Goal: Transaction & Acquisition: Purchase product/service

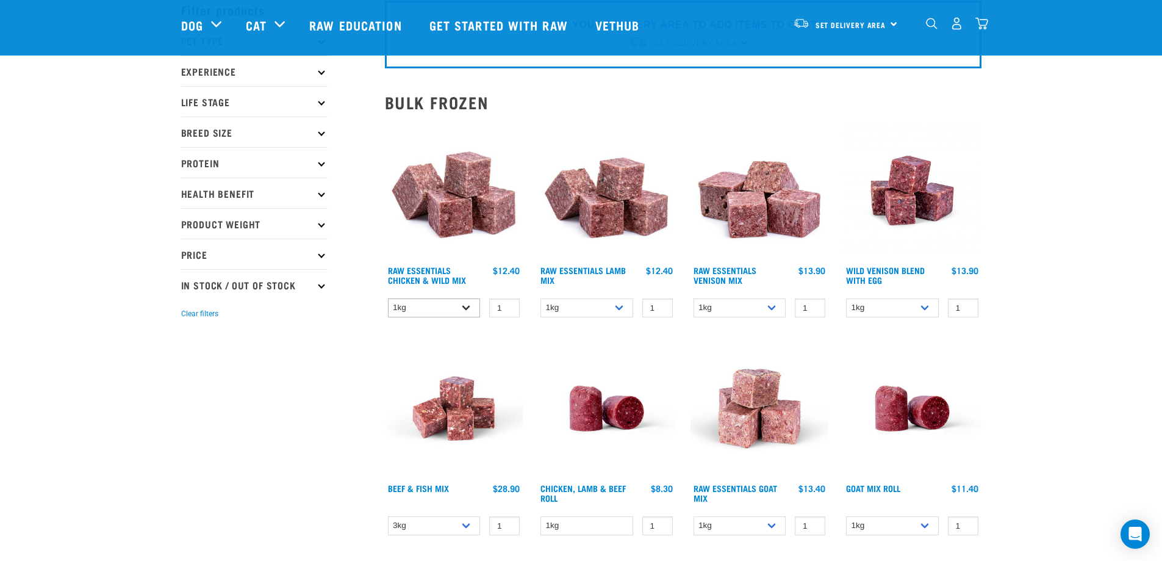
scroll to position [183, 0]
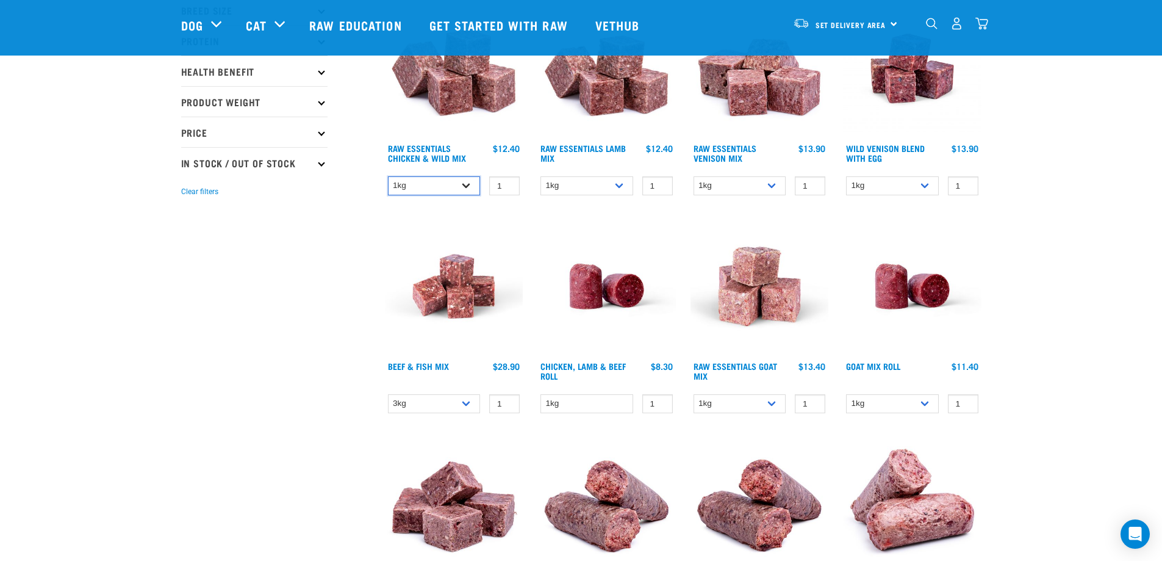
click at [475, 182] on select "1kg 3kg Bulk (10kg)" at bounding box center [434, 185] width 93 height 19
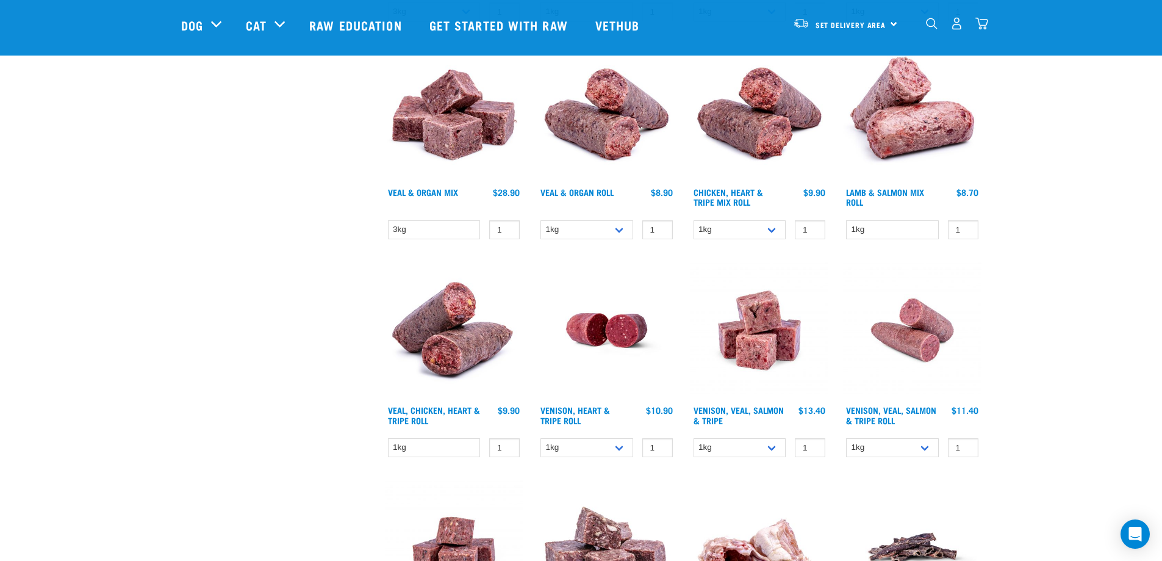
scroll to position [427, 0]
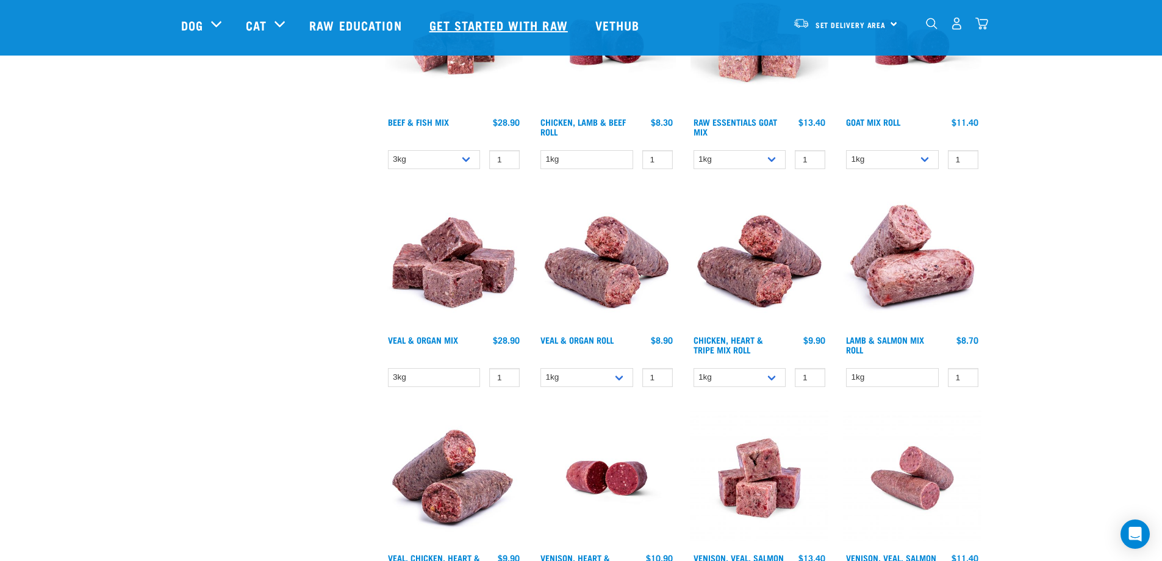
click at [528, 34] on link "Get started with Raw" at bounding box center [500, 25] width 166 height 49
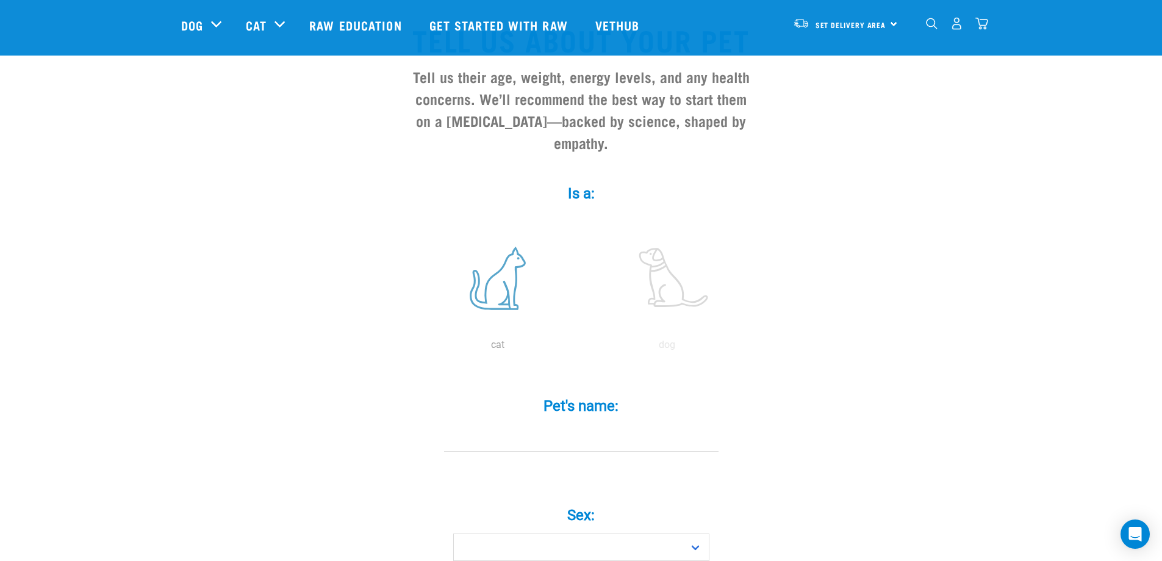
scroll to position [122, 0]
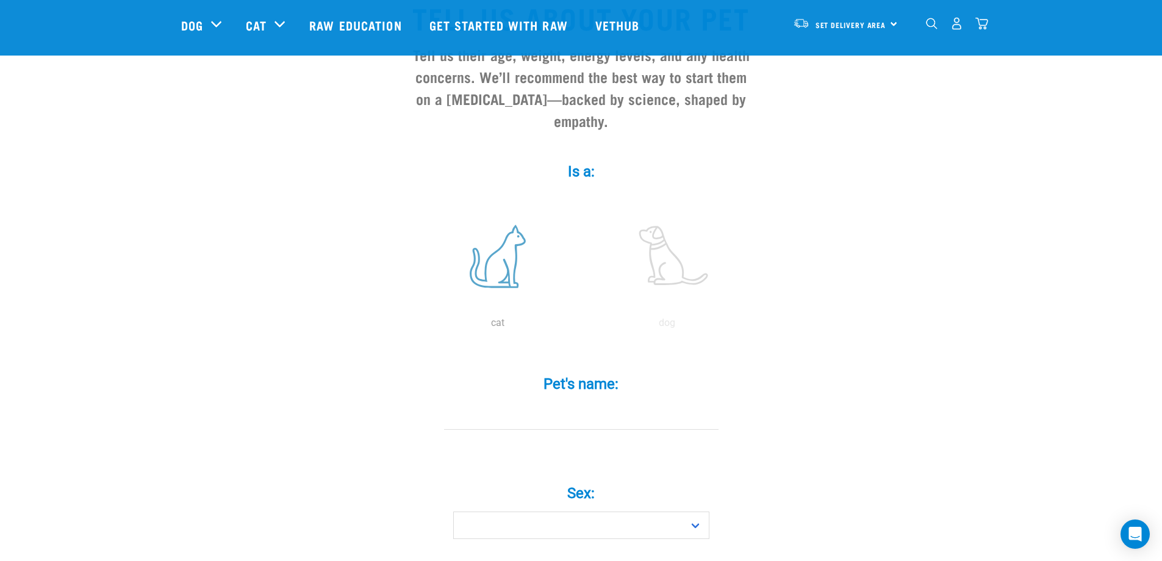
click at [500, 220] on label at bounding box center [497, 256] width 165 height 104
click at [413, 326] on input "radio" at bounding box center [413, 326] width 0 height 0
click at [561, 402] on input "Pet's name: *" at bounding box center [581, 415] width 275 height 27
type input "Miso"
click at [601, 482] on label "Sex: *" at bounding box center [581, 493] width 366 height 22
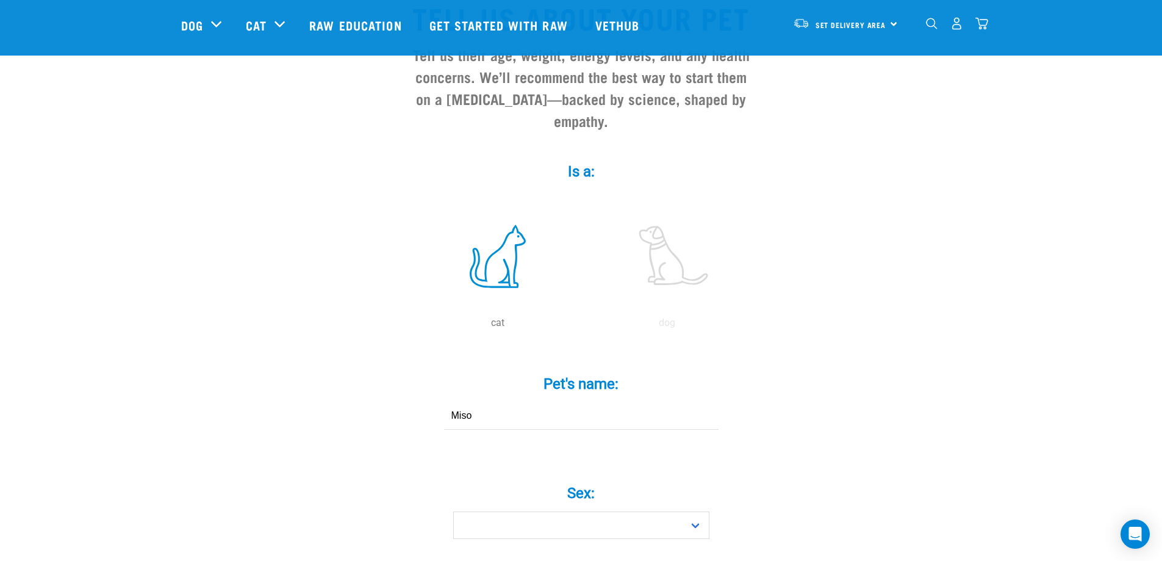
click at [601, 511] on select "Boy Girl" at bounding box center [581, 524] width 256 height 27
click at [572, 511] on select "Boy Girl" at bounding box center [581, 524] width 256 height 27
select select "boy"
click at [453, 511] on select "Boy Girl" at bounding box center [581, 524] width 256 height 27
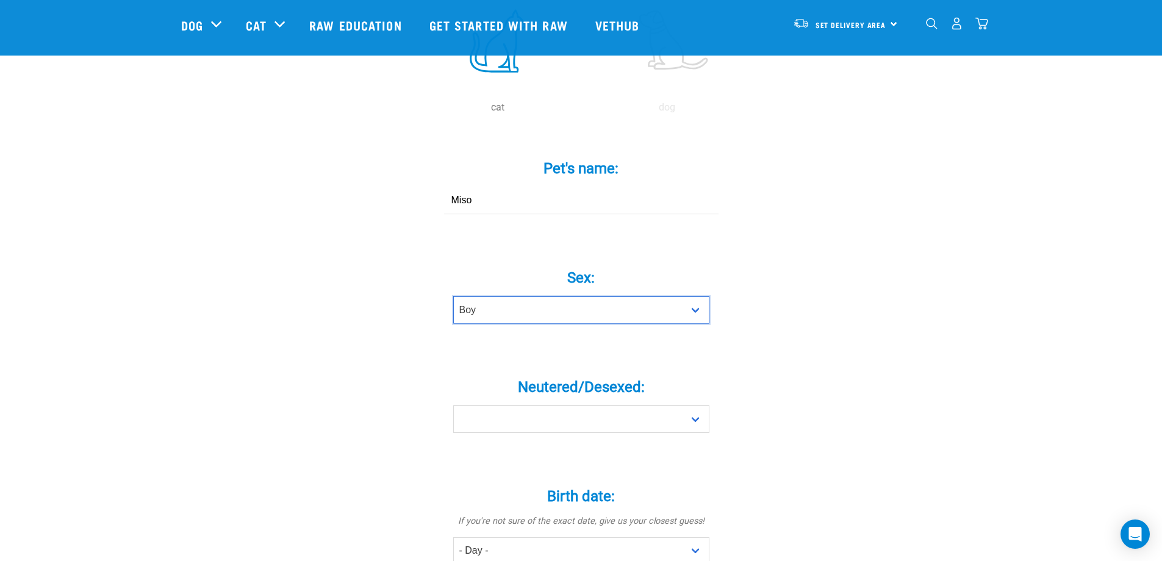
scroll to position [366, 0]
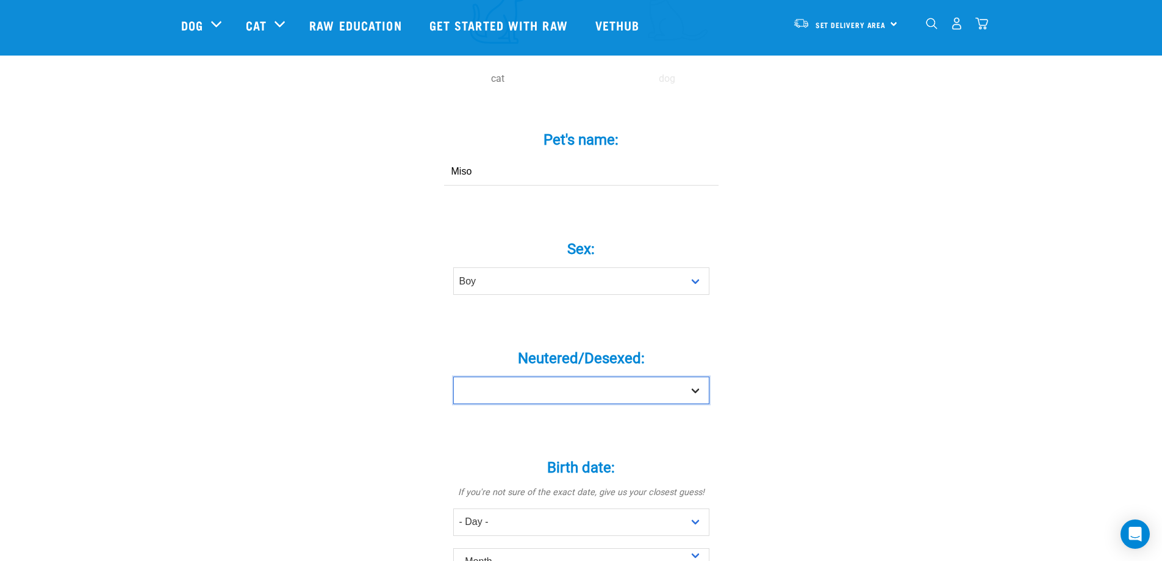
click at [564, 376] on select "Yes No" at bounding box center [581, 389] width 256 height 27
select select "yes"
click at [453, 376] on select "Yes No" at bounding box center [581, 389] width 256 height 27
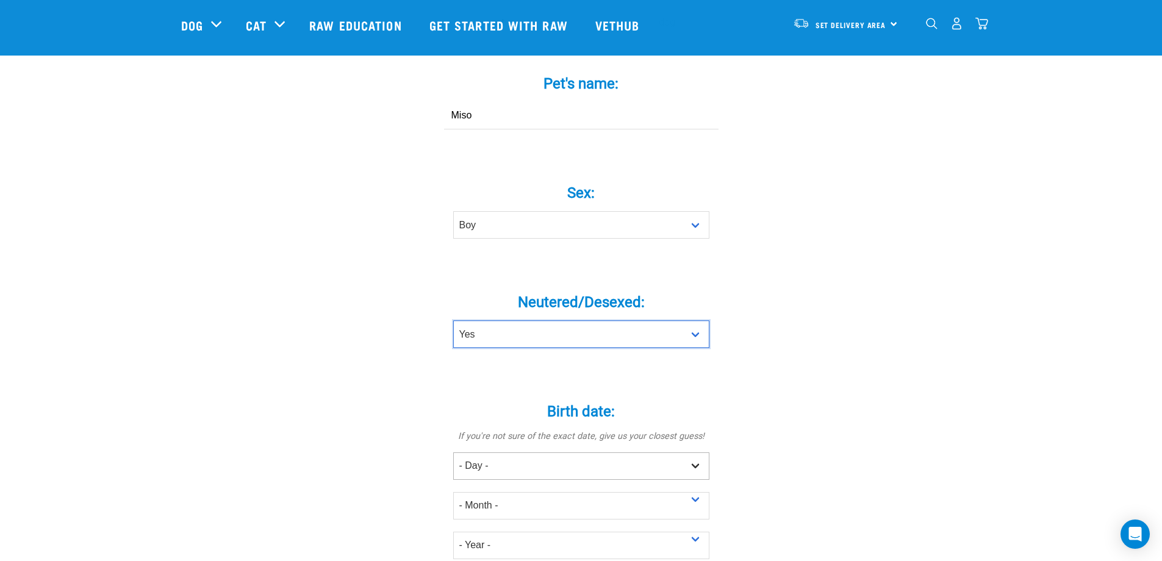
scroll to position [488, 0]
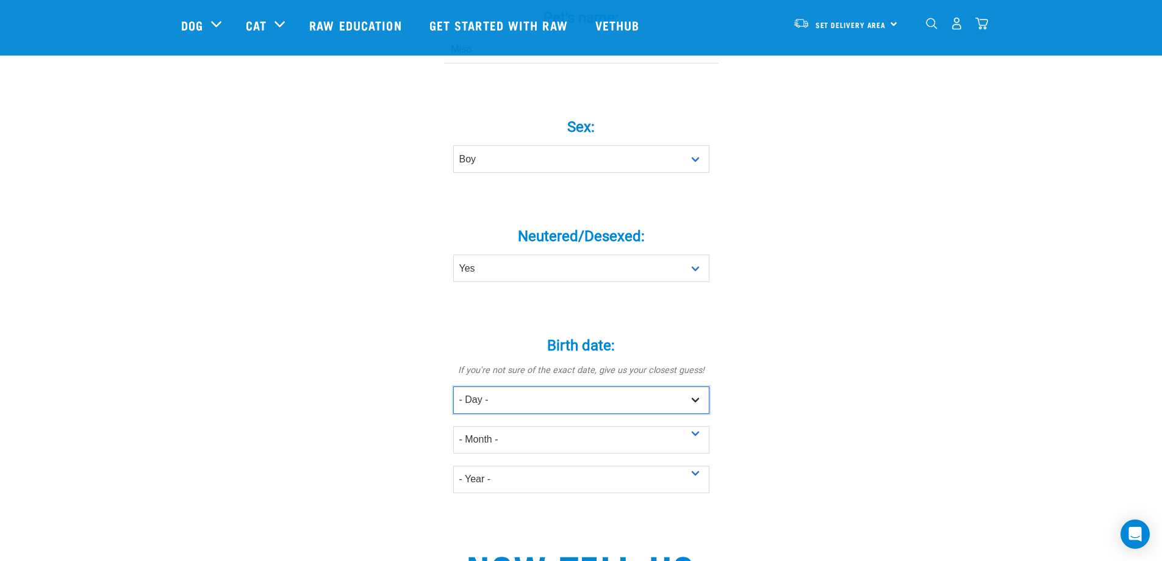
click at [545, 386] on select "- Day - 1 2 3 4 5 6 7 8 9 10 11 12 13 14 15 16 17 18 19 20 21 22 23 24 25 26 27" at bounding box center [581, 399] width 256 height 27
select select "1"
click at [453, 386] on select "- Day - 1 2 3 4 5 6 7 8 9 10 11 12 13 14 15 16 17 18 19 20 21 22 23 24 25 26 27" at bounding box center [581, 399] width 256 height 27
click at [506, 426] on select "- Month - January February March April May June July August September October N…" at bounding box center [581, 439] width 256 height 27
select select "September"
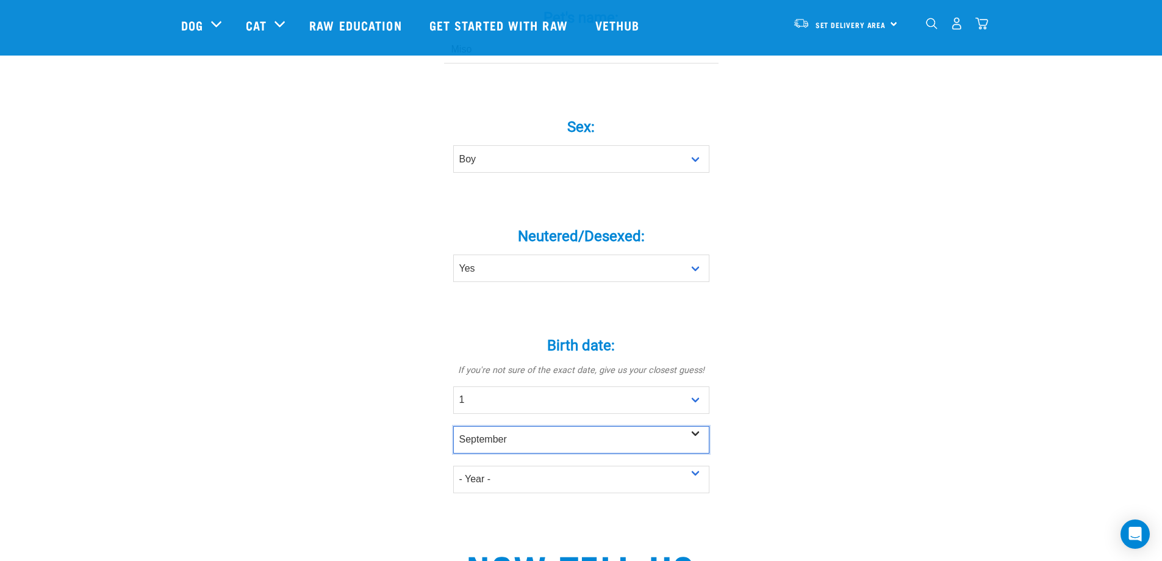
click at [453, 426] on select "- Month - January February March April May June July August September October N…" at bounding box center [581, 439] width 256 height 27
click at [487, 465] on select "- Year - 2025 2024 2023 2022 2021 2020 2019 2018 2017 2016 2015 2014 2013 2012" at bounding box center [581, 478] width 256 height 27
select select "2022"
click at [453, 465] on select "- Year - 2025 2024 2023 2022 2021 2020 2019 2018 2017 2016 2015 2014 2013 2012" at bounding box center [581, 478] width 256 height 27
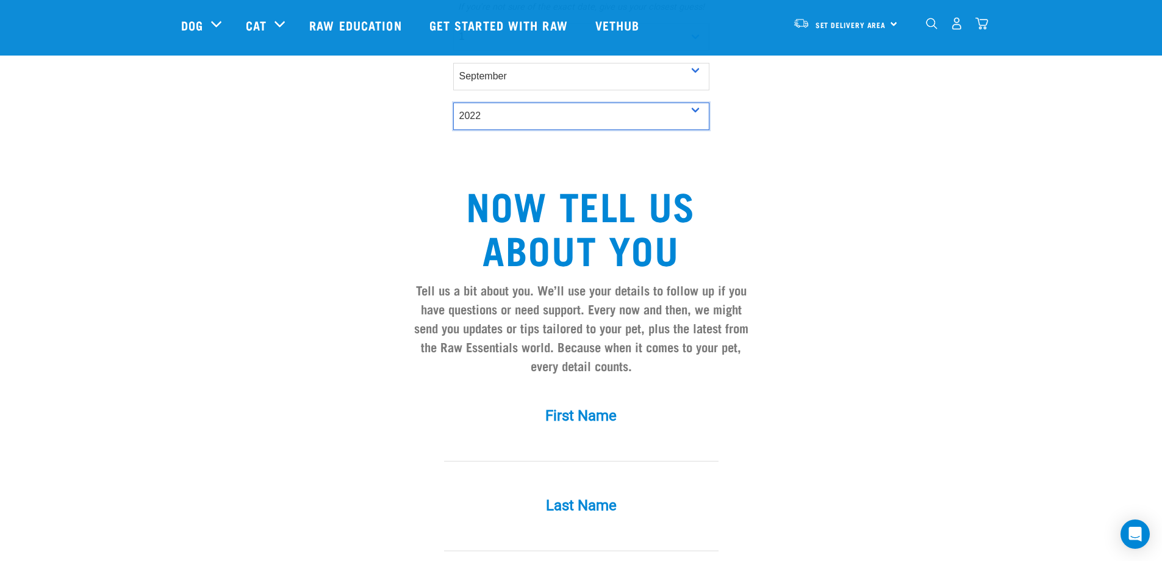
scroll to position [854, 0]
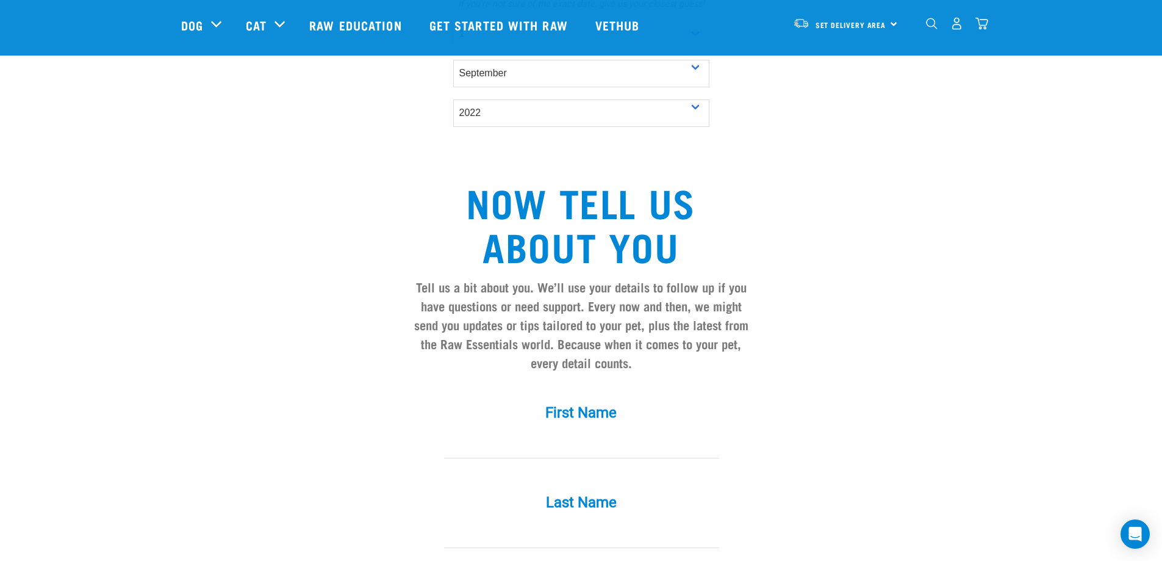
click at [610, 401] on label "First Name *" at bounding box center [581, 412] width 366 height 22
click at [610, 431] on input "First Name *" at bounding box center [581, 444] width 275 height 27
click at [594, 431] on input "First Name *" at bounding box center [581, 444] width 275 height 27
type input "Charlie"
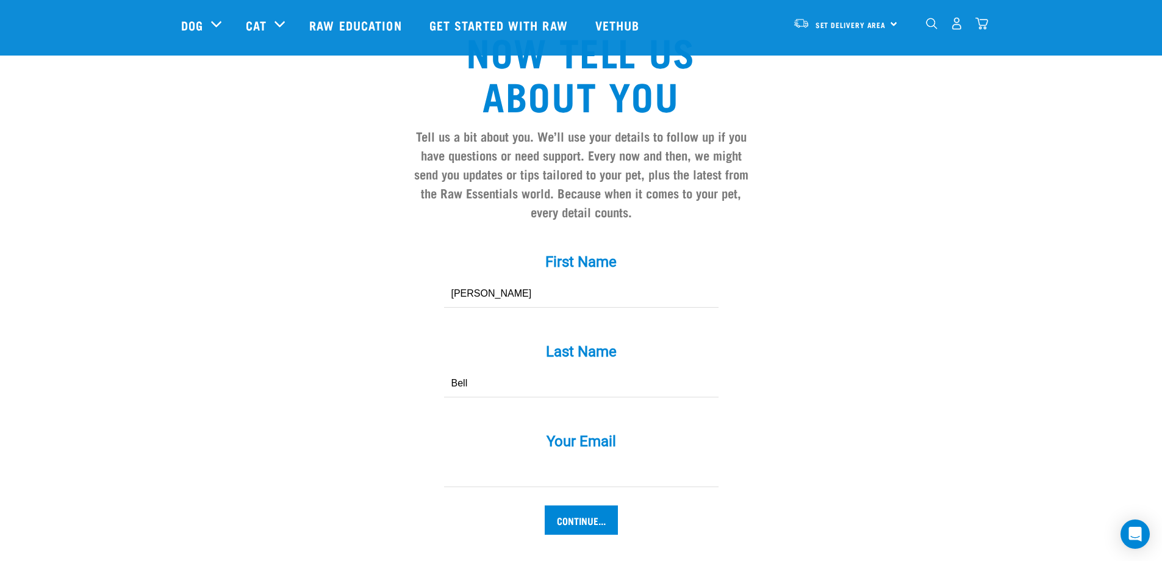
scroll to position [1159, 0]
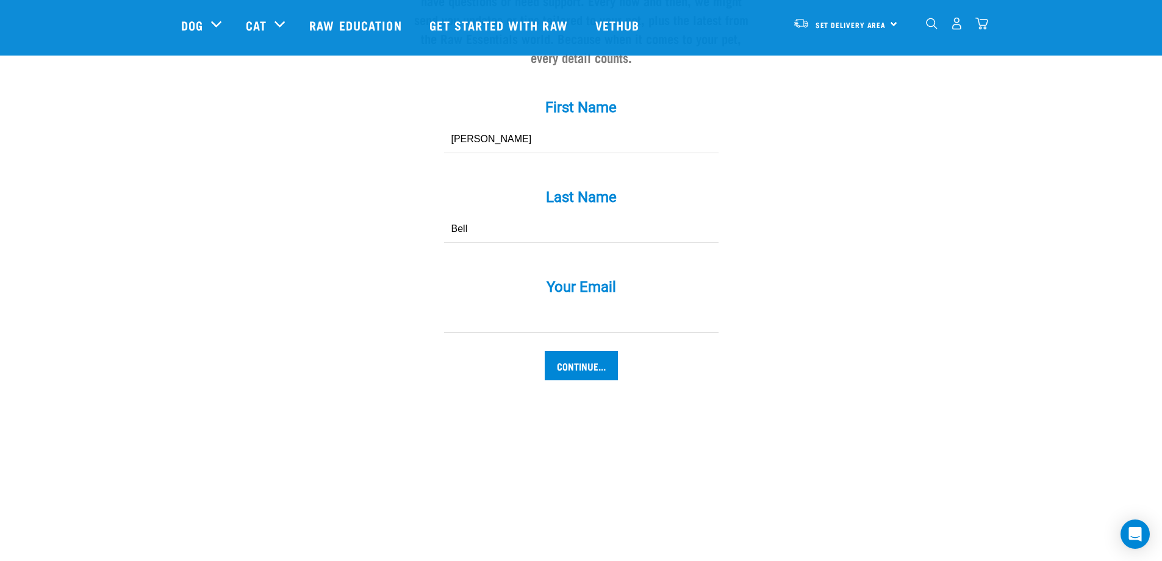
type input "Bell"
click at [579, 305] on input "Your Email *" at bounding box center [581, 318] width 275 height 27
type input "chbell2002@gmail.com"
click at [587, 351] on input "Continue..." at bounding box center [581, 365] width 73 height 29
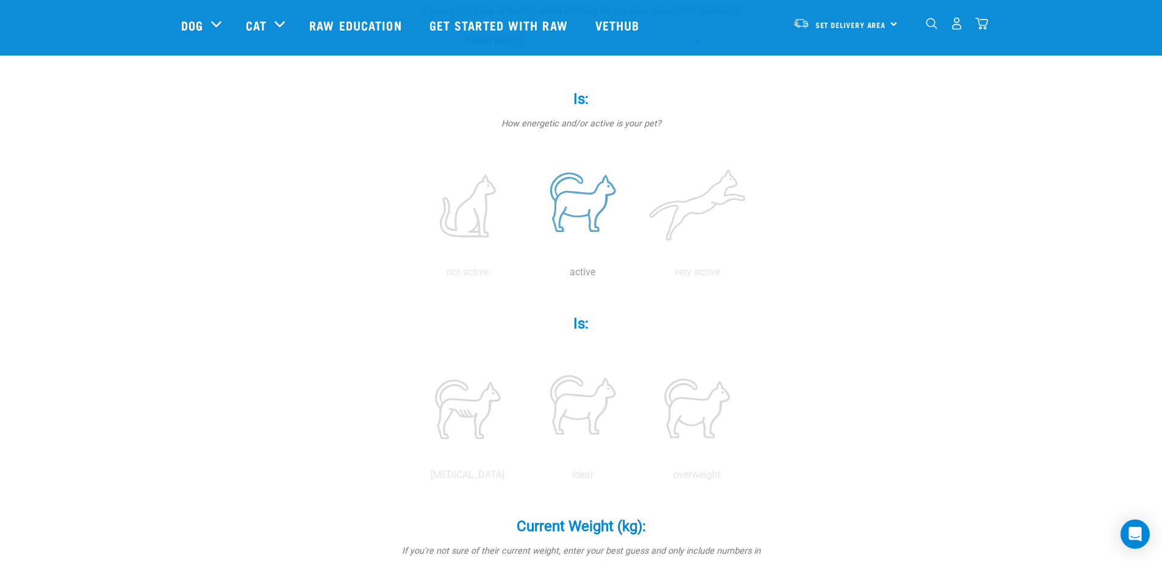
scroll to position [244, 0]
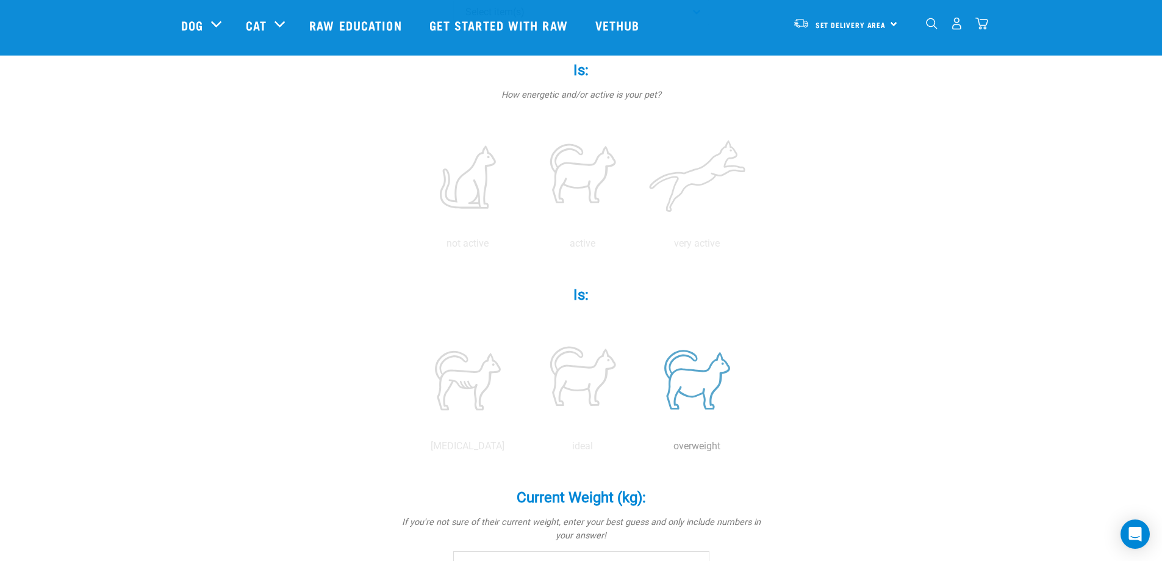
click at [682, 381] on label at bounding box center [697, 380] width 110 height 104
click at [640, 449] on input "radio" at bounding box center [640, 449] width 0 height 0
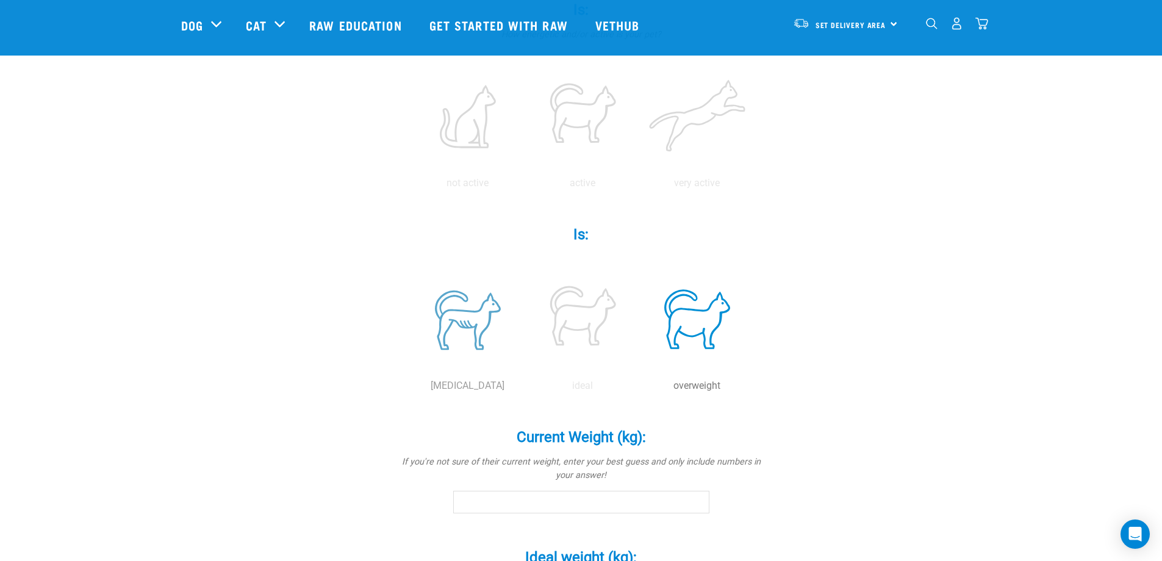
scroll to position [305, 0]
drag, startPoint x: 534, startPoint y: 496, endPoint x: 529, endPoint y: 500, distance: 6.5
click at [529, 500] on input "Current Weight (kg): *" at bounding box center [581, 501] width 256 height 22
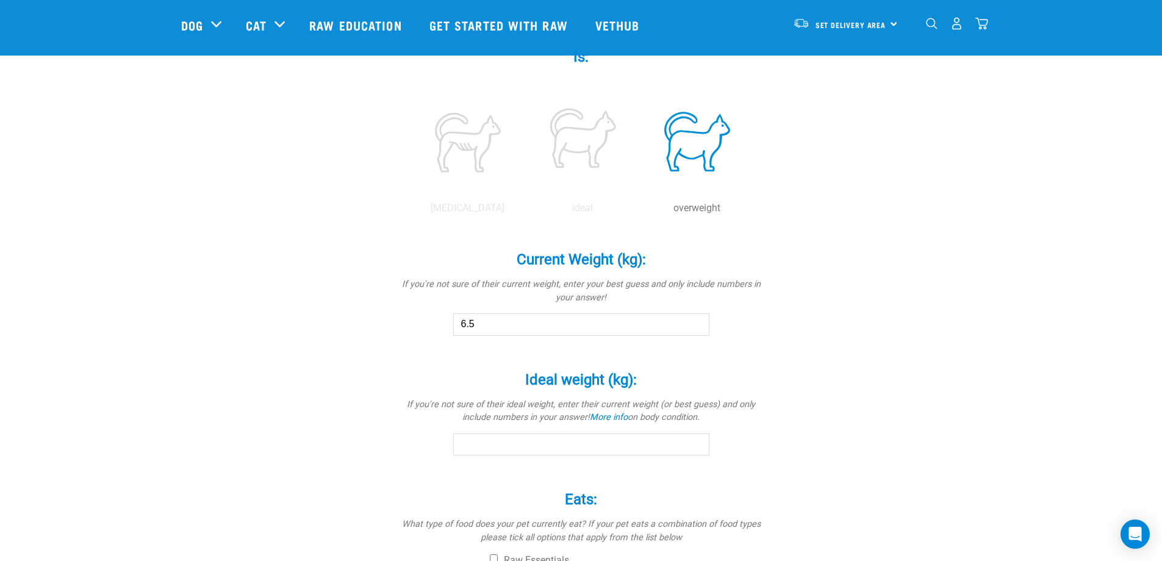
scroll to position [549, 0]
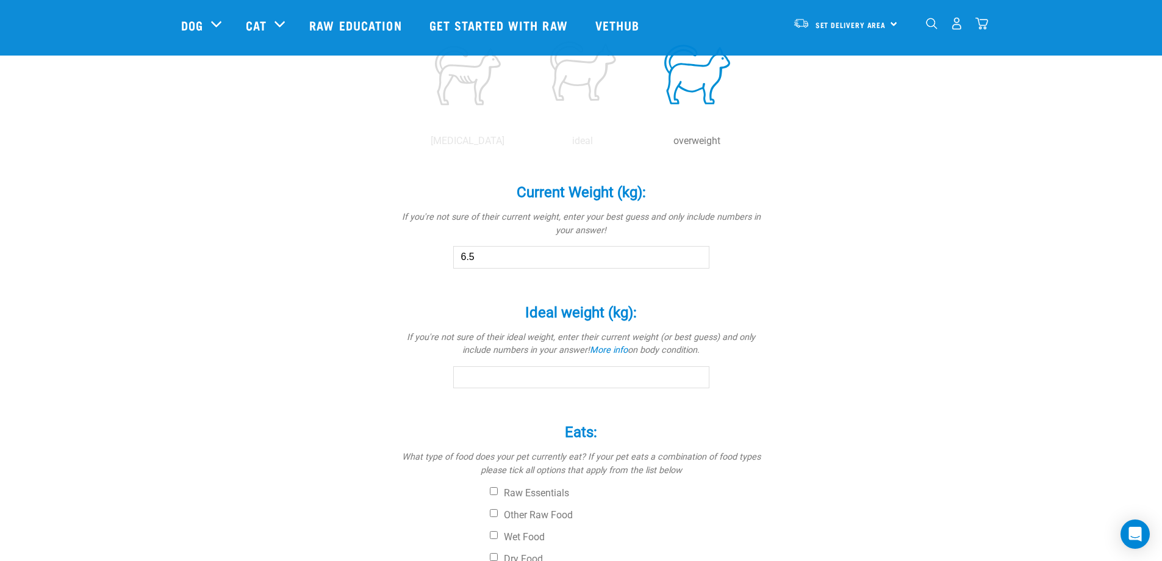
type input "6.5"
click at [601, 375] on input "Ideal weight (kg): *" at bounding box center [581, 377] width 256 height 22
type input "5.5"
click at [842, 365] on div "Miso Is a (breed): * If your pet is a mix of breeds, select as many as you know…" at bounding box center [581, 112] width 800 height 1127
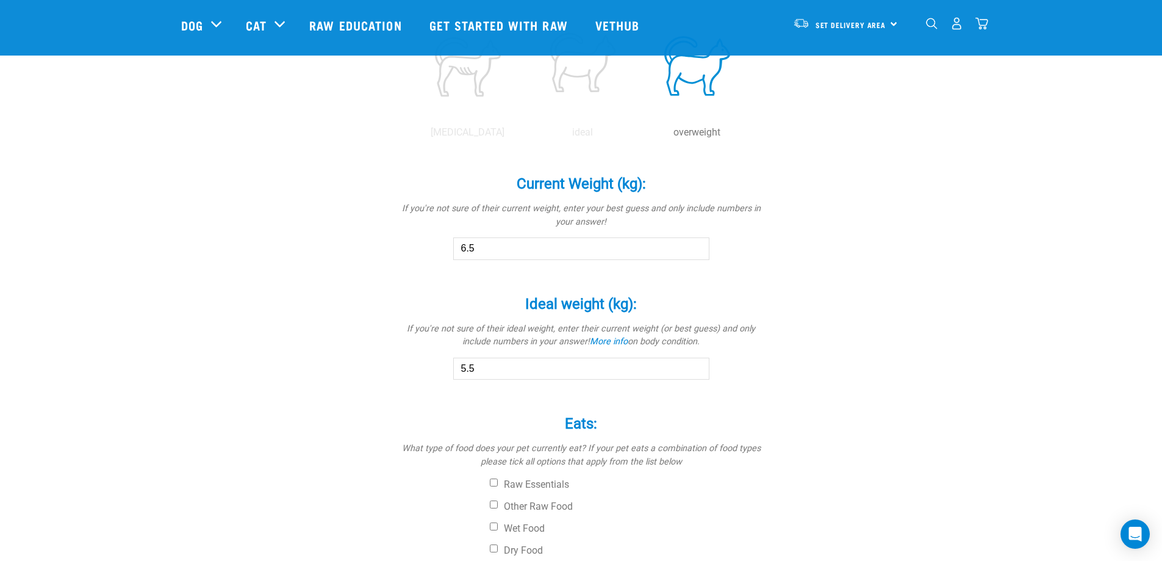
scroll to position [671, 0]
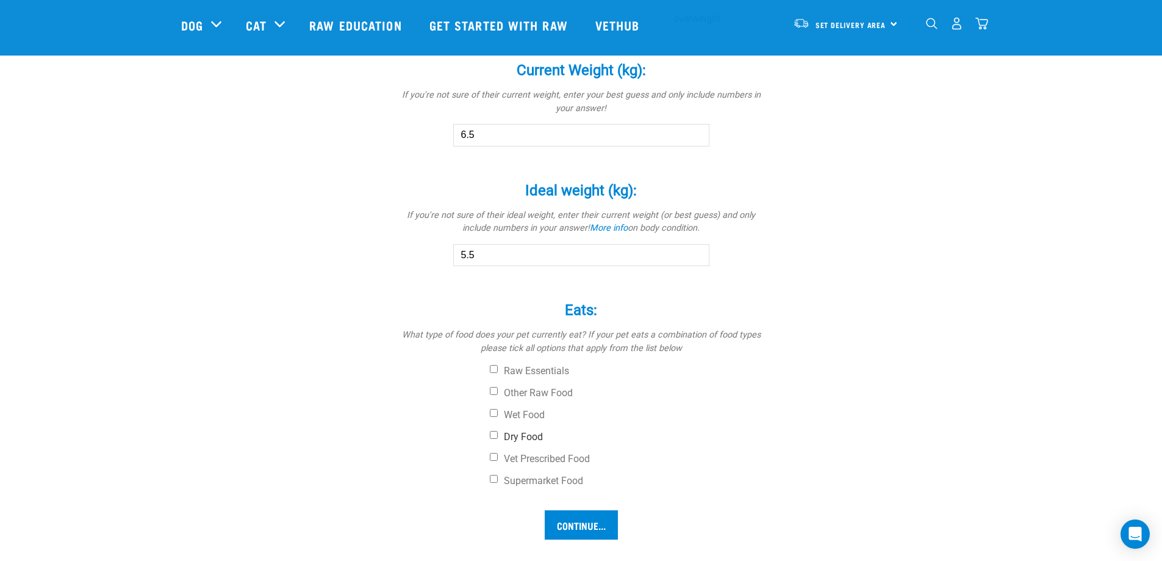
click at [533, 435] on label "Dry Food" at bounding box center [627, 437] width 275 height 12
click at [498, 435] on input "Dry Food" at bounding box center [494, 435] width 8 height 8
checkbox input "true"
click at [600, 459] on label "Vet Prescribed Food" at bounding box center [627, 459] width 275 height 12
click at [498, 459] on input "Vet Prescribed Food" at bounding box center [494, 457] width 8 height 8
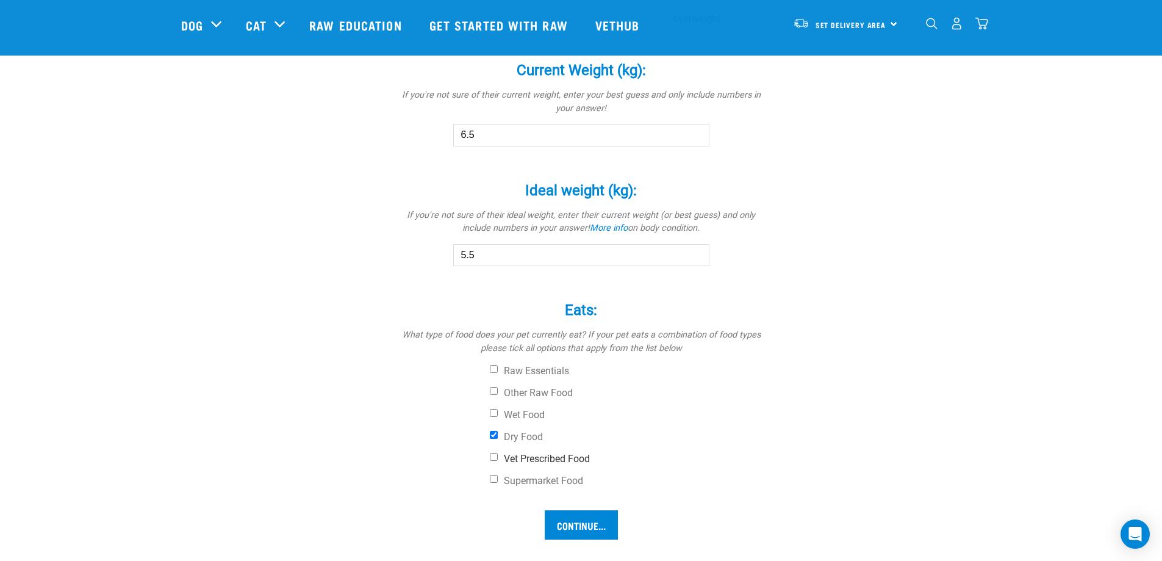
checkbox input "true"
click at [538, 503] on input "text" at bounding box center [581, 509] width 275 height 27
type input "I"
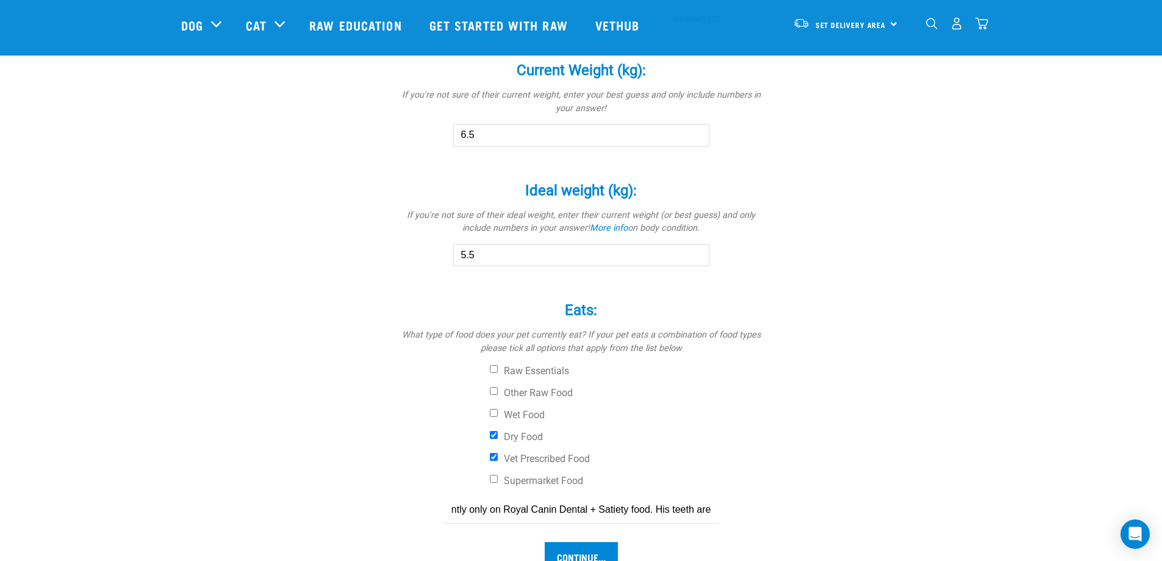
scroll to position [0, 52]
click at [545, 542] on input "Continue..." at bounding box center [581, 556] width 73 height 29
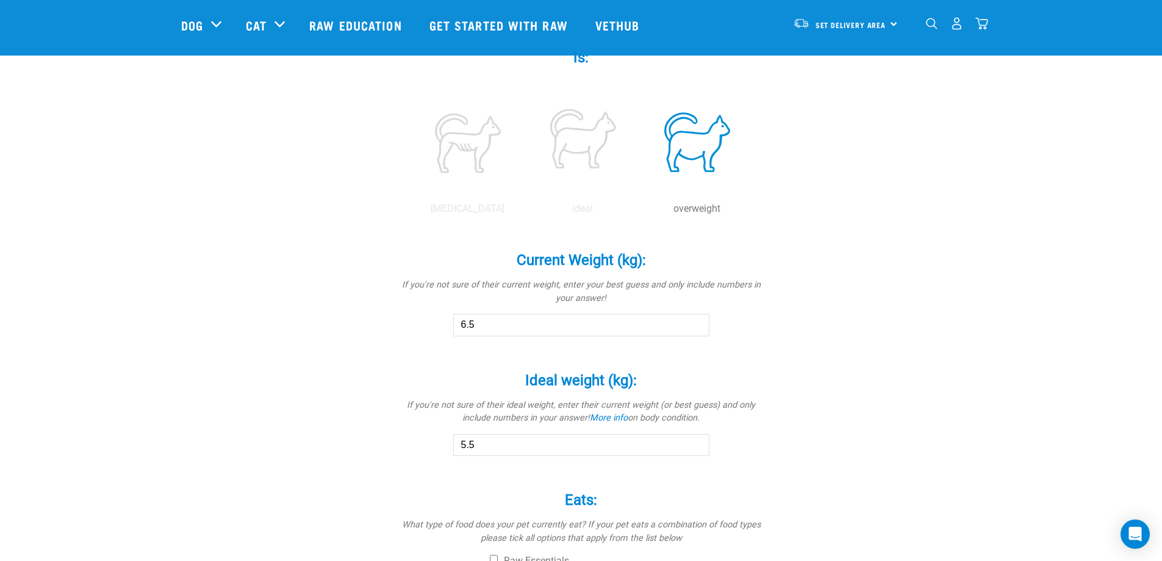
click at [411, 9] on input "radio" at bounding box center [411, 9] width 0 height 0
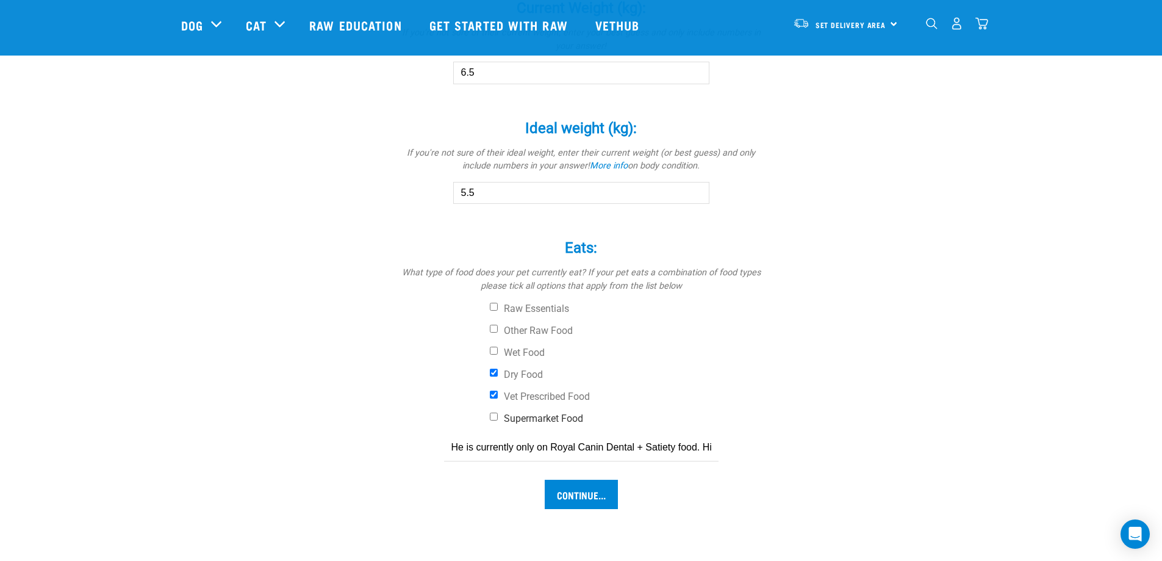
scroll to position [844, 0]
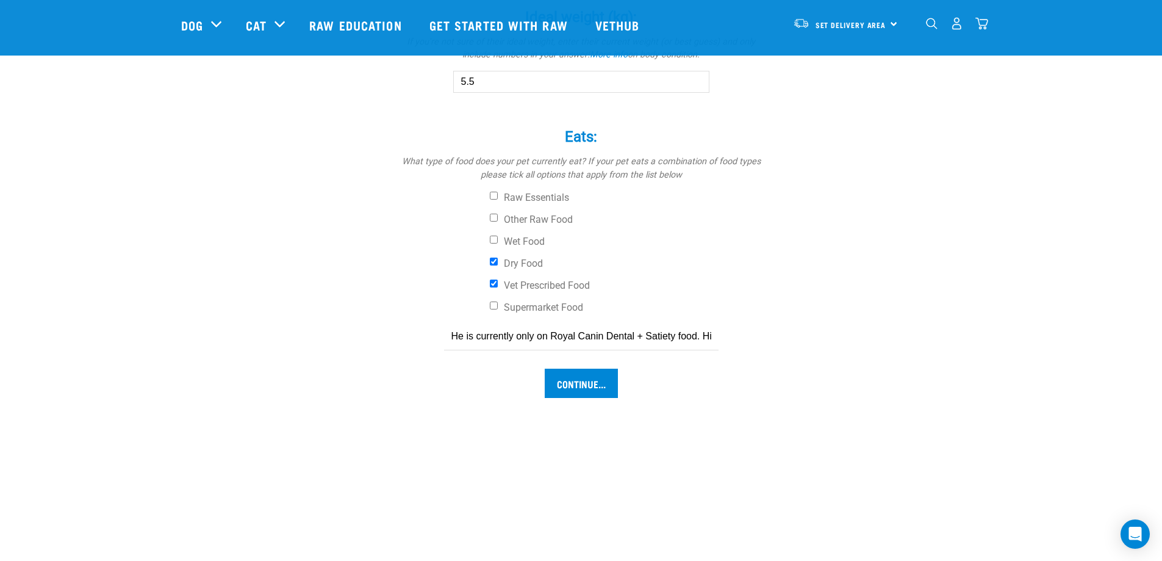
click at [694, 338] on input "He is currently only on Royal Canin Dental + Satiety food. His teeth aren'" at bounding box center [581, 336] width 275 height 27
click at [711, 337] on input "He is currently only on Royal Canin Dental + Satiety food. His teeth aren'" at bounding box center [581, 336] width 275 height 27
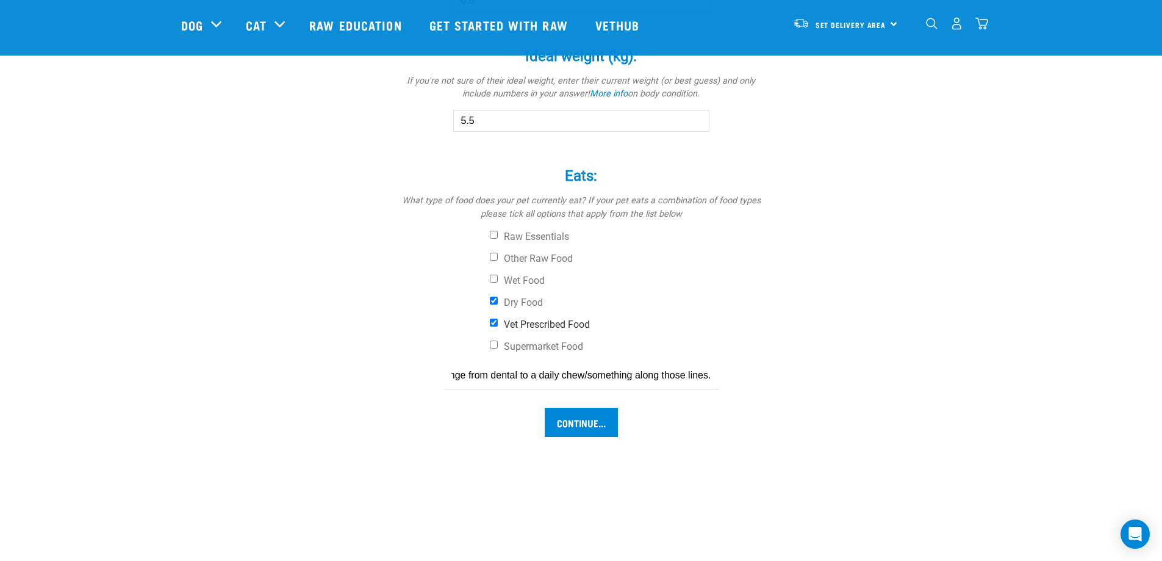
scroll to position [905, 0]
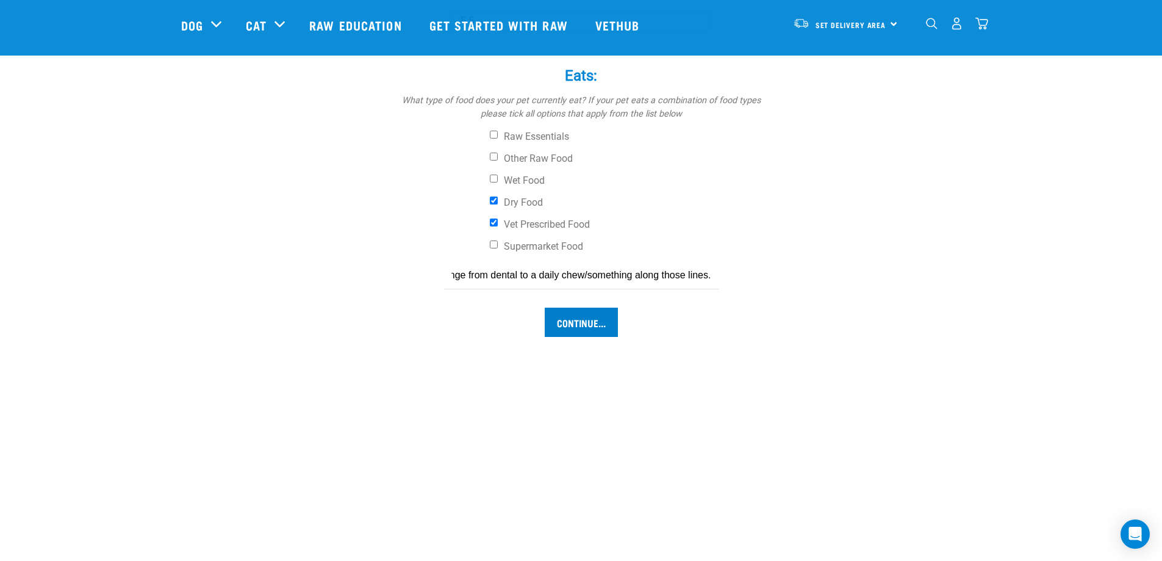
type input "He is currently only on Royal Canin Dental + Satiety food. Could change from de…"
click at [594, 319] on input "Continue..." at bounding box center [581, 321] width 73 height 29
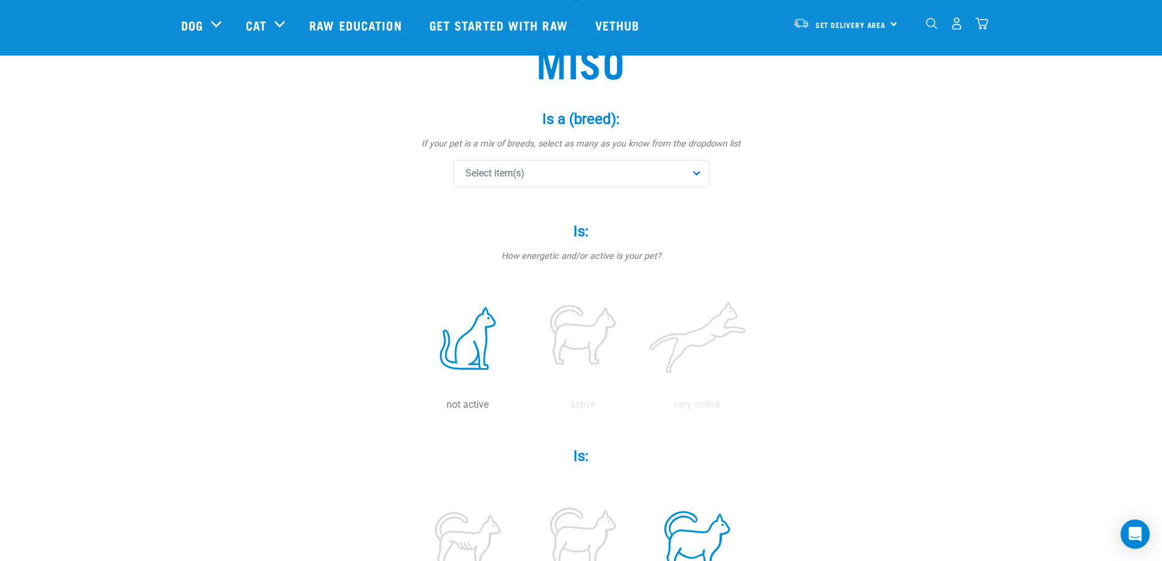
scroll to position [0, 0]
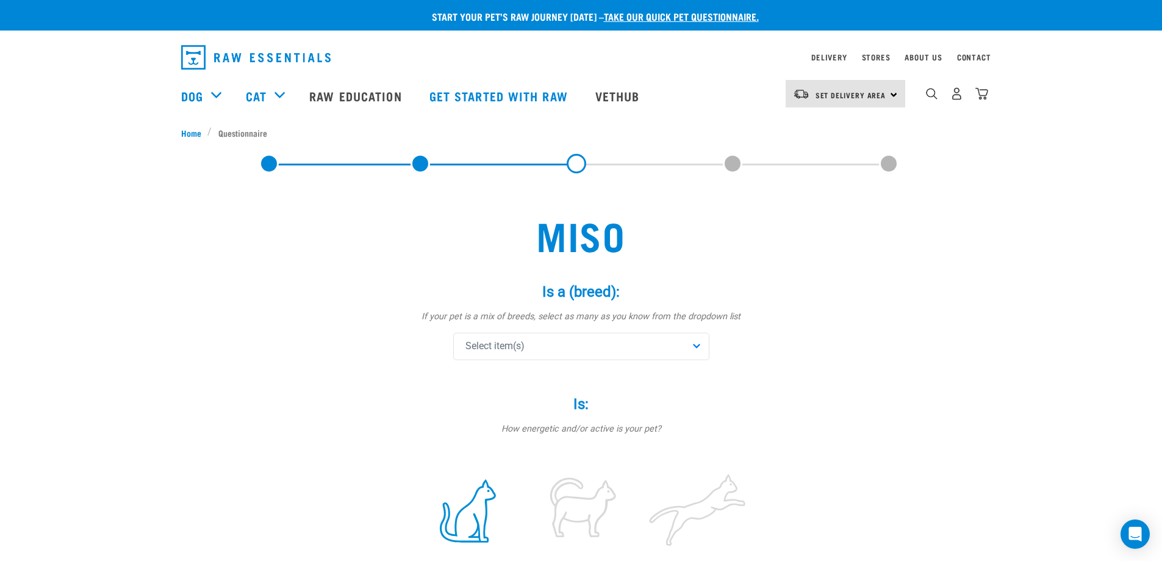
click at [569, 338] on div "Select item(s)" at bounding box center [581, 345] width 256 height 27
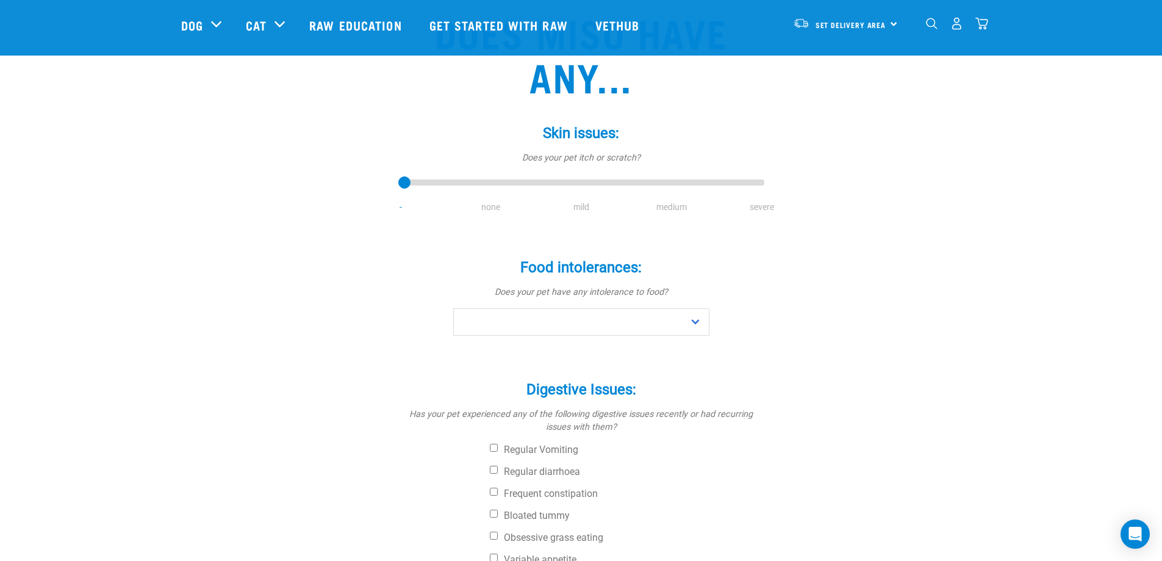
scroll to position [122, 0]
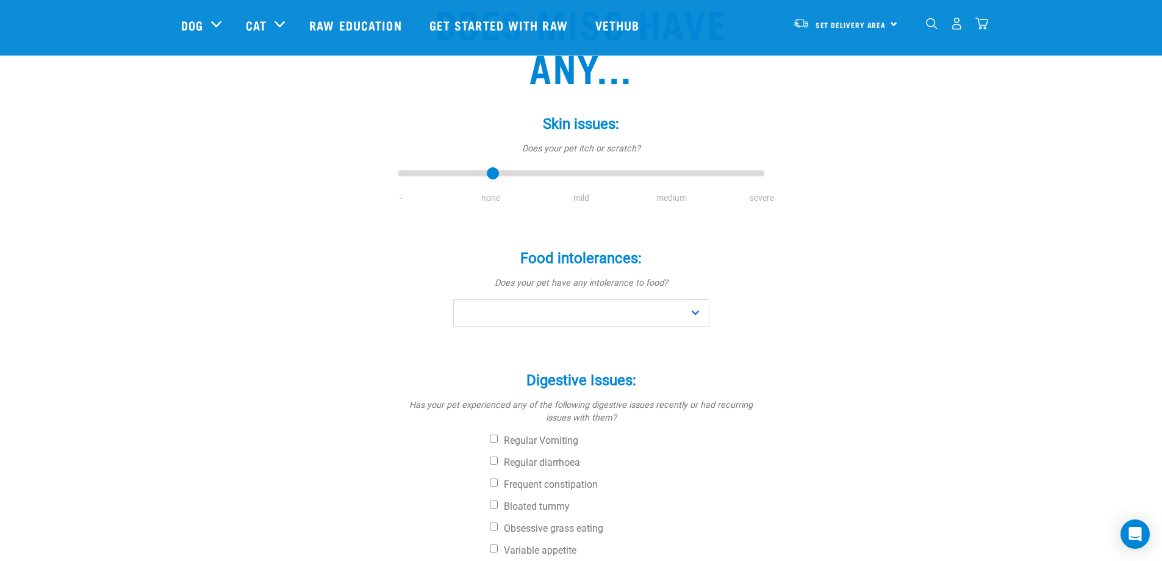
drag, startPoint x: 426, startPoint y: 178, endPoint x: 476, endPoint y: 181, distance: 50.1
type input "1"
click at [476, 181] on input "range" at bounding box center [581, 173] width 366 height 17
click at [583, 309] on select "No Yes" at bounding box center [581, 312] width 256 height 27
select select "no"
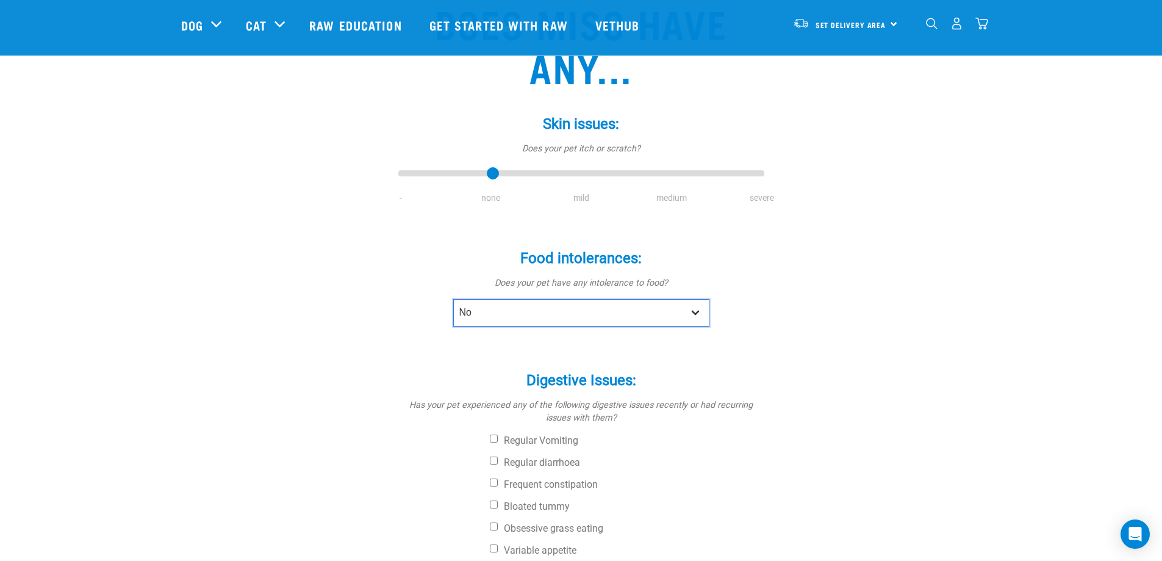
click at [453, 299] on select "No Yes" at bounding box center [581, 312] width 256 height 27
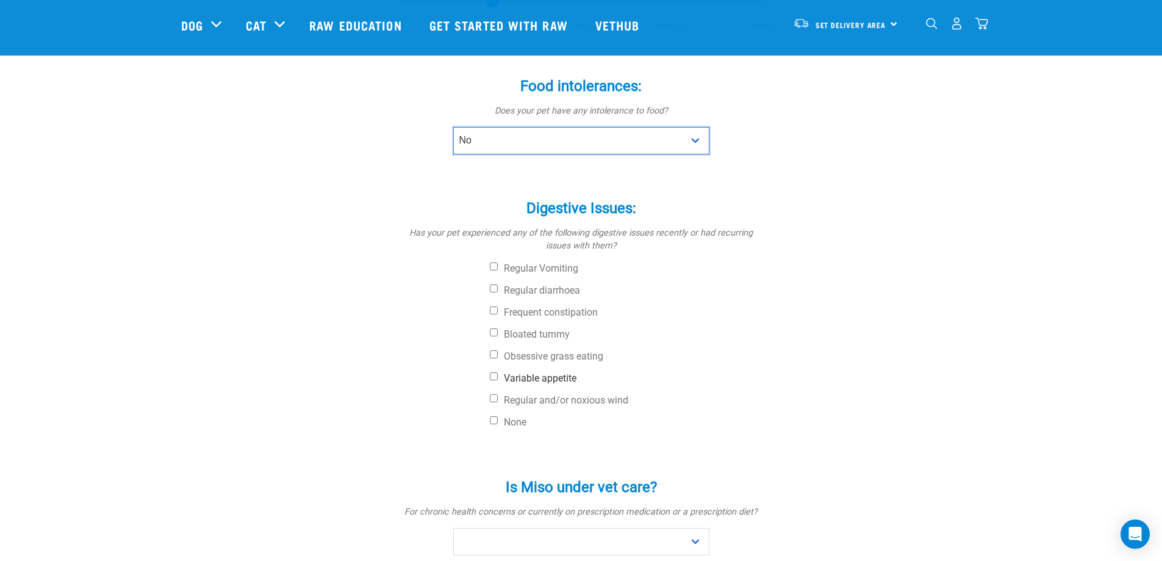
scroll to position [366, 0]
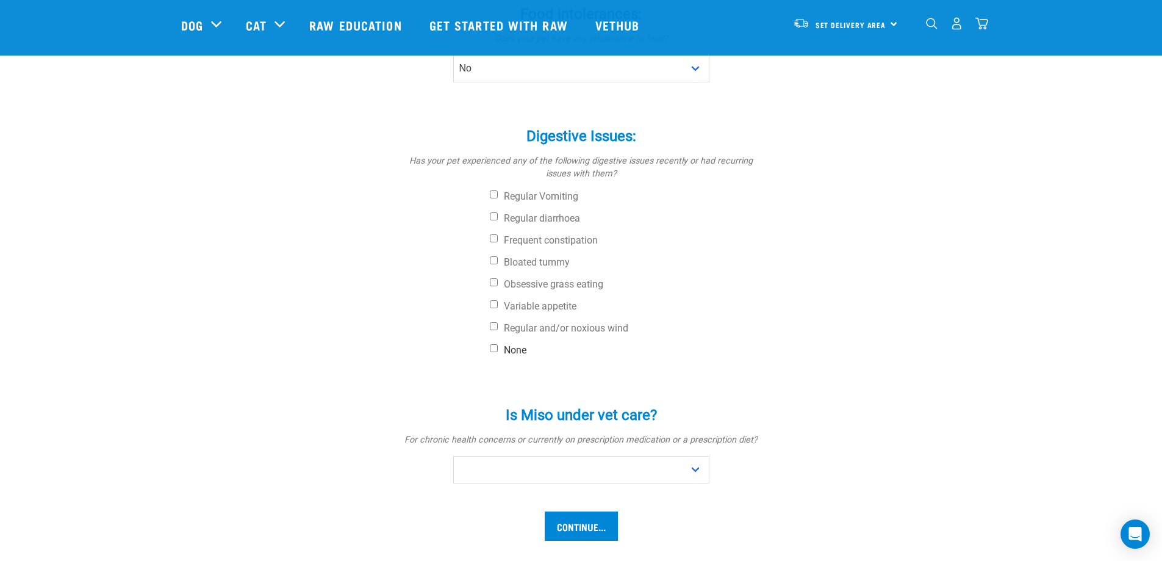
click at [526, 350] on label "None" at bounding box center [627, 350] width 275 height 12
click at [498, 350] on input "None" at bounding box center [494, 348] width 8 height 8
checkbox input "true"
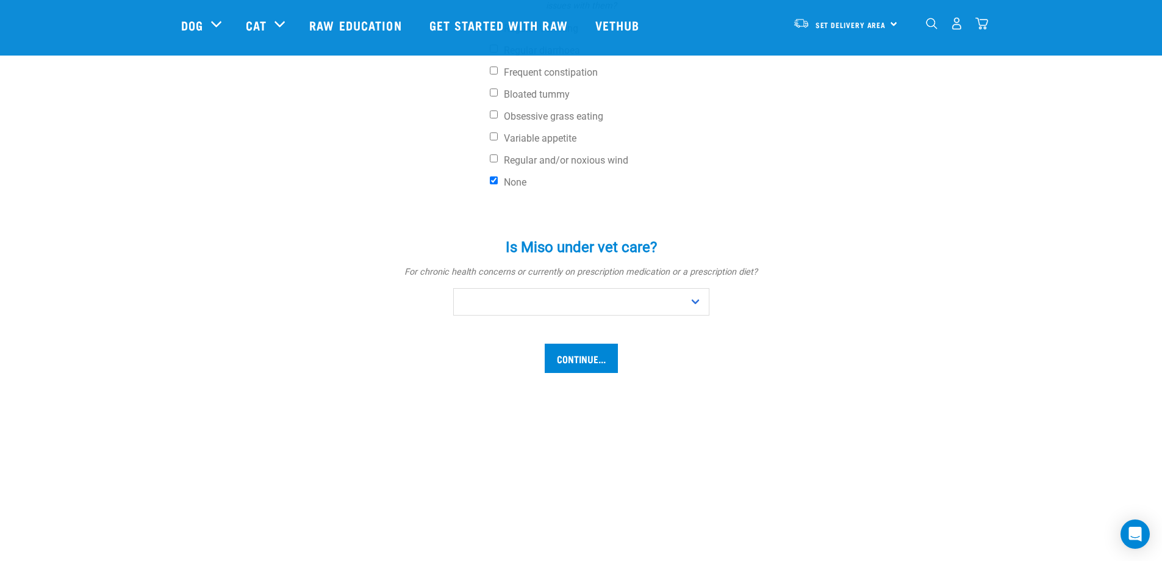
scroll to position [549, 0]
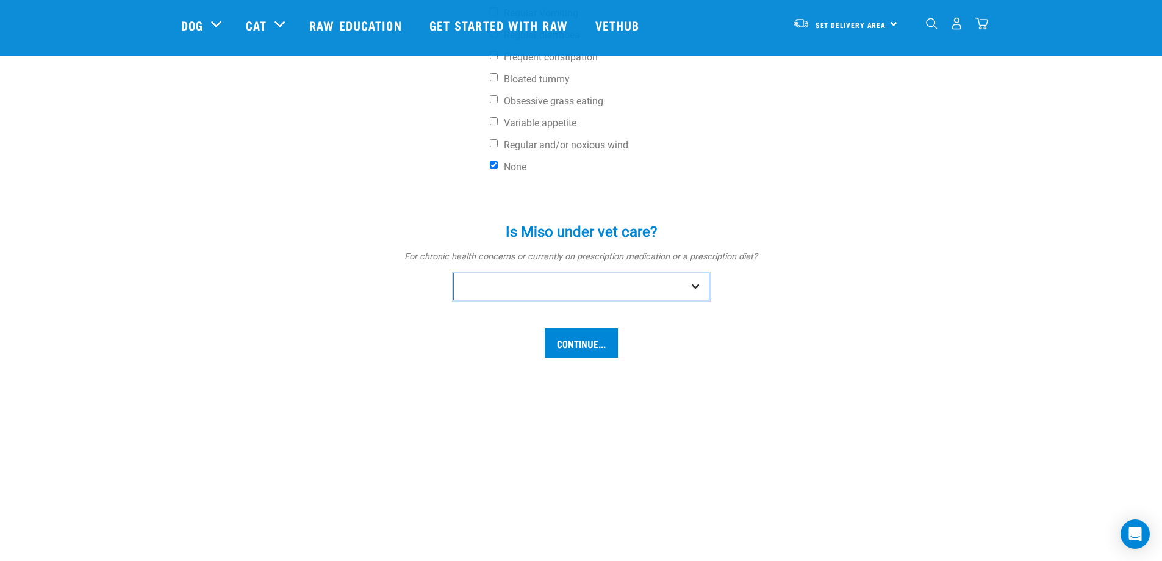
click at [625, 291] on select "No Yes" at bounding box center [581, 286] width 256 height 27
select select "no"
click at [453, 273] on select "No Yes" at bounding box center [581, 286] width 256 height 27
click at [583, 353] on input "Continue..." at bounding box center [581, 342] width 73 height 29
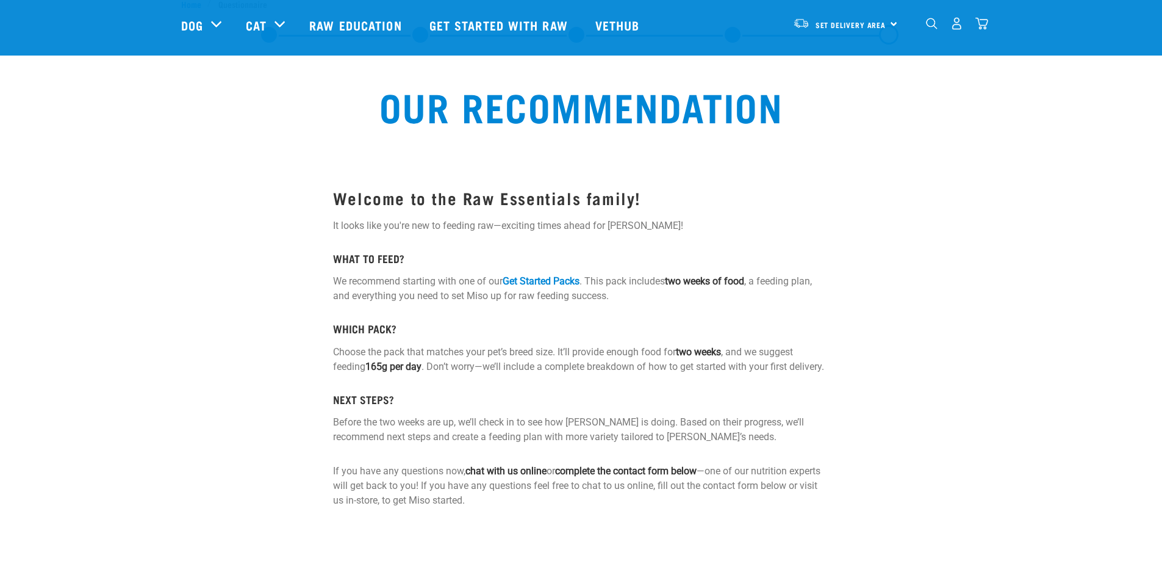
scroll to position [61, 0]
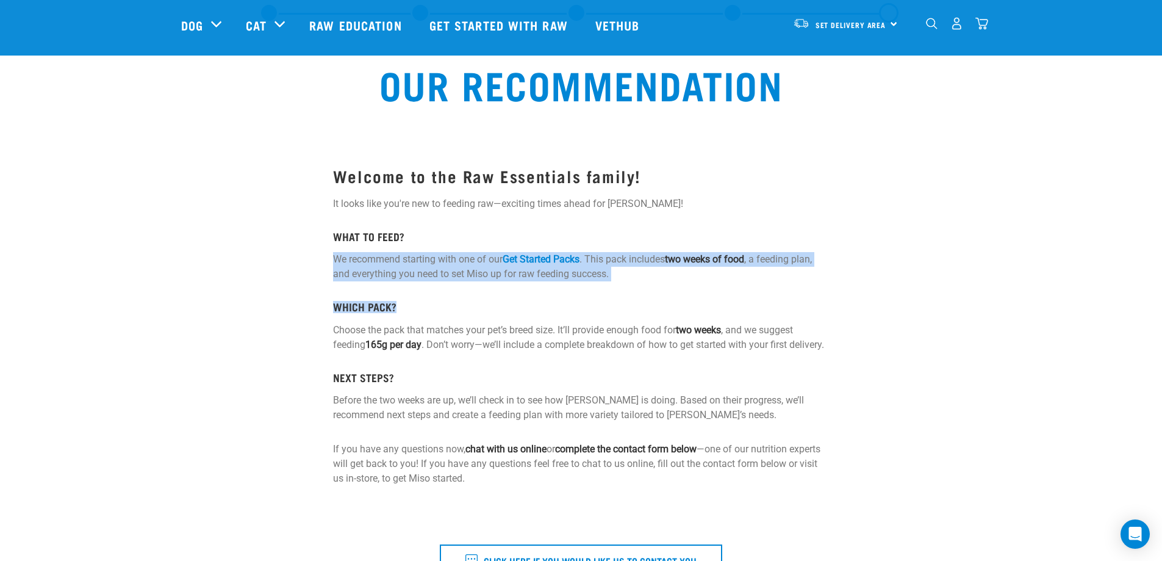
drag, startPoint x: 335, startPoint y: 259, endPoint x: 636, endPoint y: 282, distance: 302.3
click at [636, 282] on div "Welcome to the Raw Essentials family! It looks like you're new to feeding raw—e…" at bounding box center [581, 300] width 496 height 370
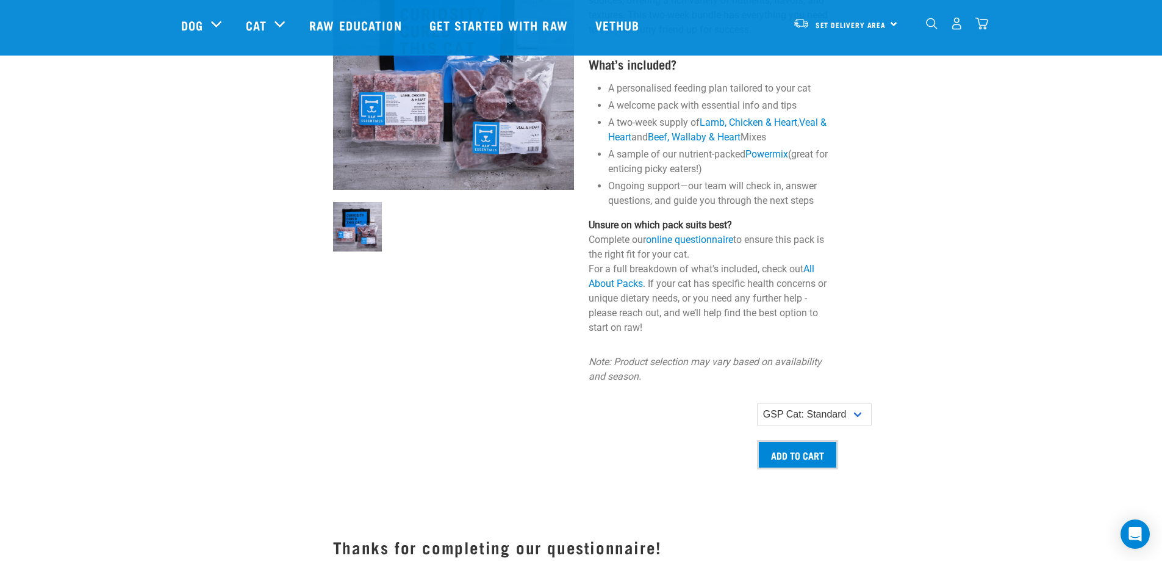
scroll to position [854, 0]
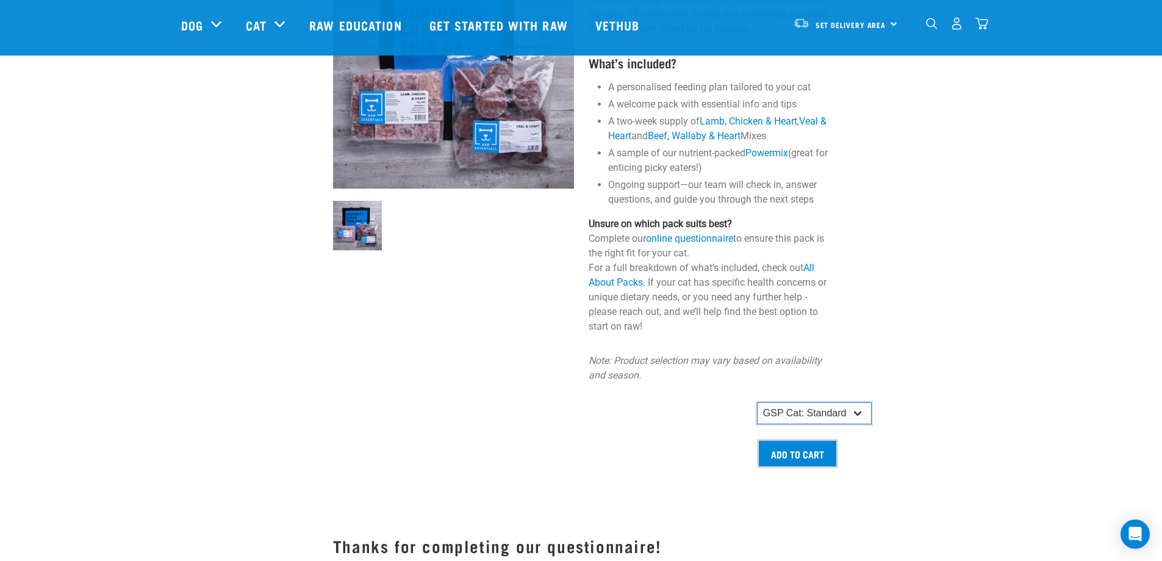
click at [822, 424] on select "GSP Cat: Standard" at bounding box center [814, 413] width 115 height 22
click at [822, 423] on select "GSP Cat: Standard" at bounding box center [814, 413] width 115 height 22
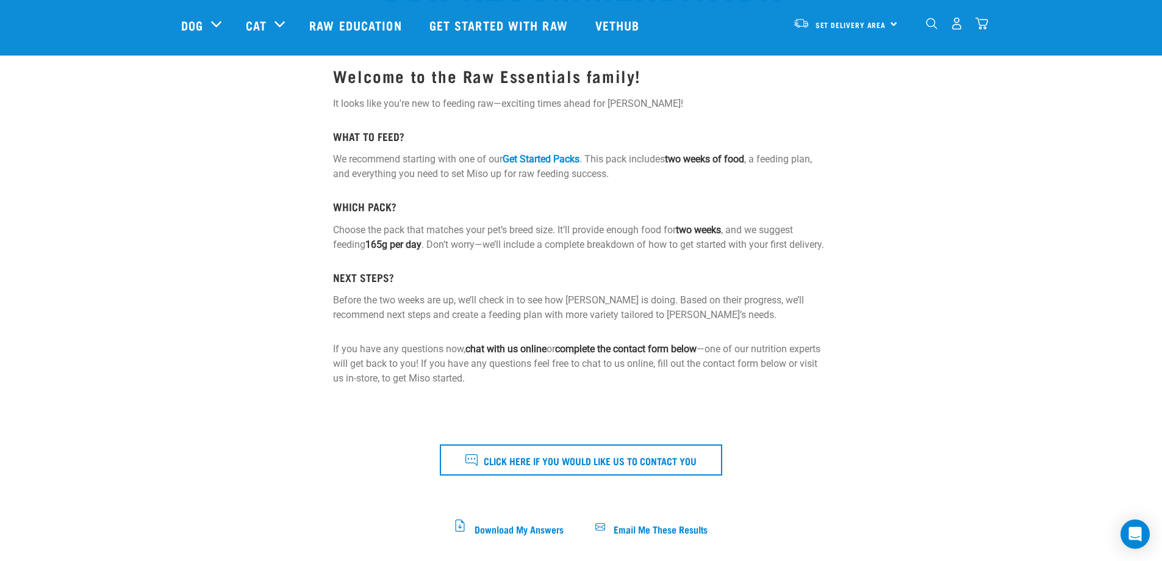
scroll to position [0, 0]
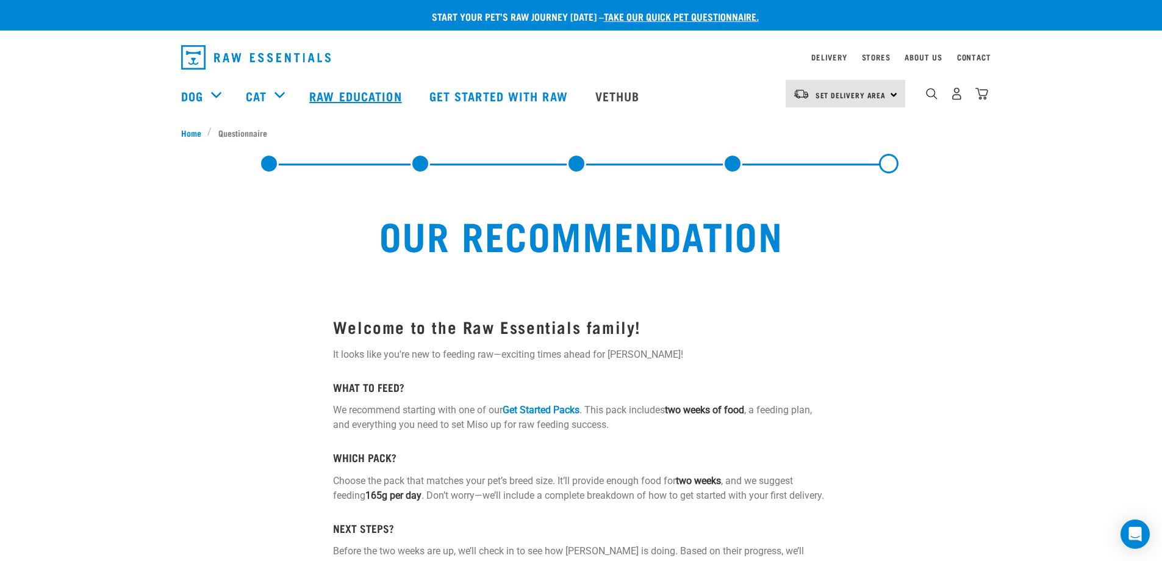
click at [373, 93] on link "Raw Education" at bounding box center [357, 95] width 120 height 49
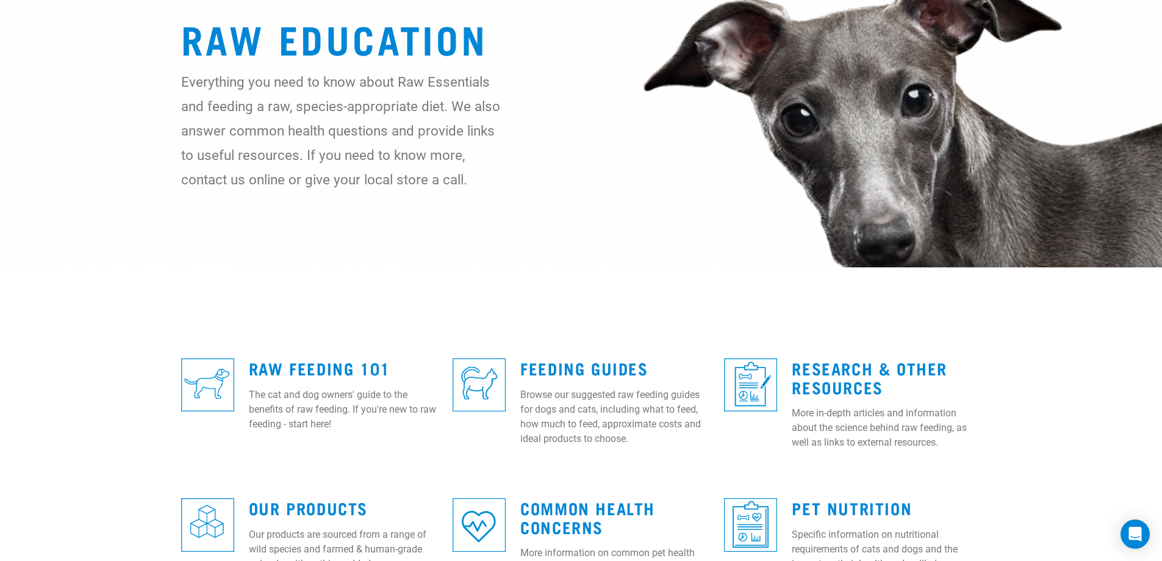
scroll to position [305, 0]
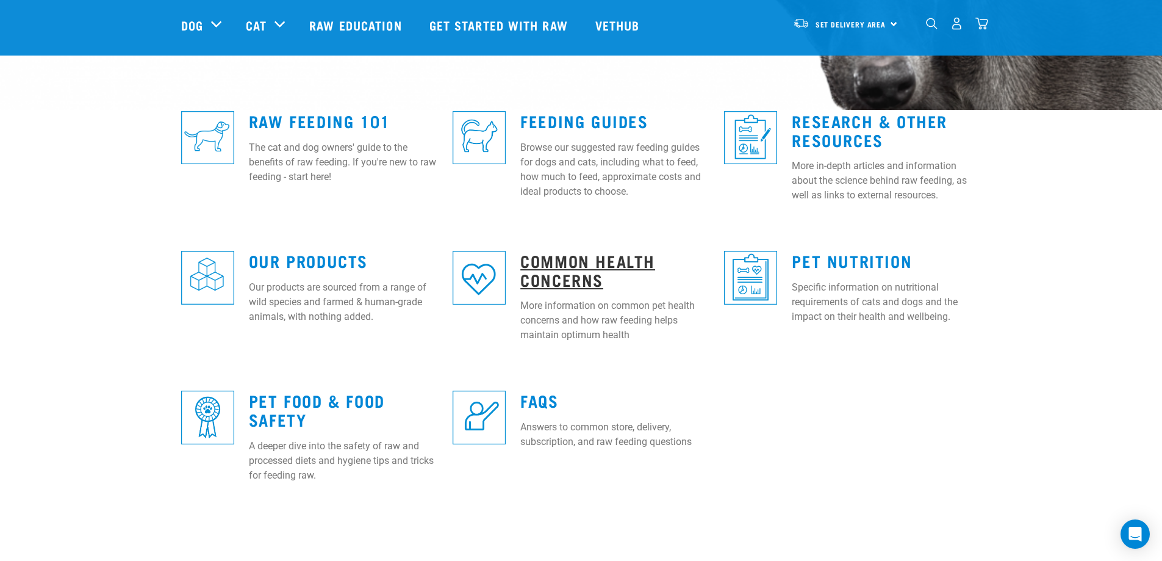
click at [632, 264] on link "Common Health Concerns" at bounding box center [587, 270] width 135 height 28
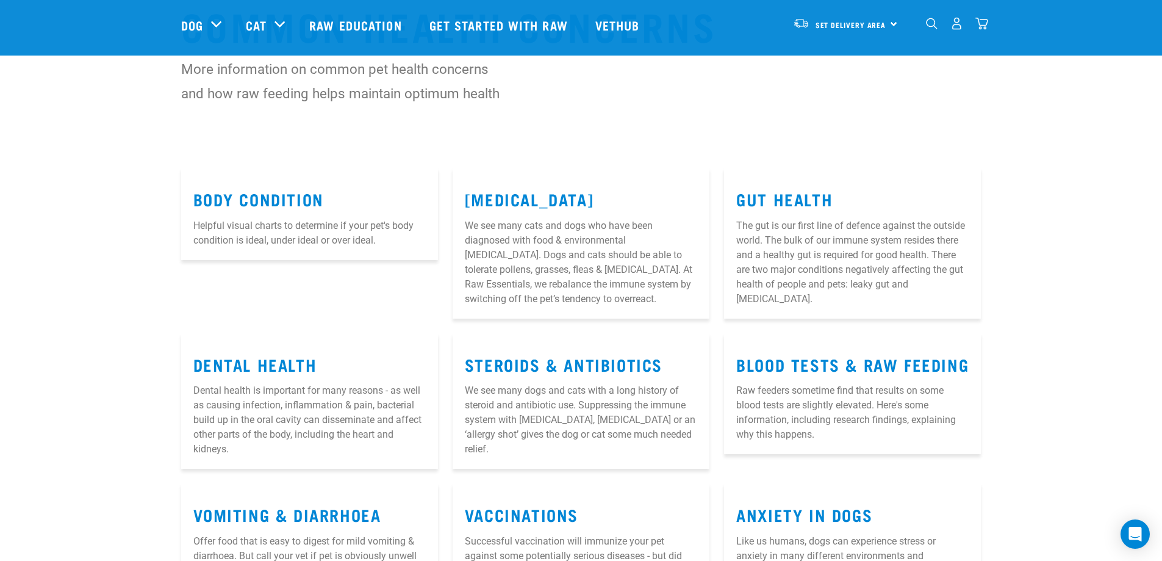
scroll to position [183, 0]
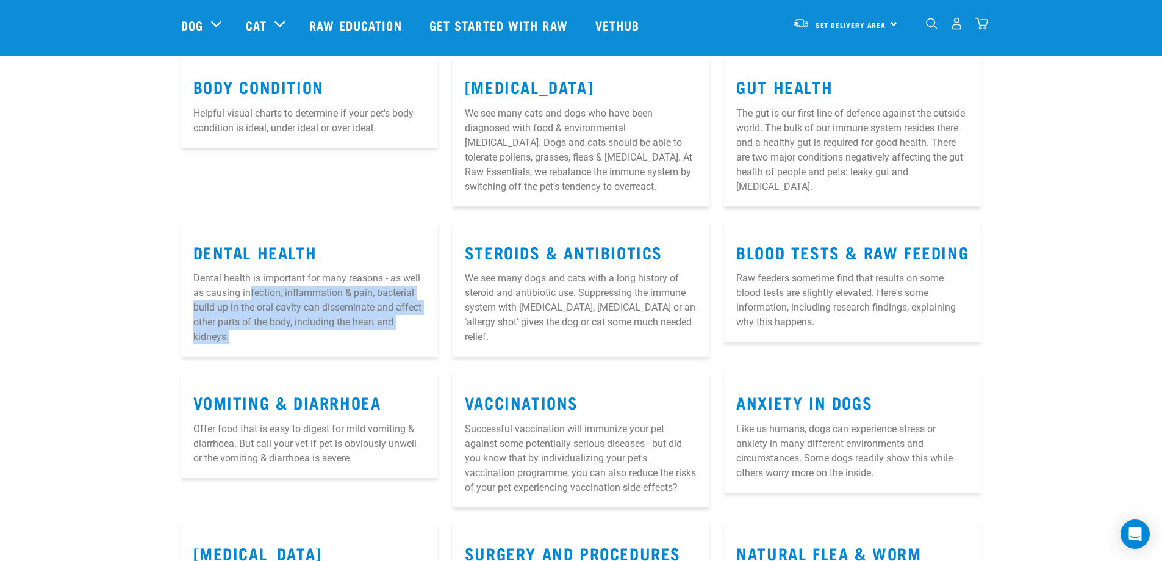
drag, startPoint x: 252, startPoint y: 296, endPoint x: 394, endPoint y: 330, distance: 146.2
click at [394, 330] on p "Dental health is important for many reasons - as well as causing infection, inf…" at bounding box center [309, 307] width 232 height 73
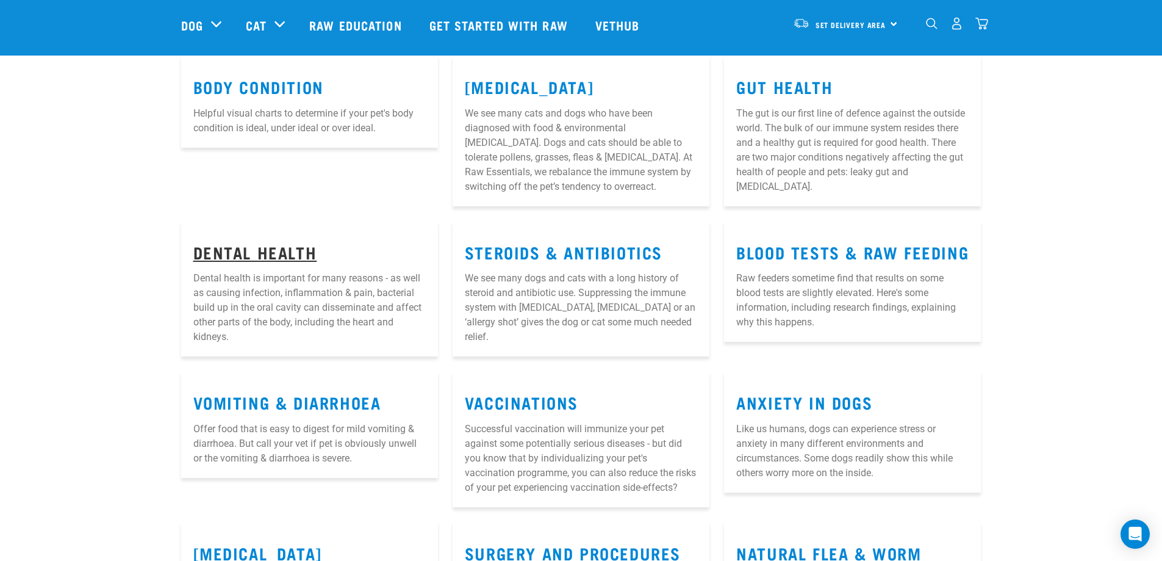
click at [292, 256] on link "Dental Health" at bounding box center [255, 251] width 124 height 9
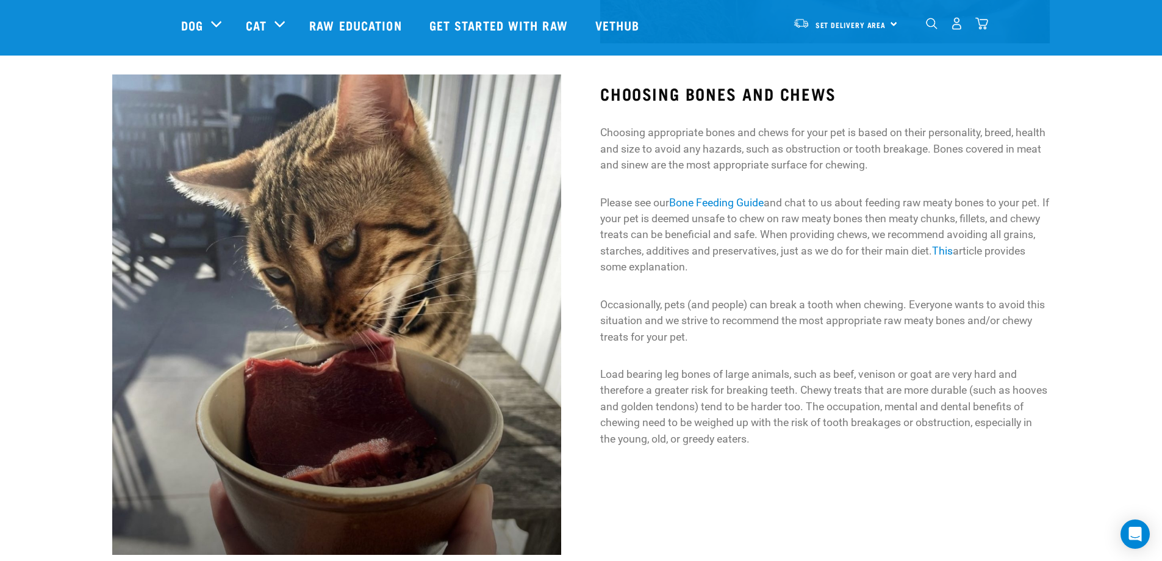
scroll to position [1586, 0]
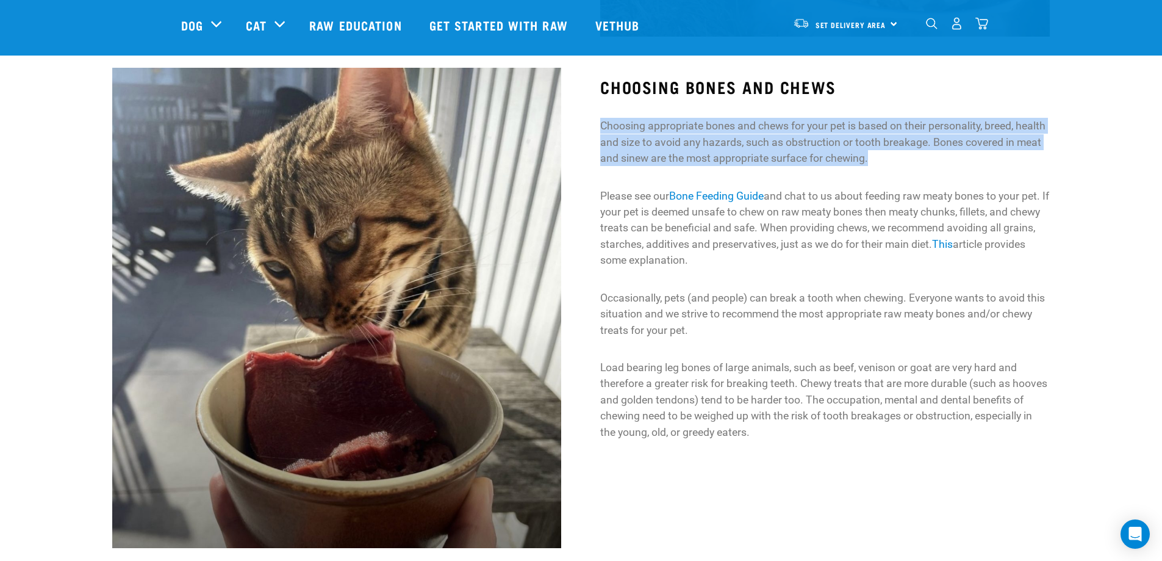
drag, startPoint x: 591, startPoint y: 126, endPoint x: 878, endPoint y: 165, distance: 290.0
click at [878, 165] on div "CHOOSING BONES AND CHEWS Choosing appropriate bones and chews for your pet is b…" at bounding box center [825, 308] width 488 height 497
click at [878, 165] on p "Choosing appropriate bones and chews for your pet is based on their personality…" at bounding box center [824, 142] width 449 height 48
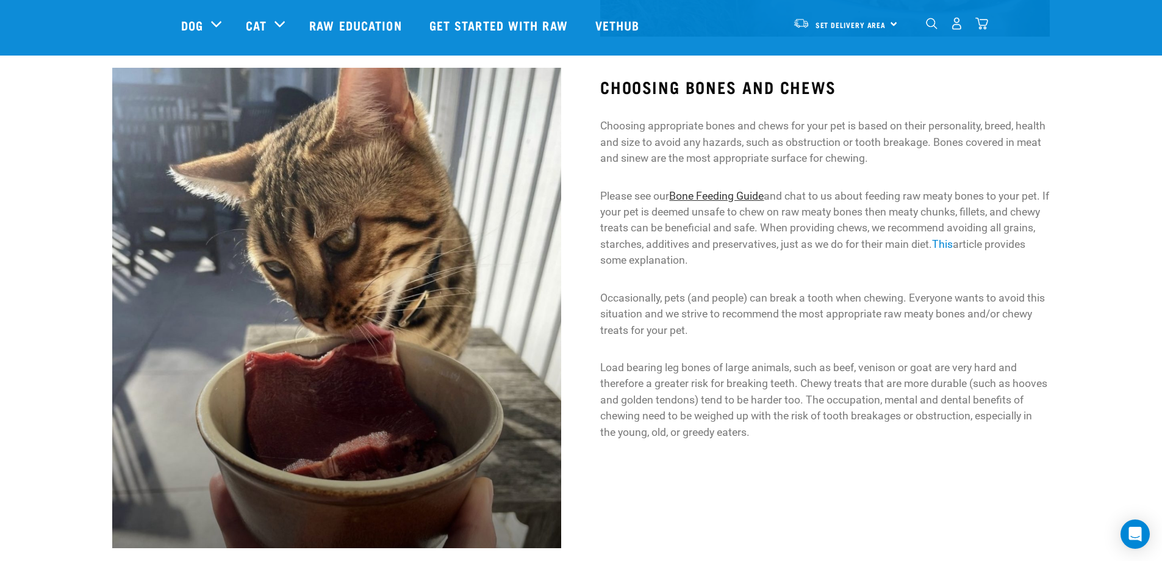
click at [744, 195] on link "Bone Feeding Guide" at bounding box center [716, 196] width 95 height 12
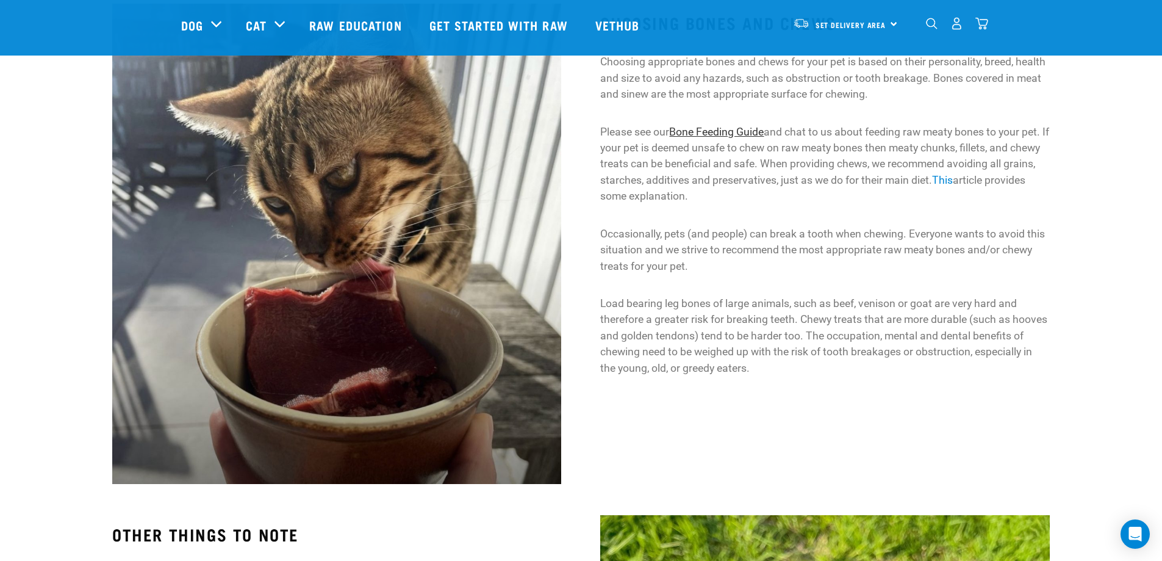
scroll to position [1708, 0]
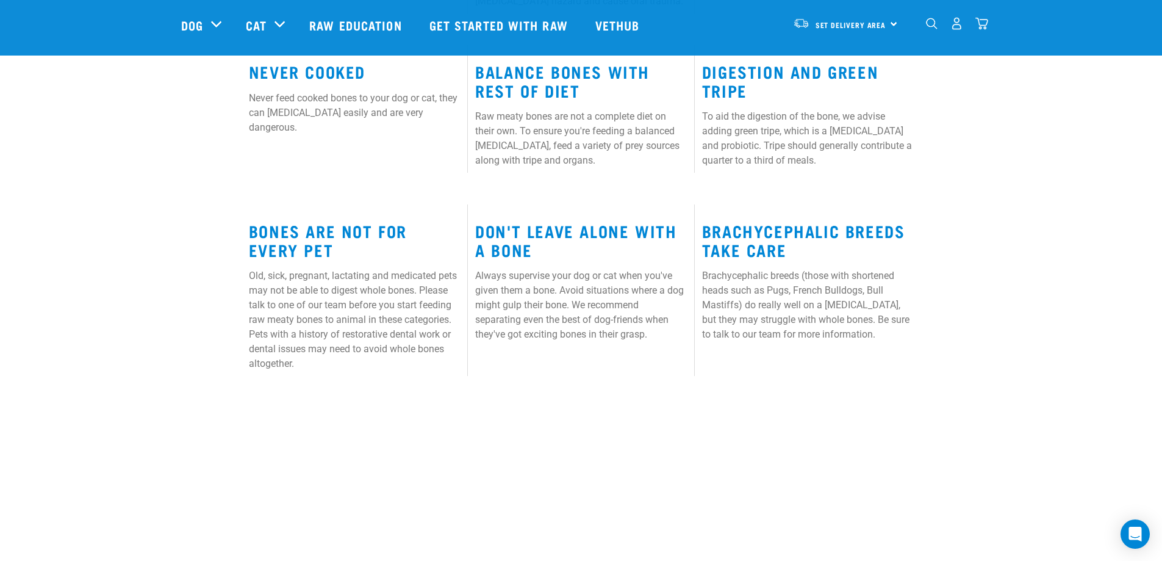
scroll to position [732, 0]
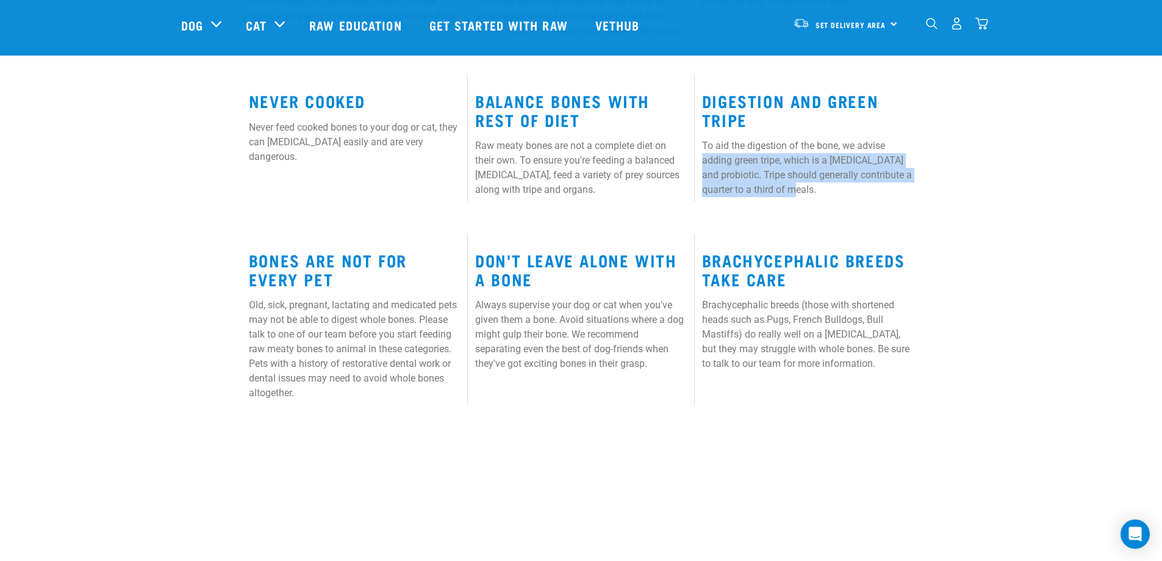
drag, startPoint x: 700, startPoint y: 162, endPoint x: 856, endPoint y: 190, distance: 158.7
click at [856, 190] on div "Digestion and Green Tripe To aid the digestion of the bone, we advise adding gr…" at bounding box center [808, 140] width 226 height 132
click at [856, 190] on p "To aid the digestion of the bone, we advise adding green tripe, which is a preb…" at bounding box center [807, 167] width 211 height 59
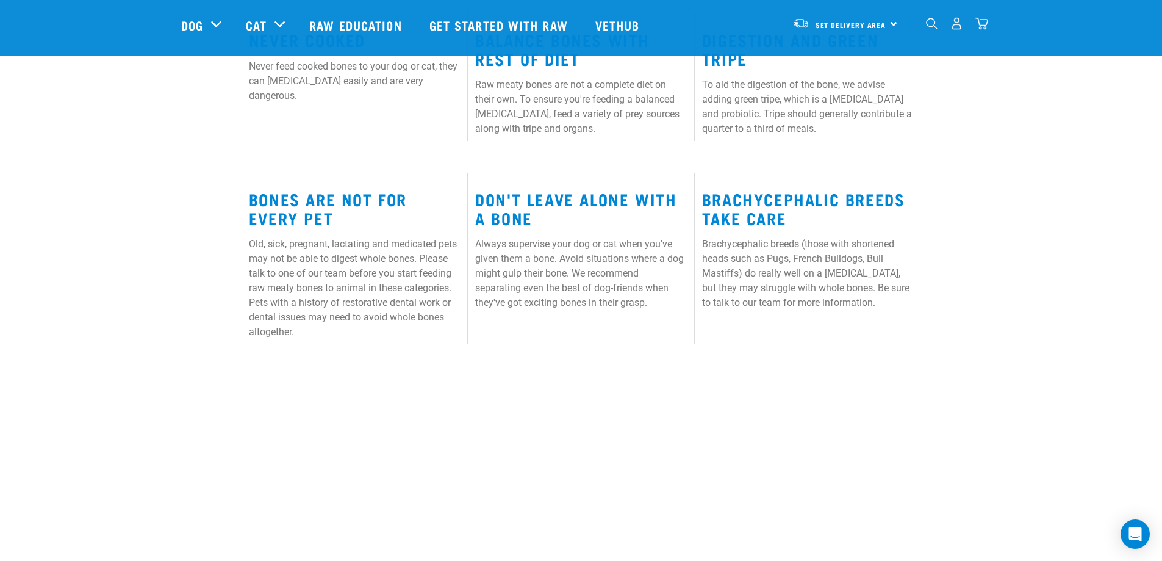
scroll to position [719, 0]
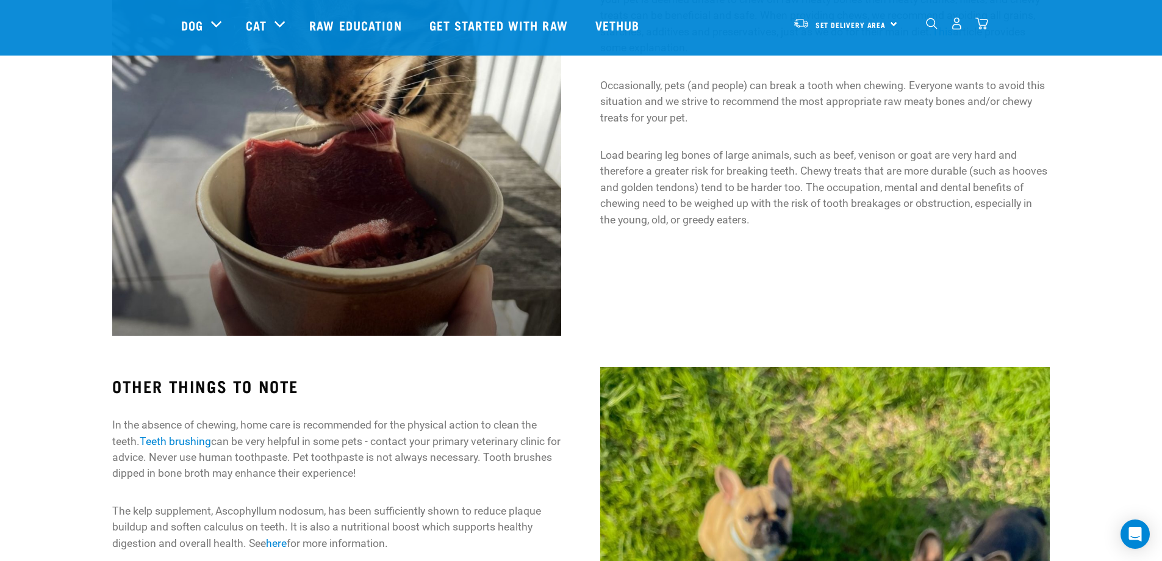
scroll to position [1994, 0]
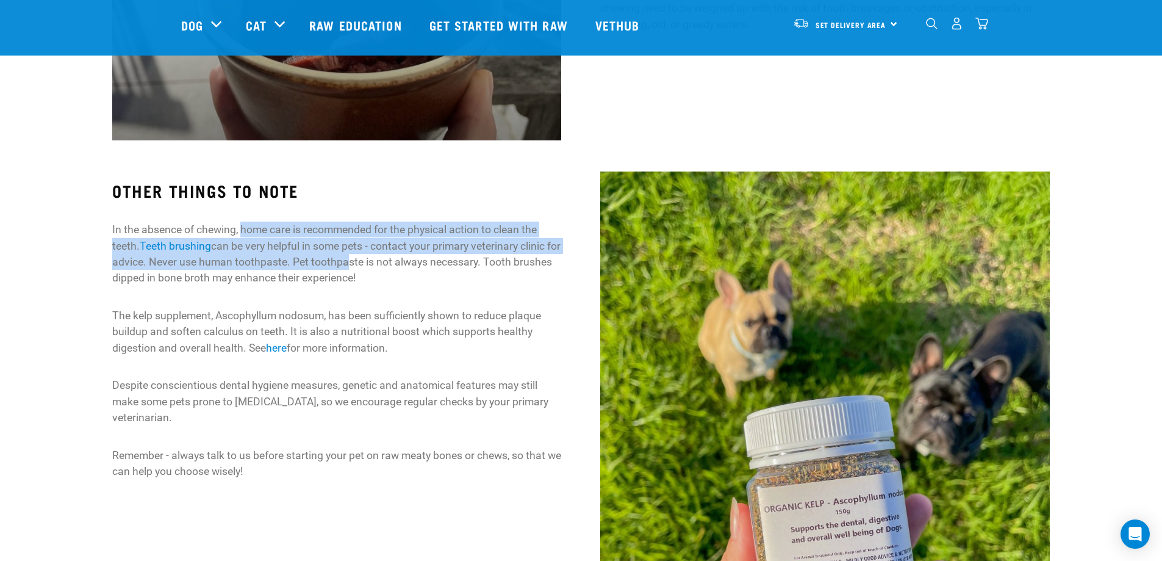
drag, startPoint x: 245, startPoint y: 226, endPoint x: 360, endPoint y: 256, distance: 119.1
click at [360, 256] on p "In the absence of chewing, home care is recommended for the physical action to …" at bounding box center [336, 253] width 449 height 65
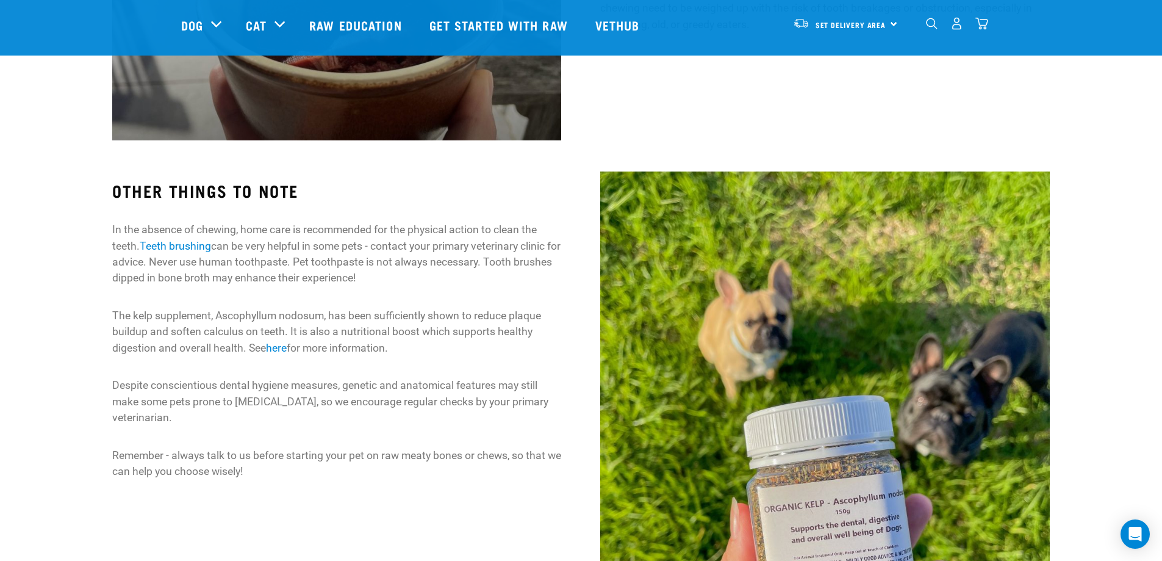
click at [362, 254] on p "In the absence of chewing, home care is recommended for the physical action to …" at bounding box center [336, 253] width 449 height 65
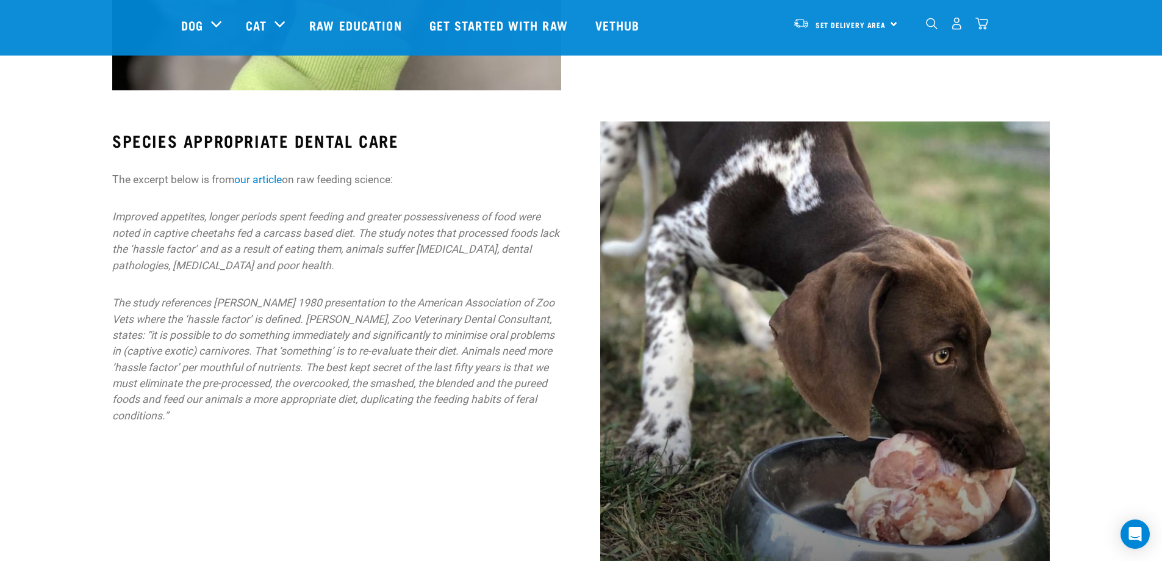
scroll to position [1037, 0]
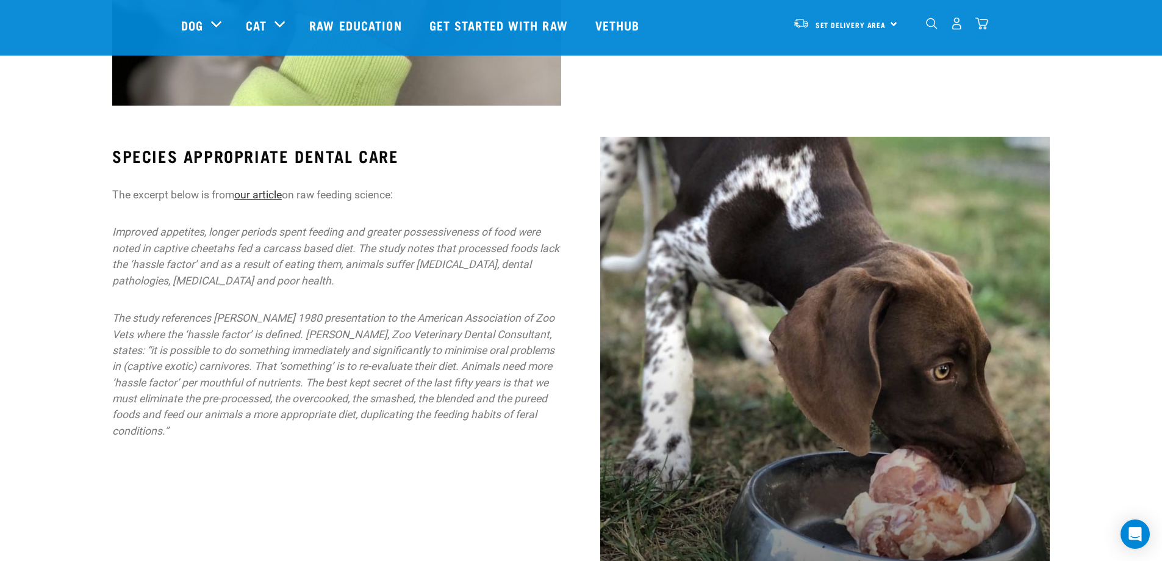
click at [273, 193] on link "our article" at bounding box center [258, 194] width 48 height 12
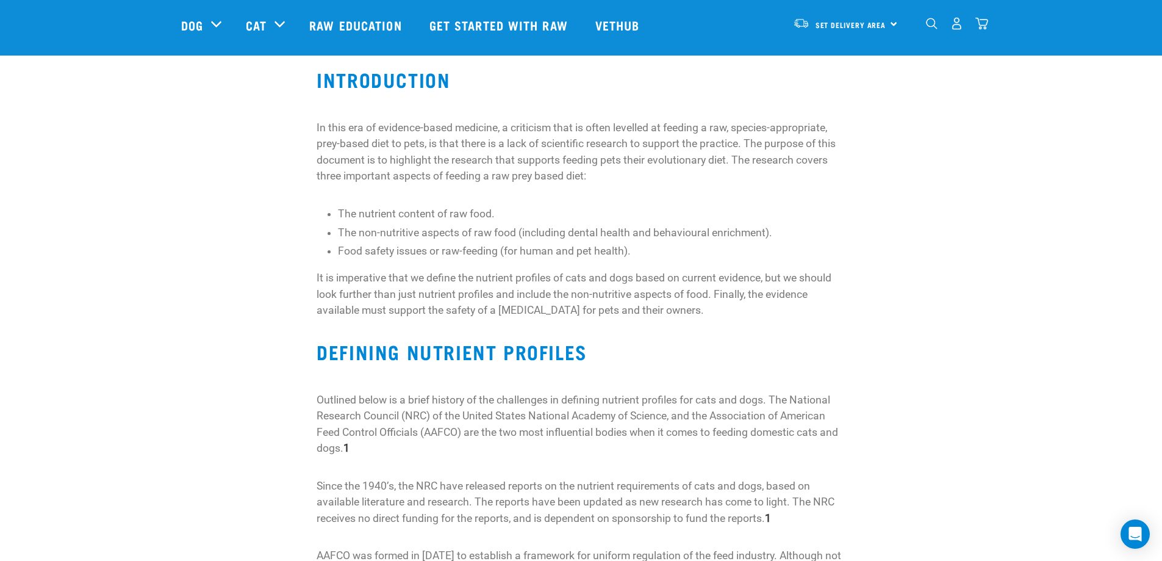
scroll to position [122, 0]
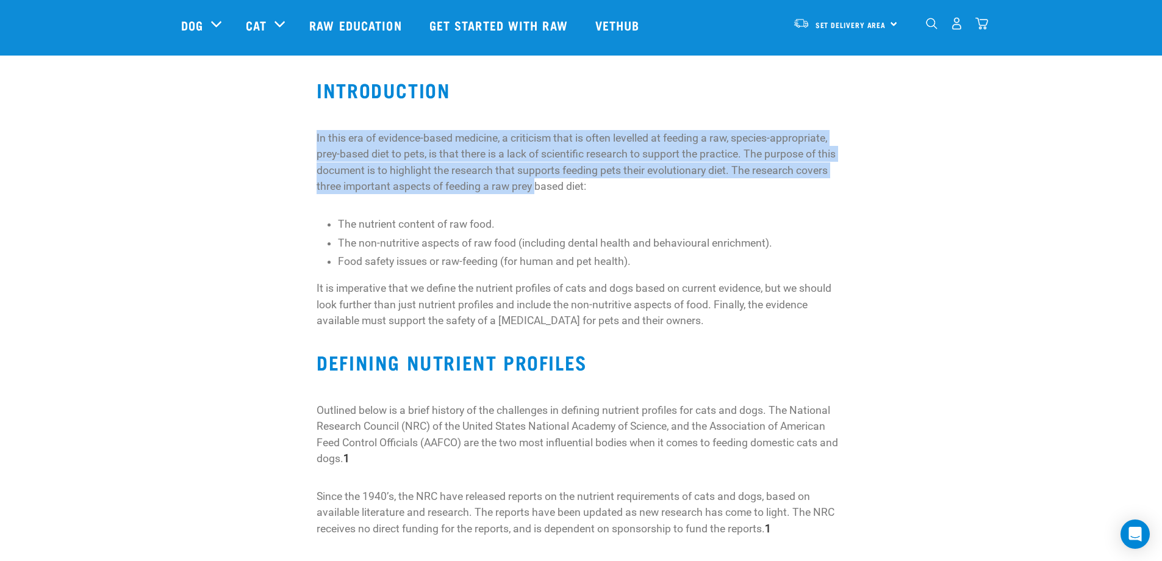
drag, startPoint x: 317, startPoint y: 139, endPoint x: 537, endPoint y: 190, distance: 226.0
click at [537, 190] on p "In this era of evidence-based medicine, a criticism that is often levelled at f…" at bounding box center [581, 162] width 529 height 65
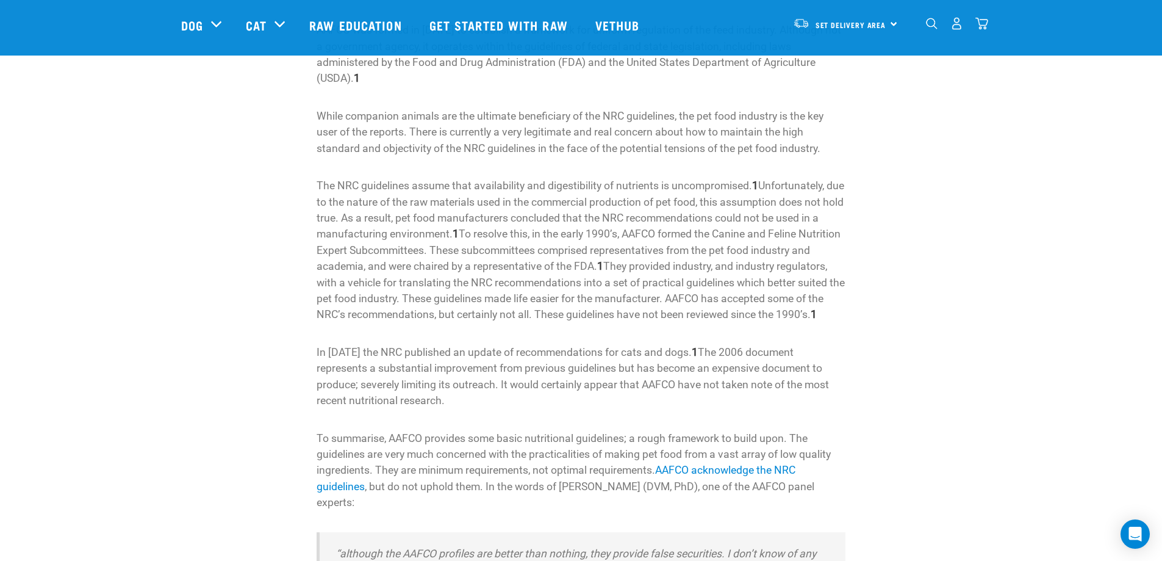
scroll to position [732, 0]
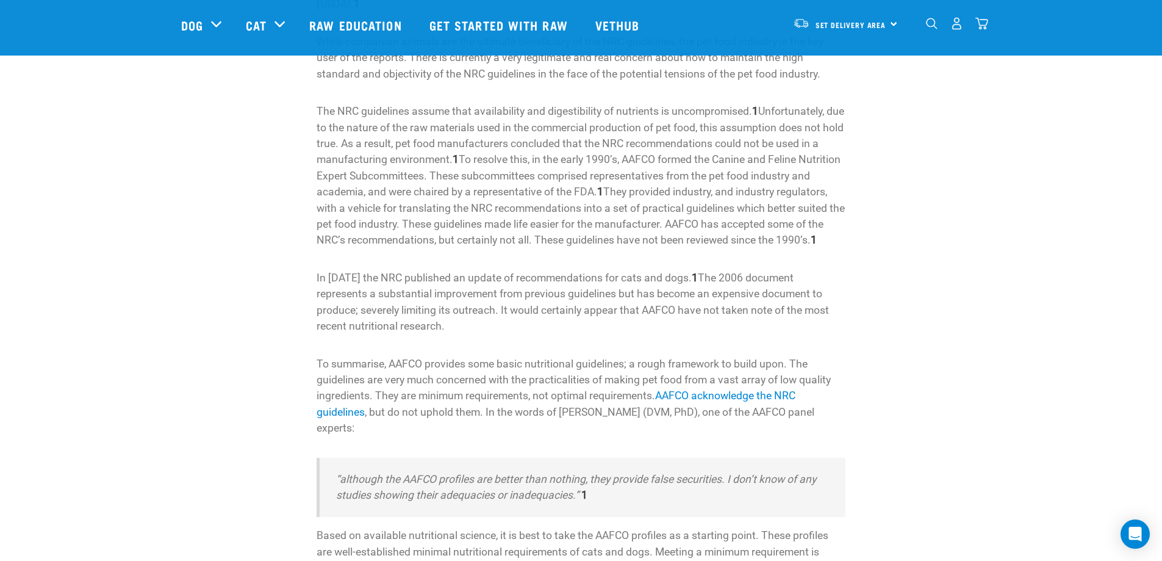
drag, startPoint x: 523, startPoint y: 210, endPoint x: 340, endPoint y: 246, distance: 186.4
click at [340, 246] on p "The NRC guidelines assume that availability and digestibility of nutrients is u…" at bounding box center [581, 175] width 529 height 145
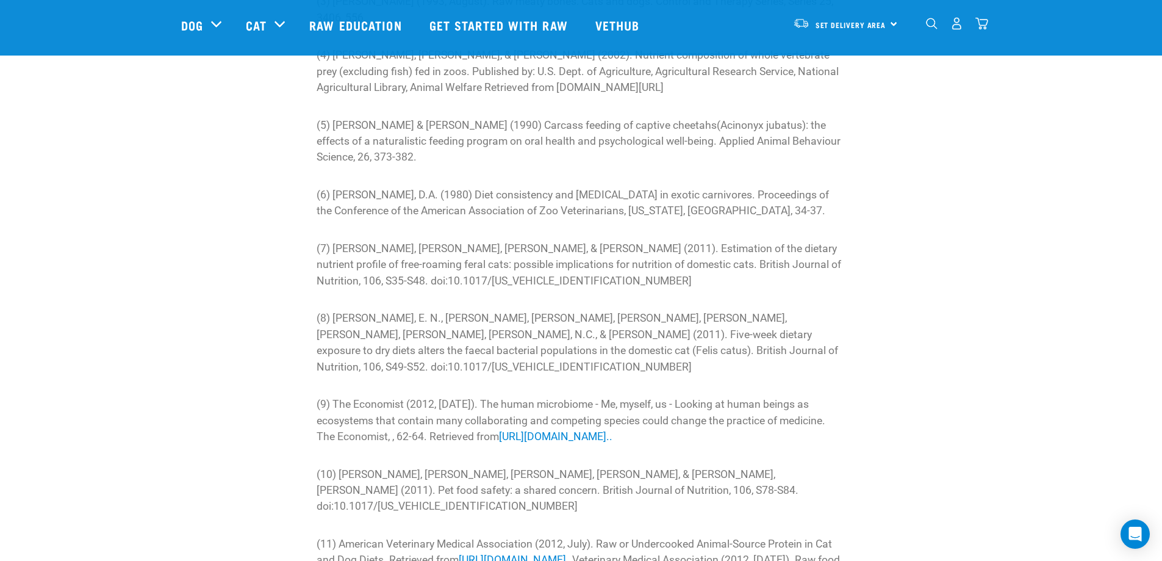
scroll to position [3355, 0]
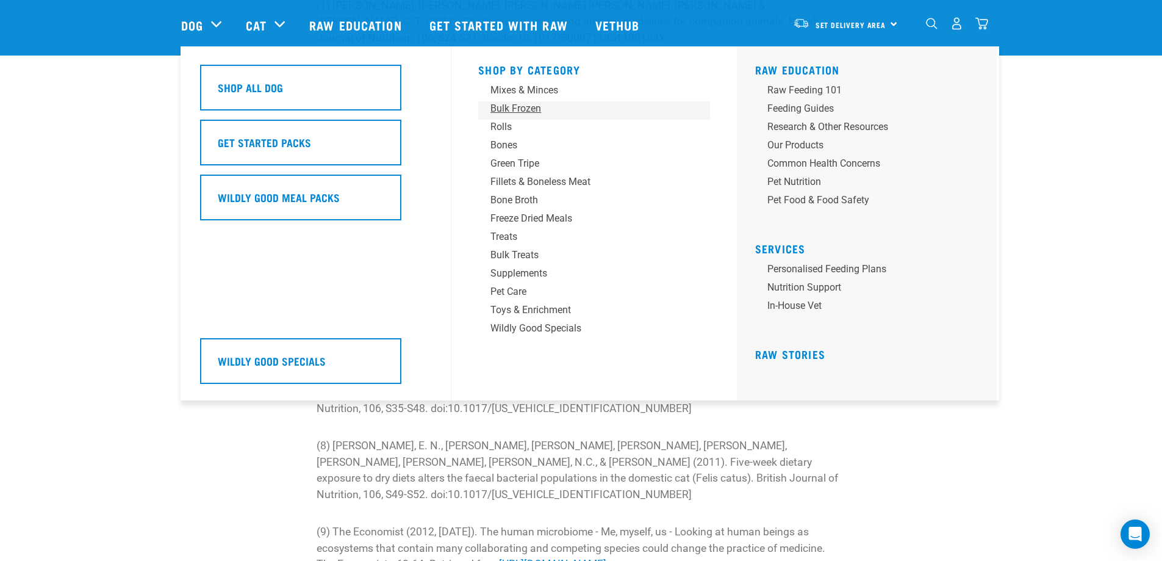
click at [498, 104] on div "Bulk Frozen" at bounding box center [585, 108] width 190 height 15
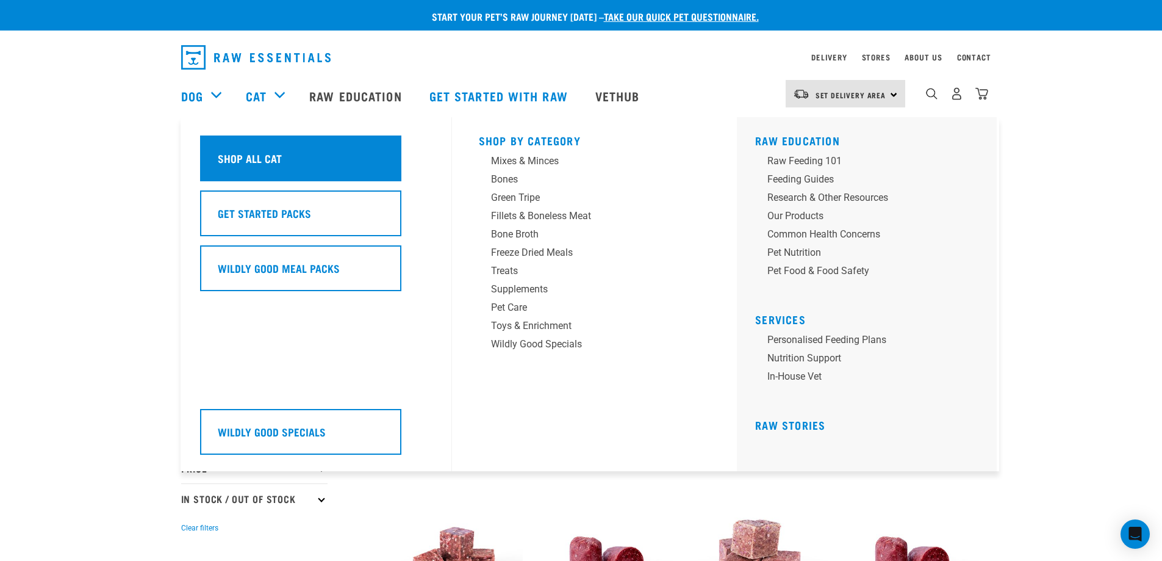
click at [340, 156] on div "Shop All Cat" at bounding box center [300, 158] width 201 height 46
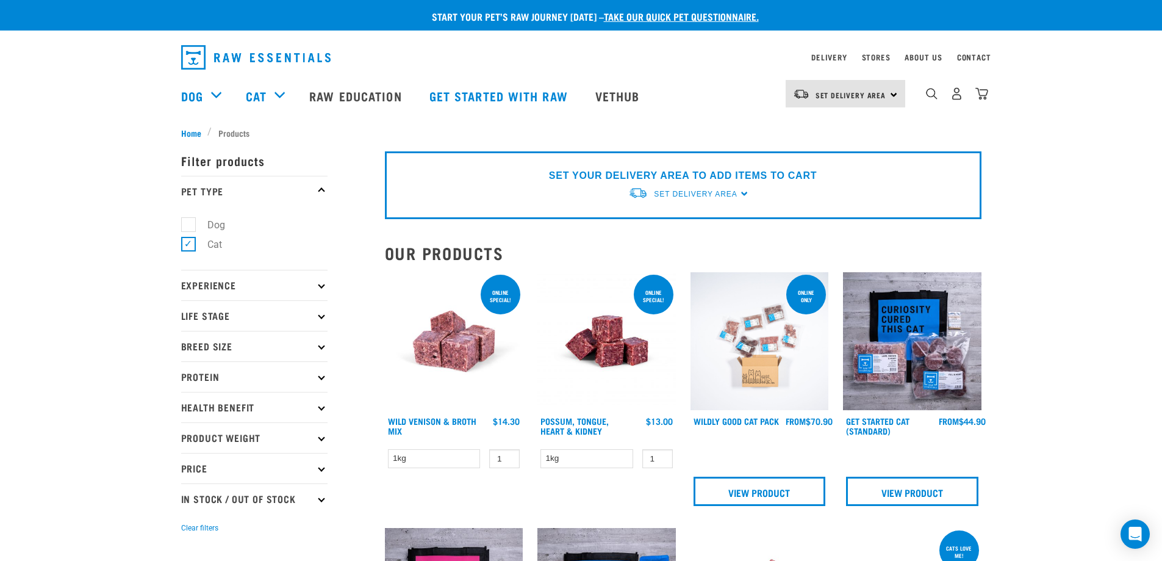
click at [242, 282] on p "Experience" at bounding box center [254, 285] width 146 height 31
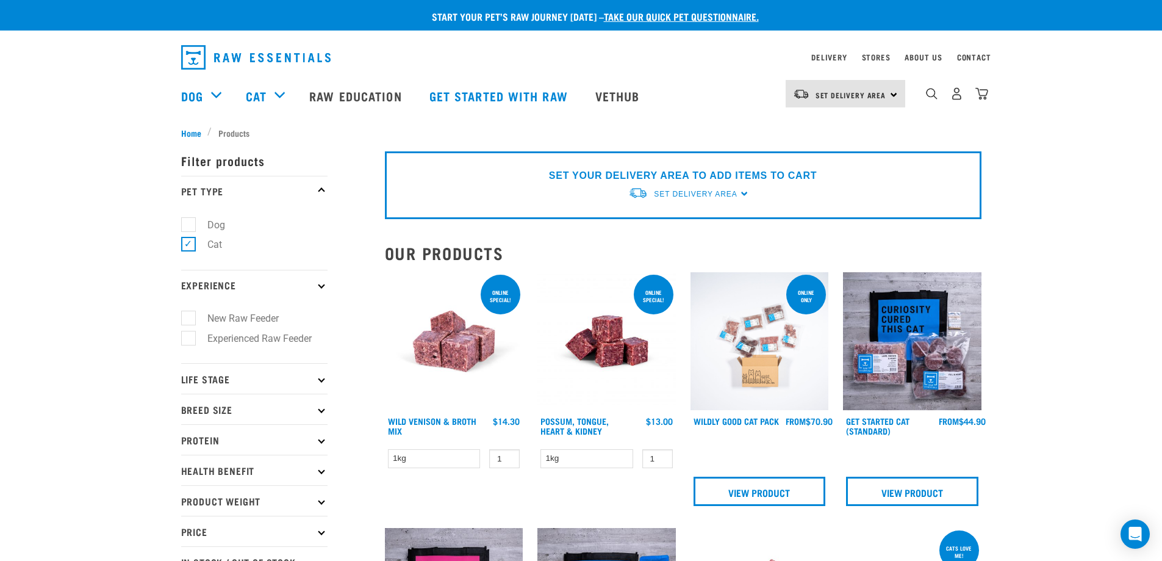
click at [242, 281] on p "Experience" at bounding box center [254, 285] width 146 height 31
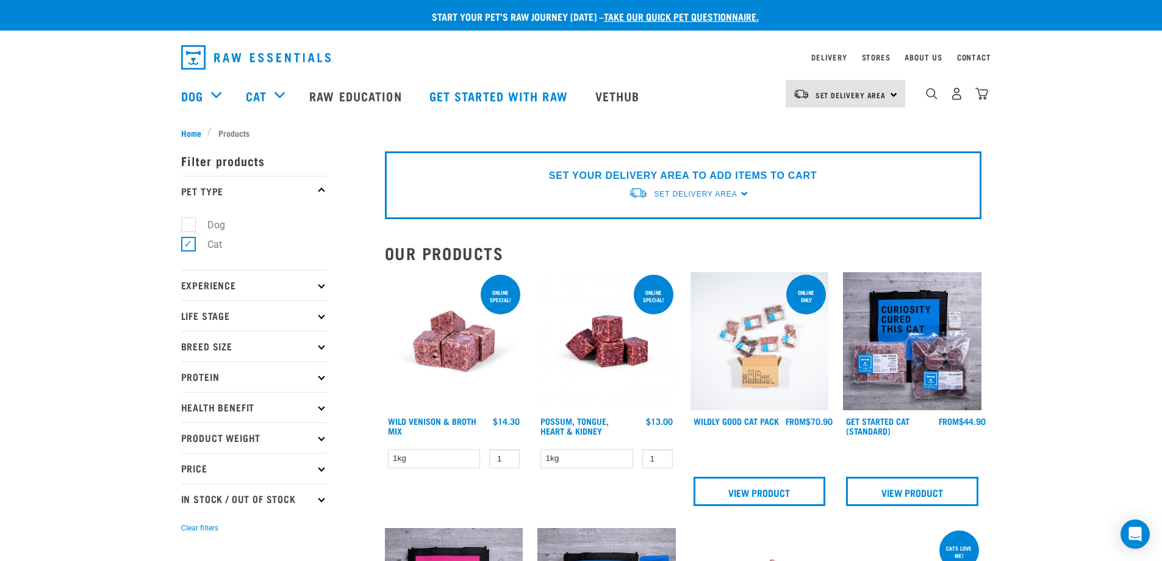
click at [257, 321] on p "Life Stage" at bounding box center [254, 315] width 146 height 31
click at [209, 350] on label "Cat" at bounding box center [207, 348] width 39 height 15
click at [189, 350] on input "Cat" at bounding box center [185, 347] width 8 height 8
checkbox input "true"
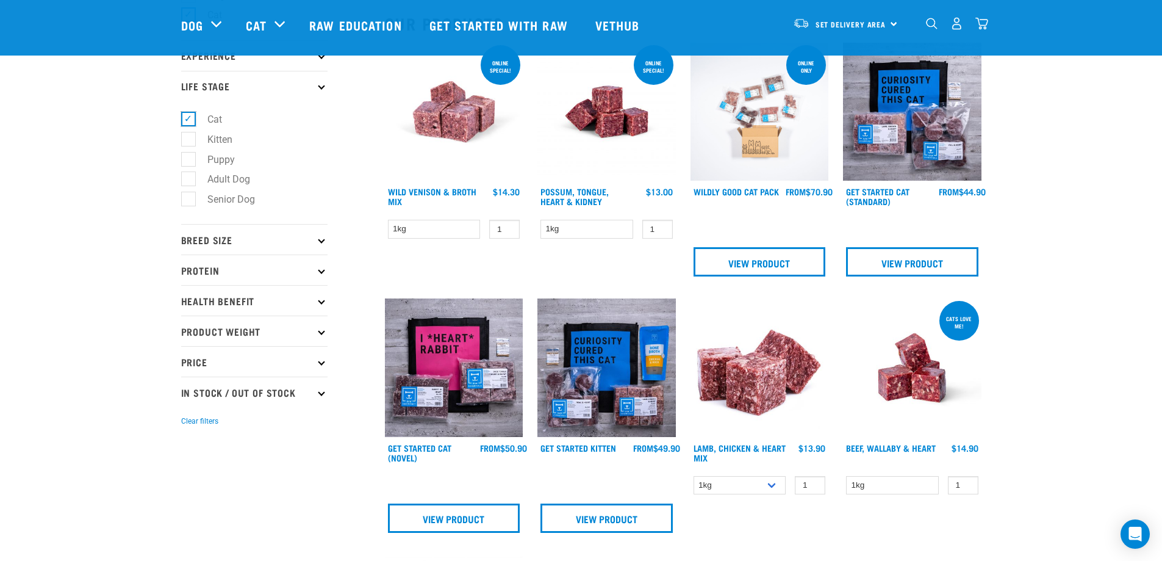
scroll to position [183, 0]
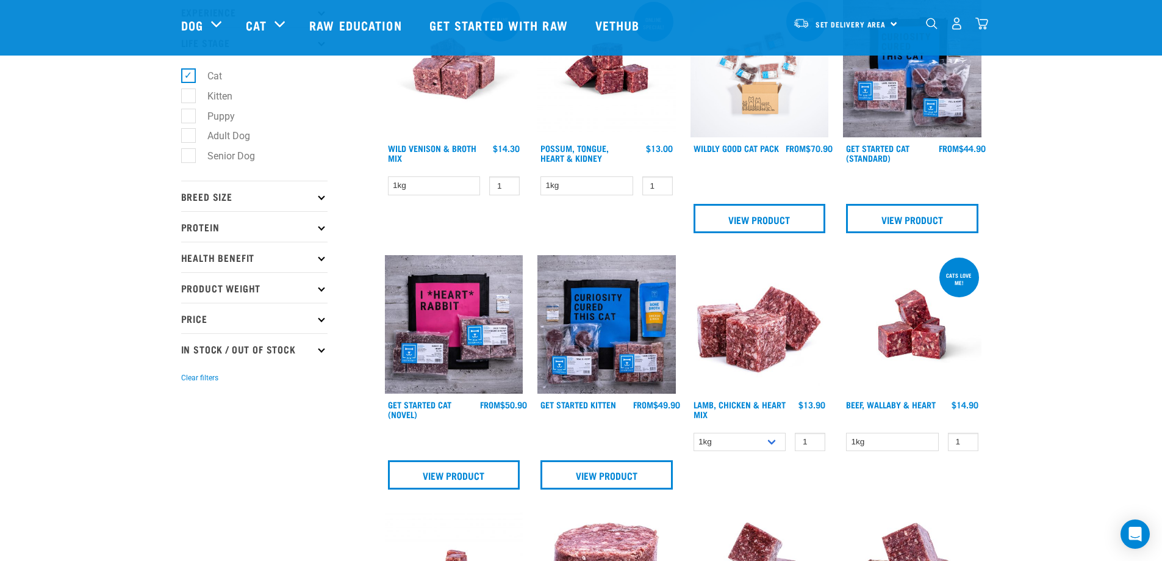
click at [231, 201] on p "Breed Size" at bounding box center [254, 196] width 146 height 31
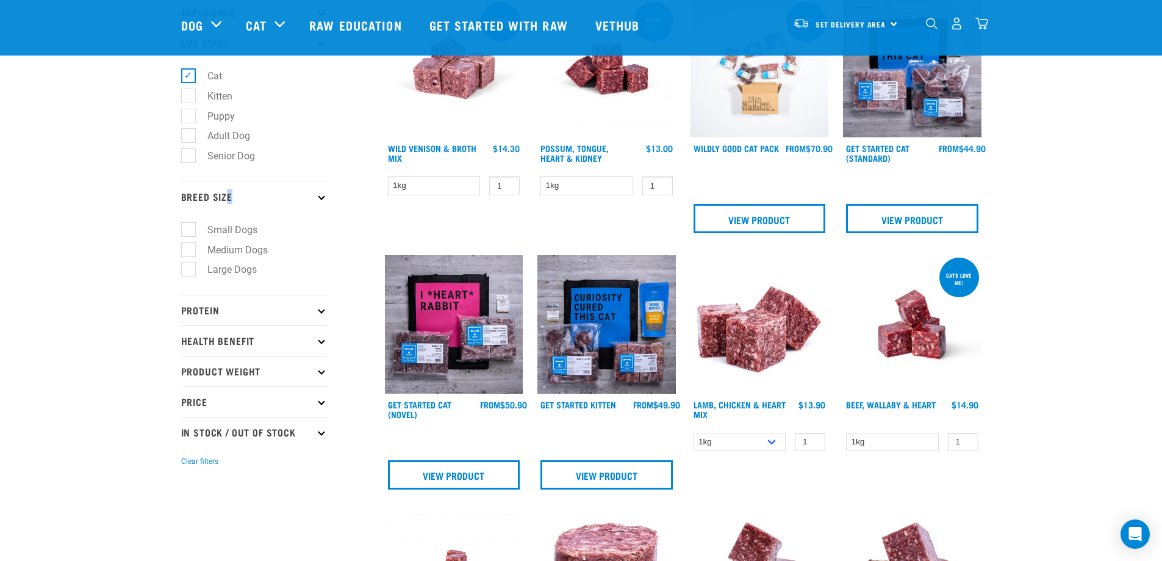
click at [229, 201] on p "Breed Size" at bounding box center [254, 196] width 146 height 31
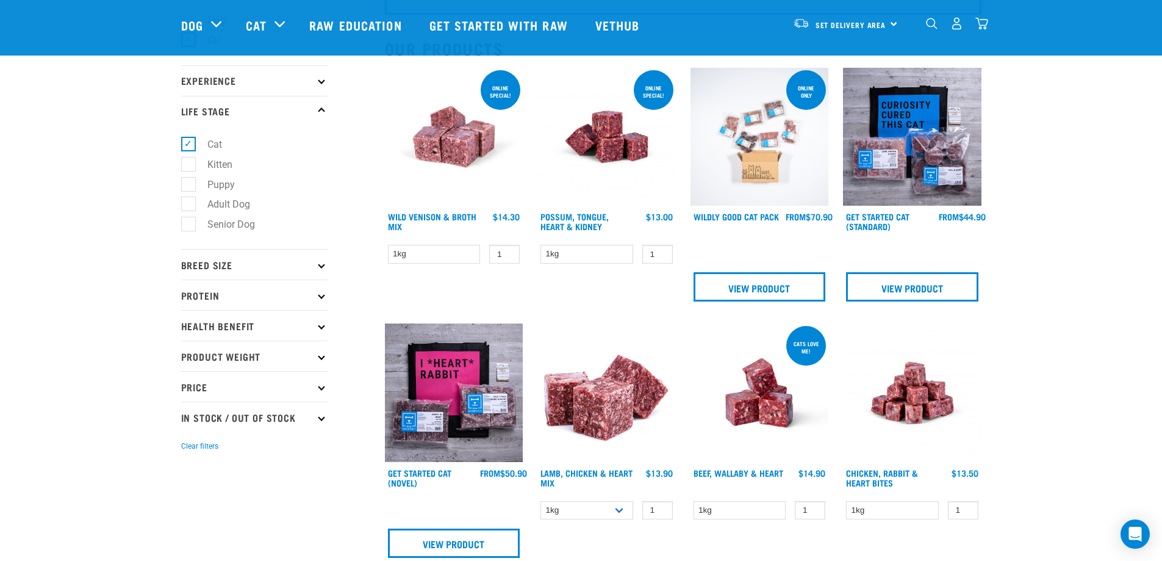
scroll to position [122, 0]
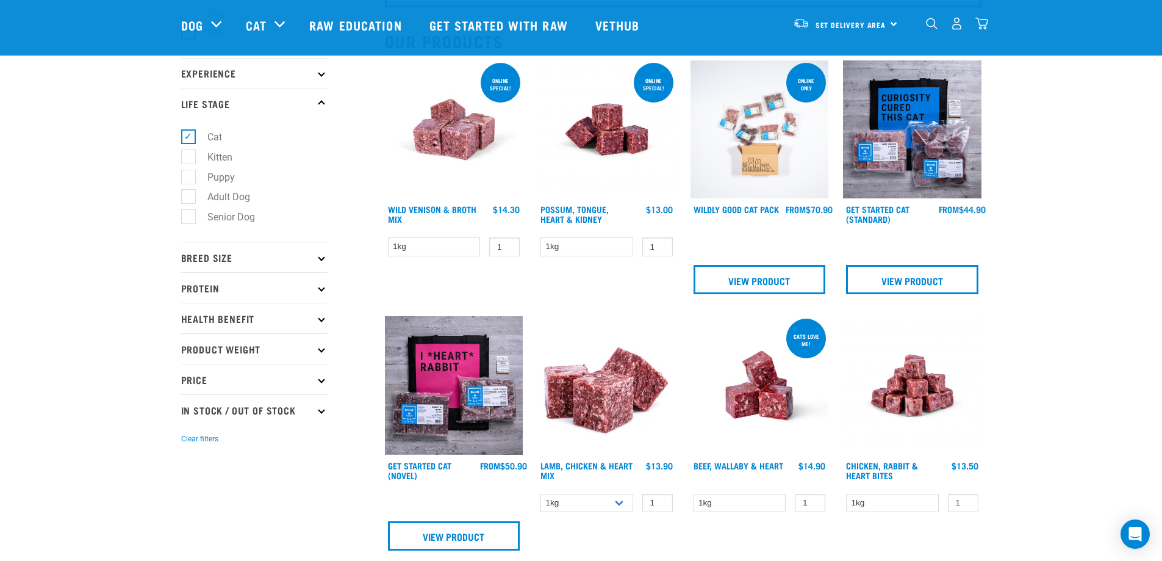
click at [752, 198] on img at bounding box center [760, 129] width 138 height 138
click at [747, 207] on link "Wildly Good Cat Pack" at bounding box center [736, 209] width 85 height 4
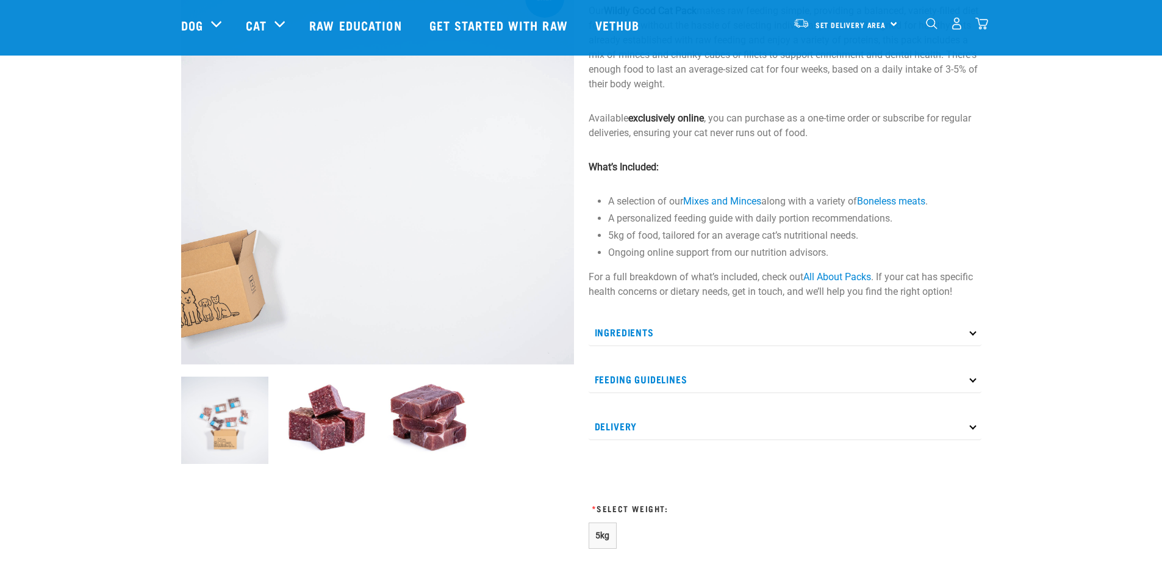
scroll to position [122, 0]
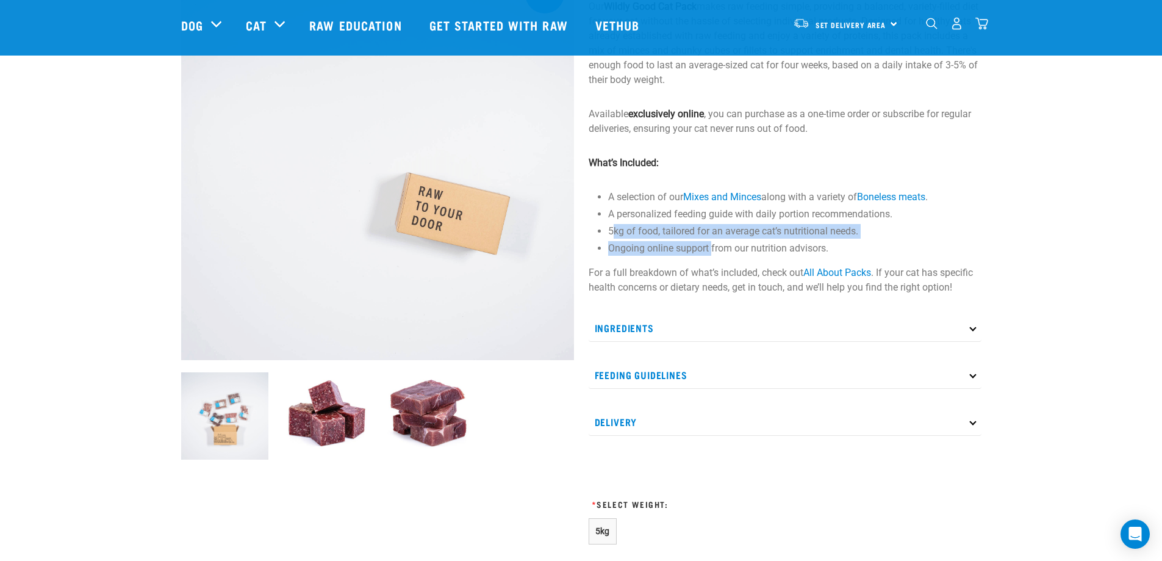
drag, startPoint x: 611, startPoint y: 231, endPoint x: 713, endPoint y: 247, distance: 103.1
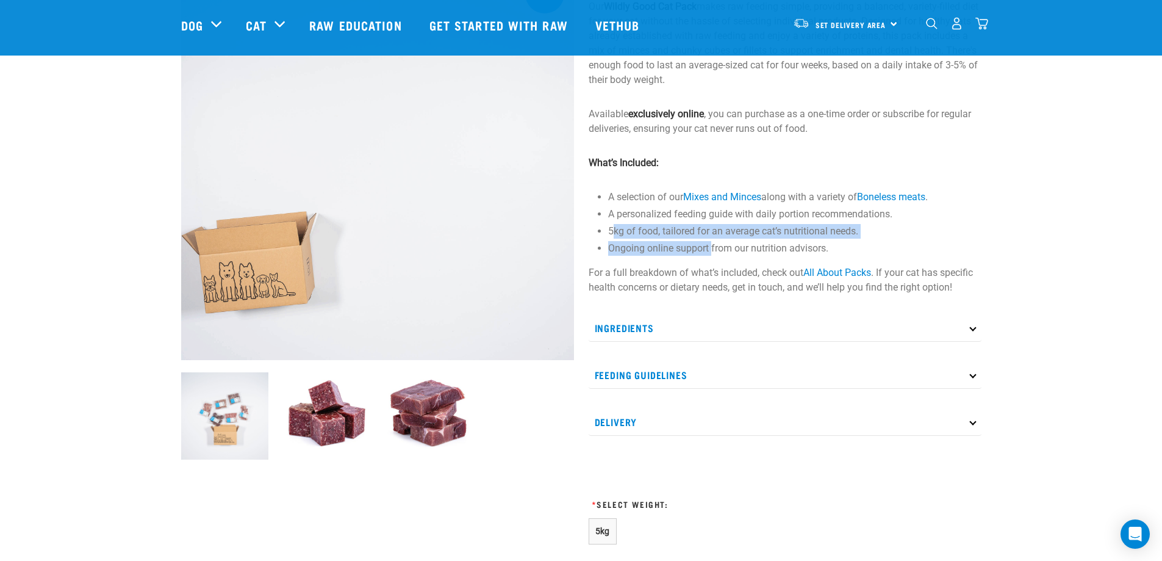
click at [713, 247] on ul "A selection of our Mixes and Minces along with a variety of Boneless meats . A …" at bounding box center [794, 223] width 373 height 66
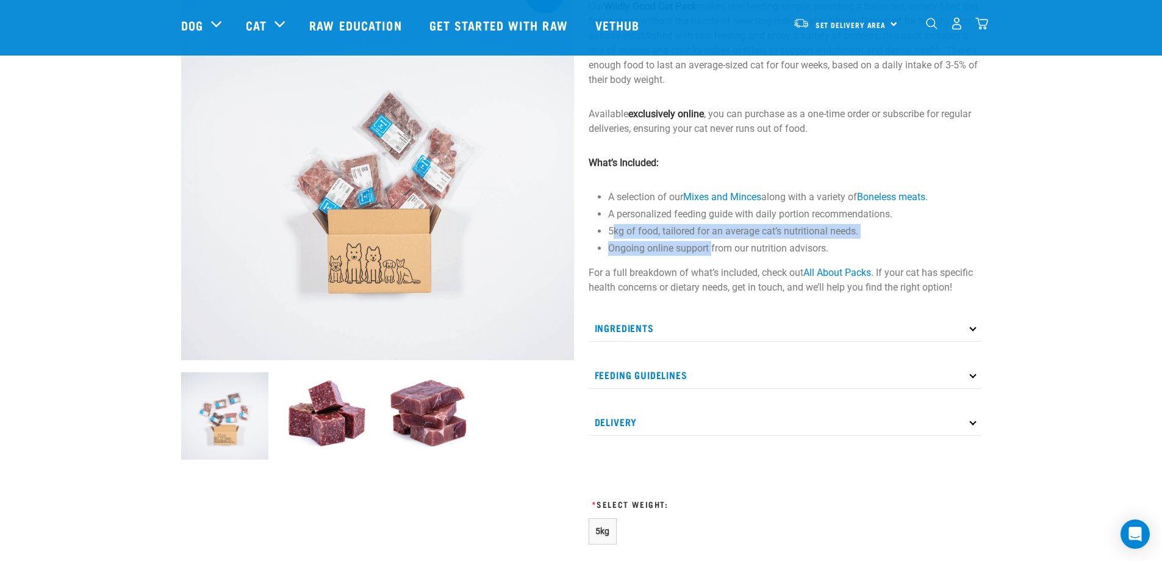
click at [713, 247] on li "Ongoing online support from our nutrition advisors." at bounding box center [794, 248] width 373 height 15
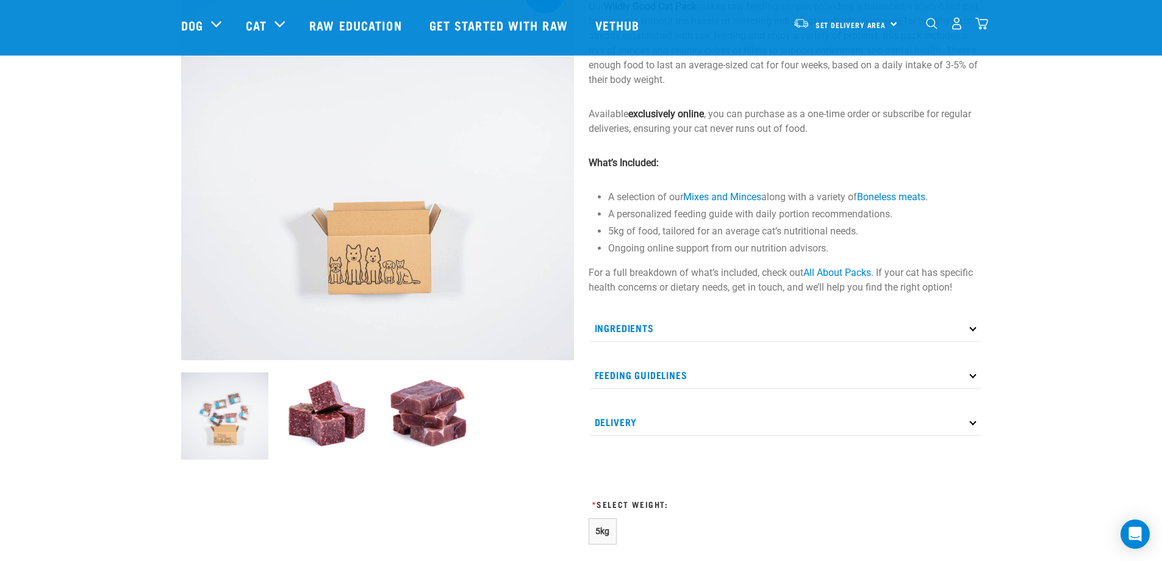
click at [726, 329] on p "Ingredients" at bounding box center [785, 327] width 393 height 27
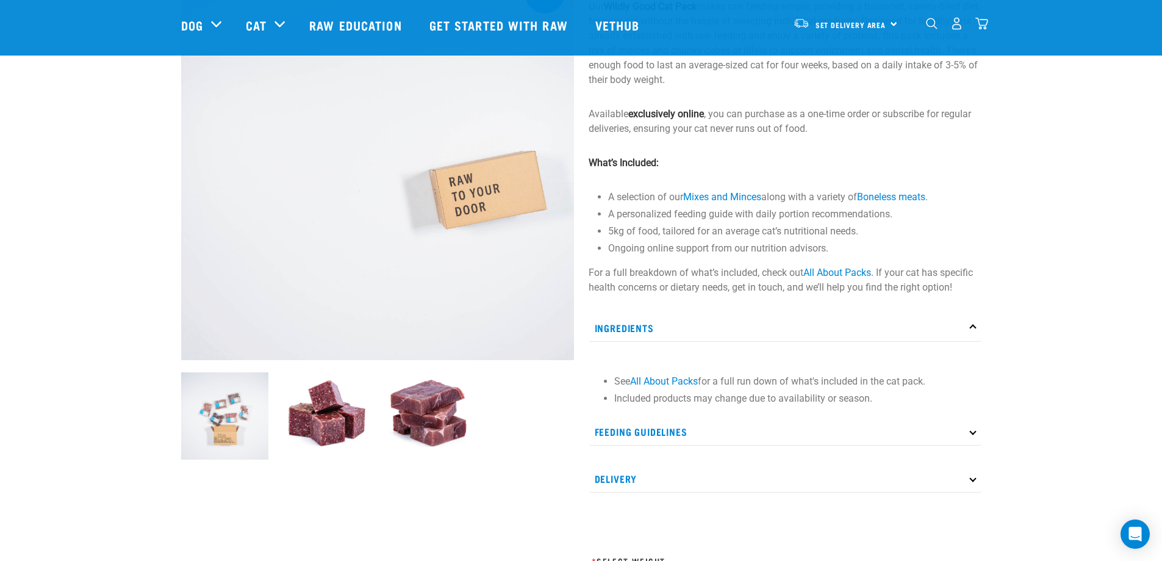
click at [726, 329] on p "Ingredients" at bounding box center [785, 327] width 393 height 27
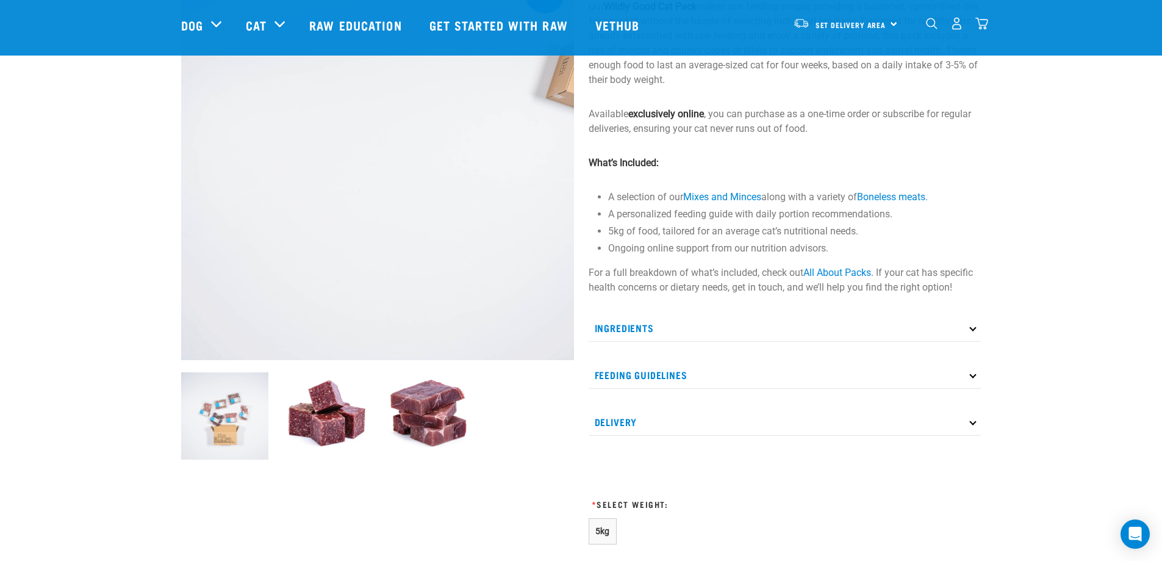
click at [687, 368] on p "Feeding Guidelines" at bounding box center [785, 374] width 393 height 27
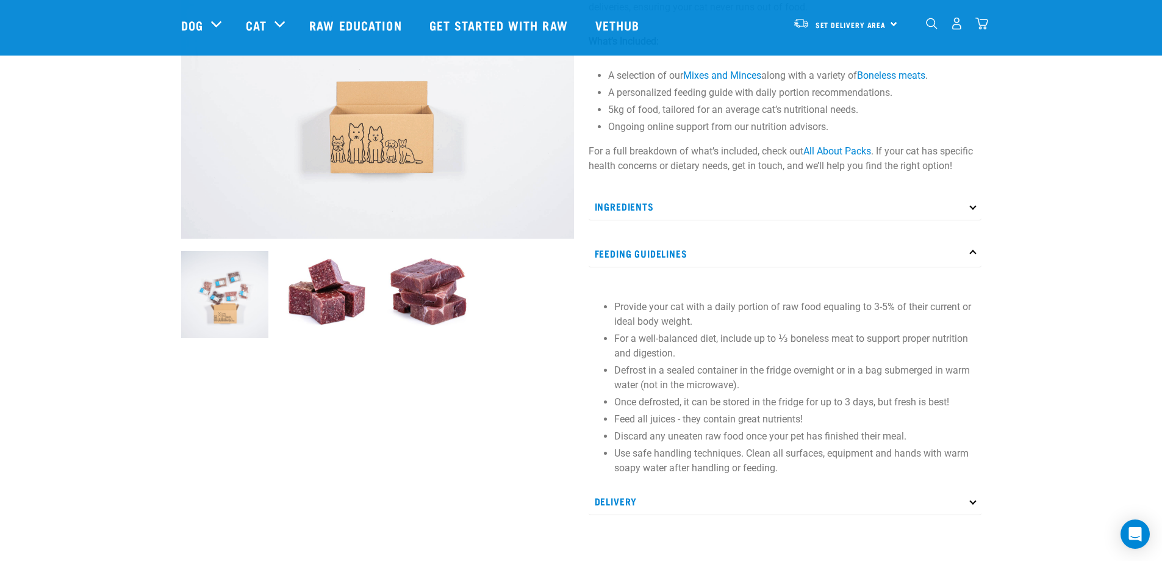
scroll to position [244, 0]
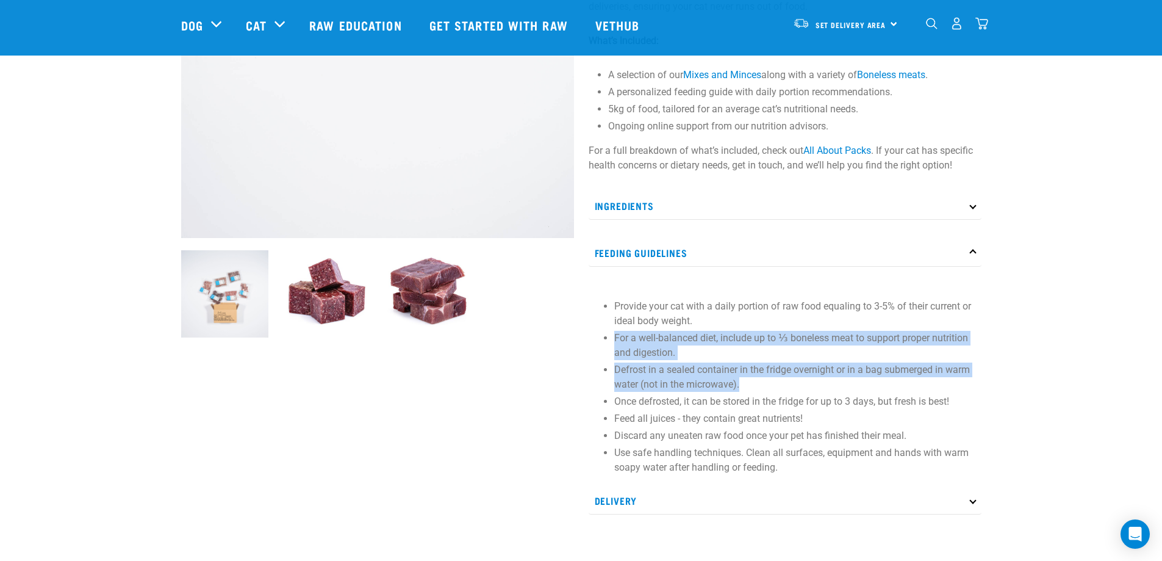
drag, startPoint x: 616, startPoint y: 337, endPoint x: 774, endPoint y: 388, distance: 166.1
click at [774, 388] on ul "Provide your cat with a daily portion of raw food equaling to 3-5% of their cur…" at bounding box center [794, 387] width 361 height 176
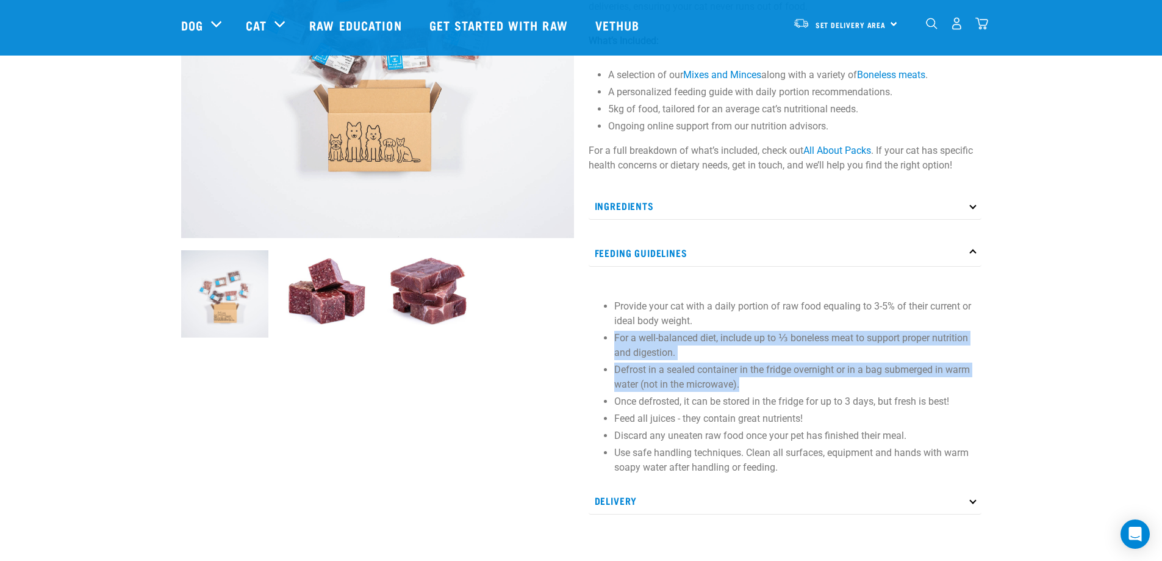
click at [774, 388] on p "Defrost in a sealed container in the fridge overnight or in a bag submerged in …" at bounding box center [794, 376] width 361 height 29
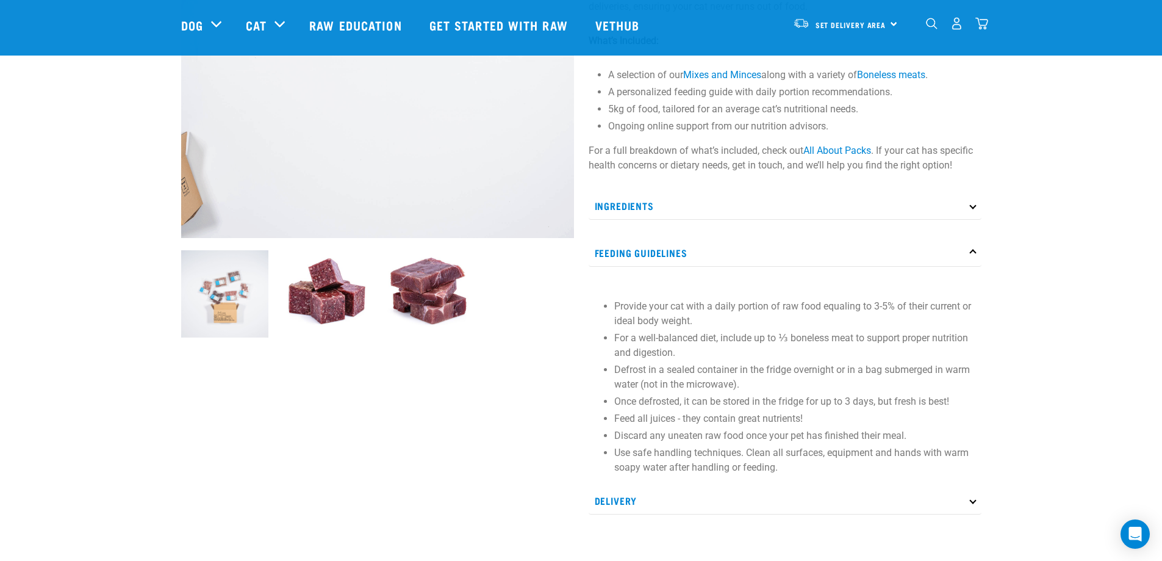
click at [337, 292] on img at bounding box center [326, 293] width 87 height 87
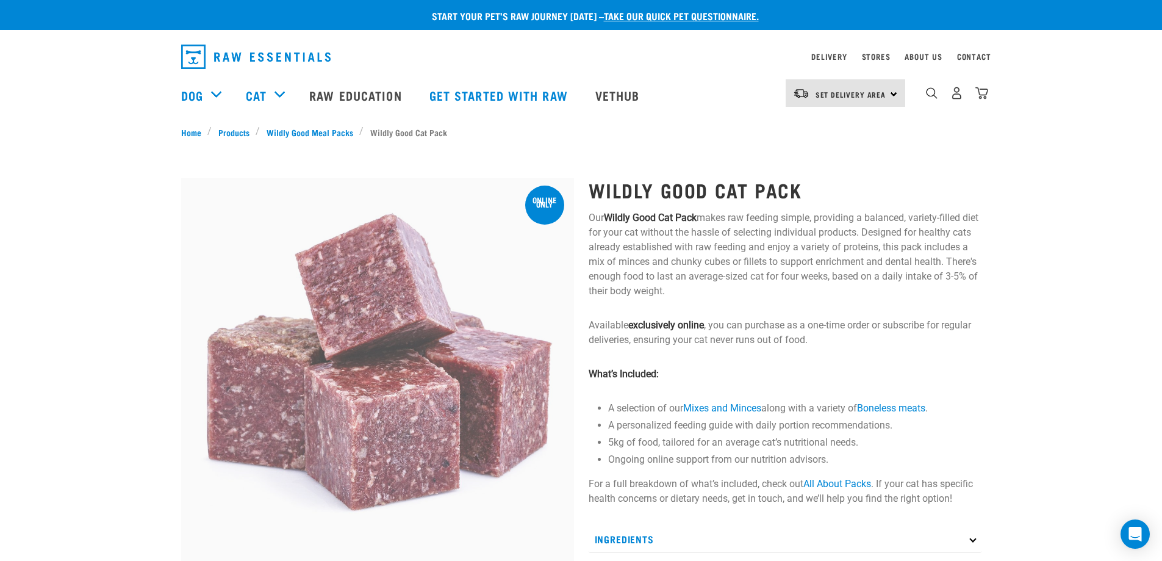
scroll to position [0, 0]
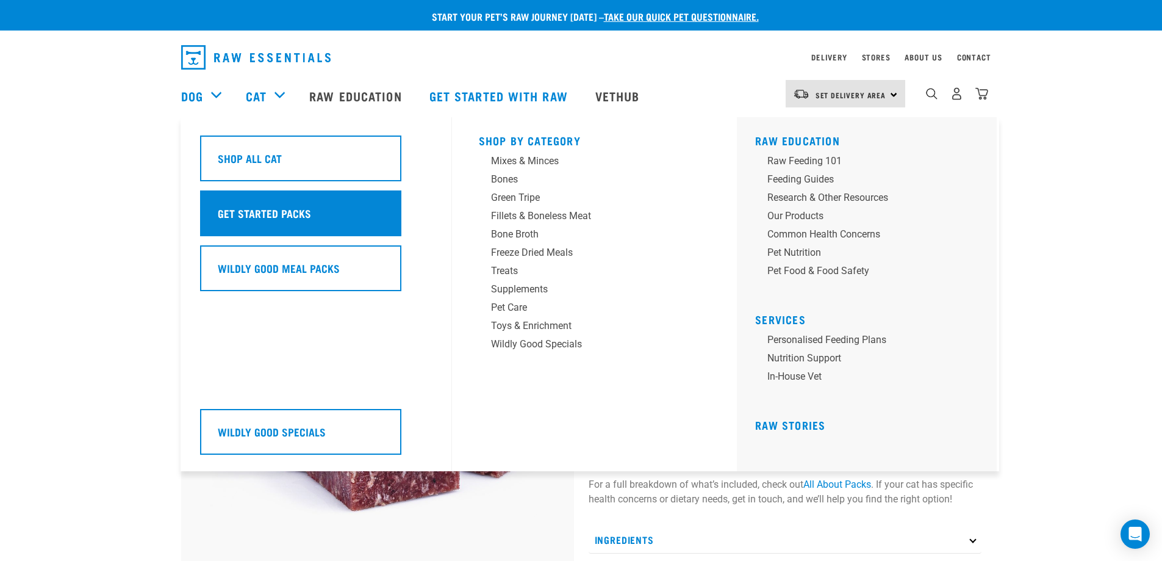
click at [350, 220] on div "Get Started Packs" at bounding box center [300, 213] width 201 height 46
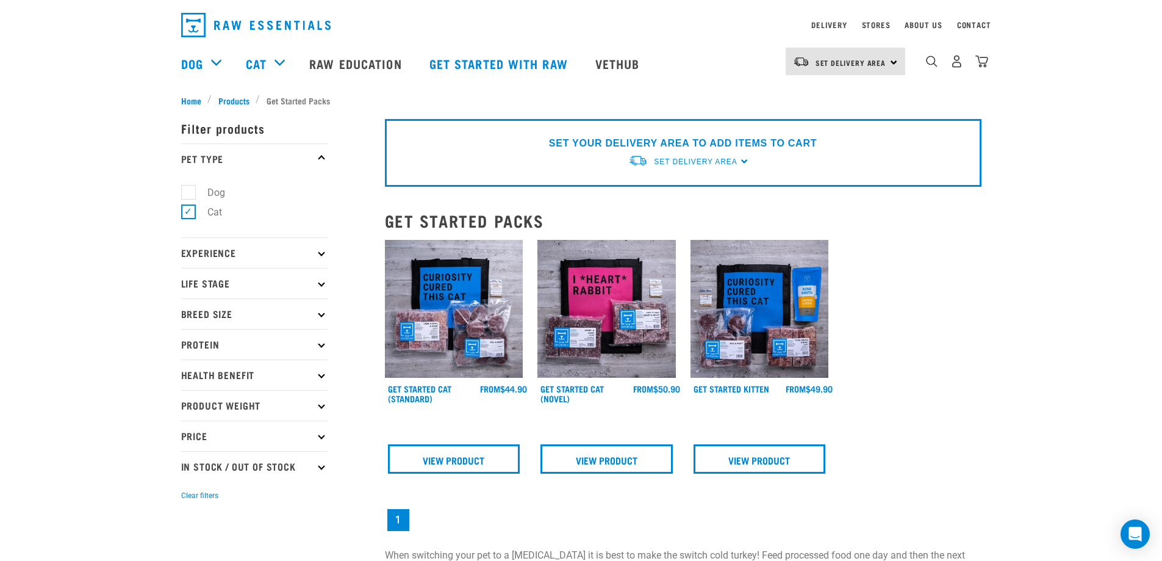
scroll to position [61, 0]
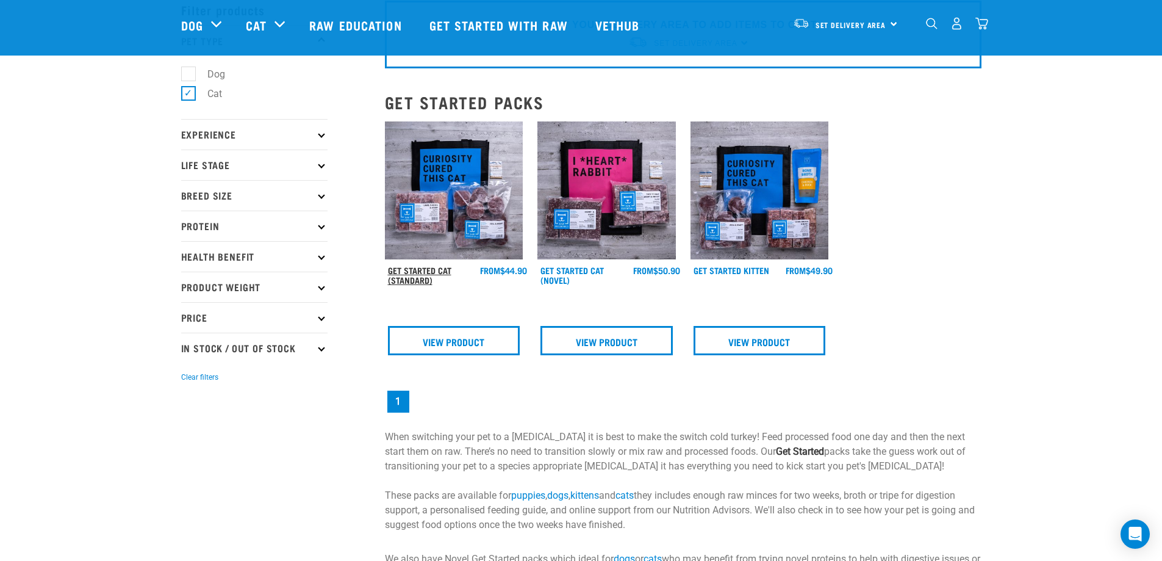
click at [437, 274] on link "Get Started Cat (Standard)" at bounding box center [419, 275] width 63 height 14
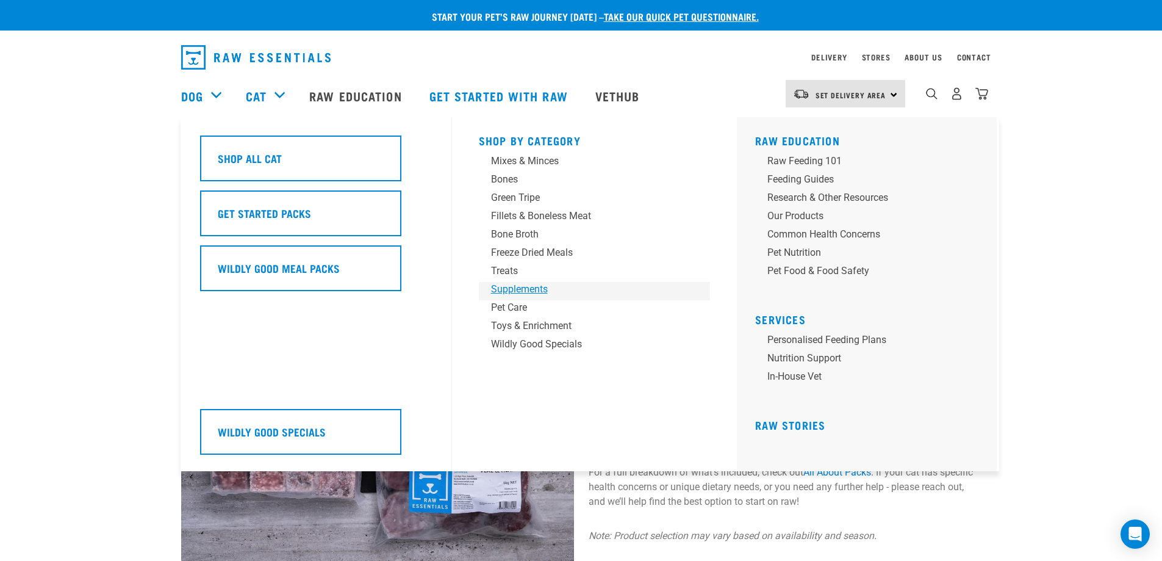
click at [529, 286] on div "Supplements" at bounding box center [586, 289] width 190 height 15
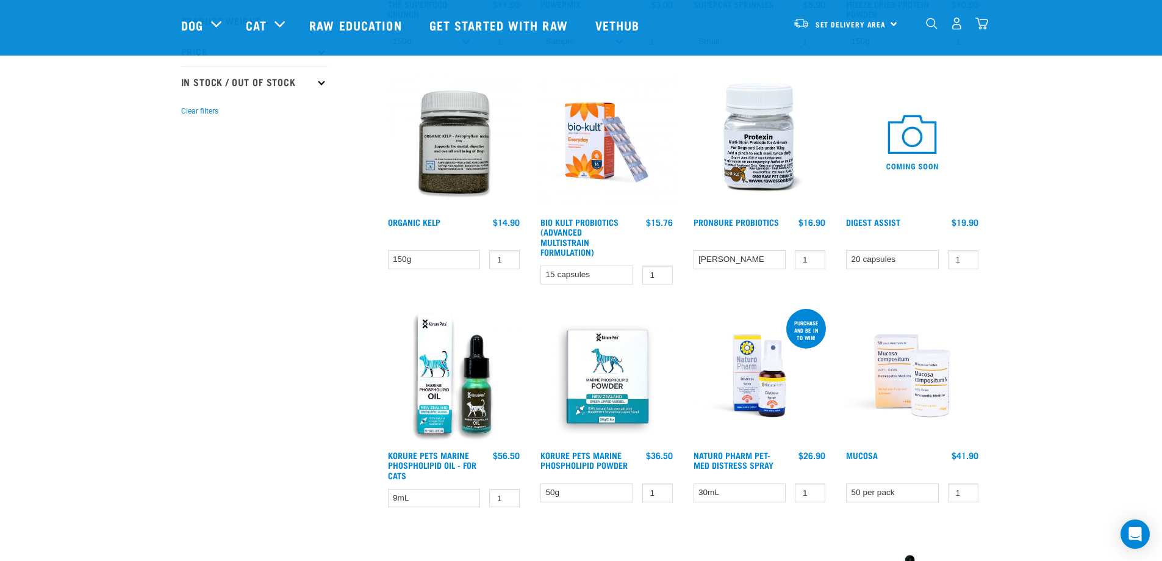
scroll to position [305, 0]
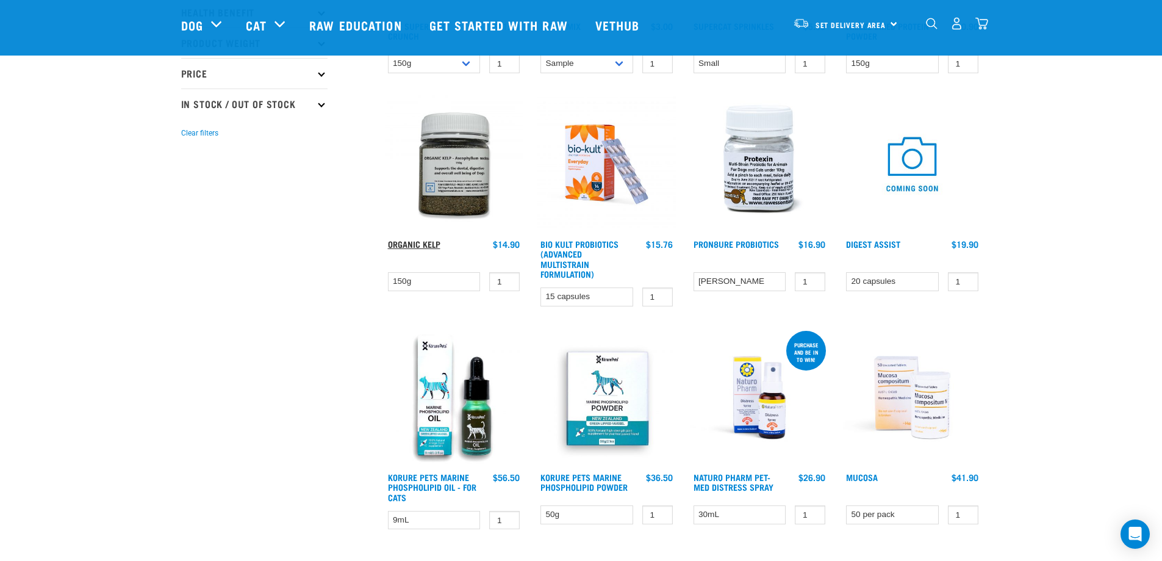
click at [420, 245] on link "Organic Kelp" at bounding box center [414, 244] width 52 height 4
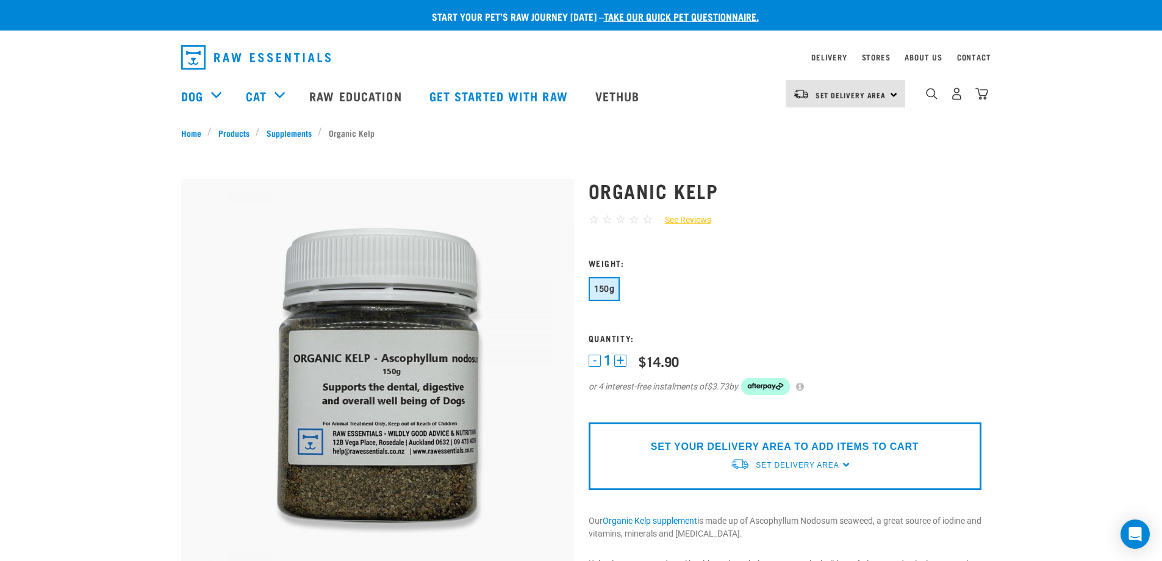
click at [618, 359] on button "+" at bounding box center [620, 360] width 12 height 12
click at [594, 357] on button "-" at bounding box center [595, 360] width 12 height 12
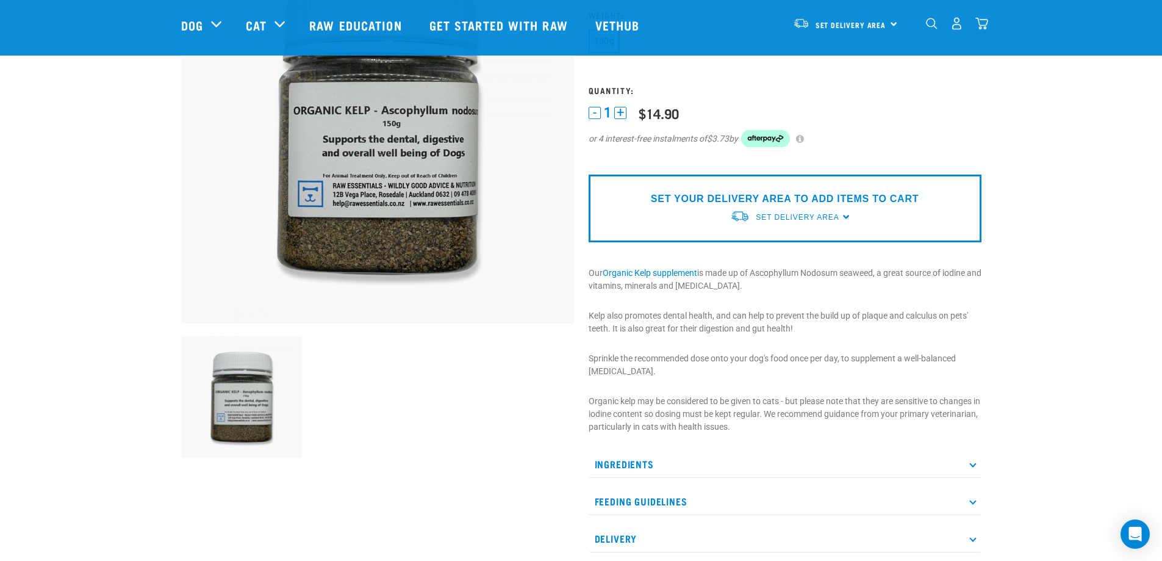
scroll to position [61, 0]
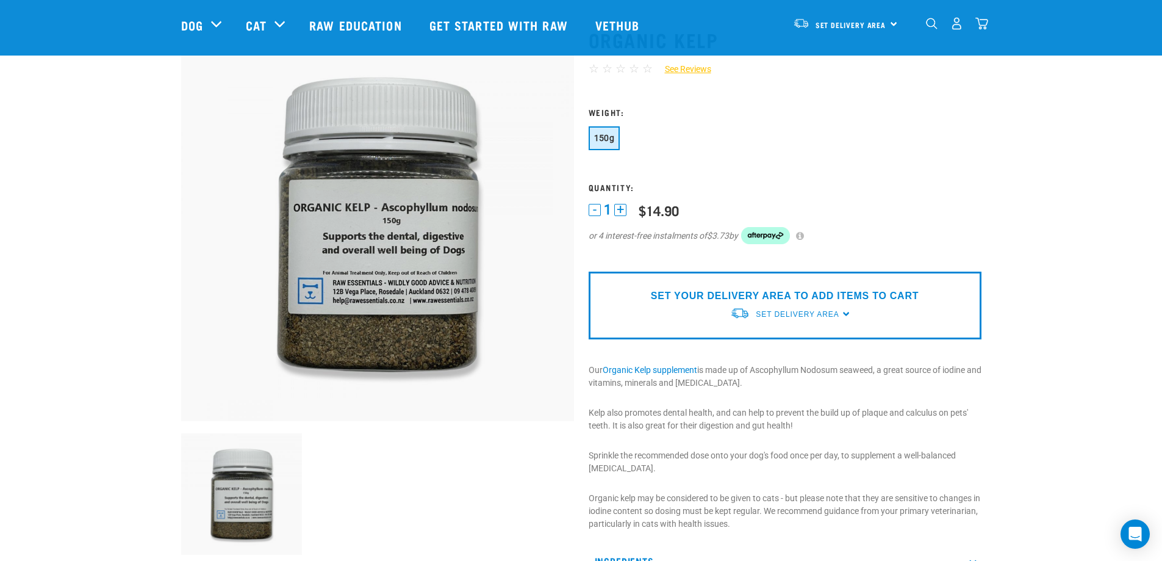
click at [840, 315] on div "SET YOUR DELIVERY AREA TO ADD ITEMS TO CART Set Delivery Area [GEOGRAPHIC_DATA]…" at bounding box center [785, 305] width 393 height 68
click at [831, 314] on span "Set Delivery Area" at bounding box center [797, 314] width 83 height 9
click at [784, 341] on link "[GEOGRAPHIC_DATA]" at bounding box center [790, 342] width 121 height 20
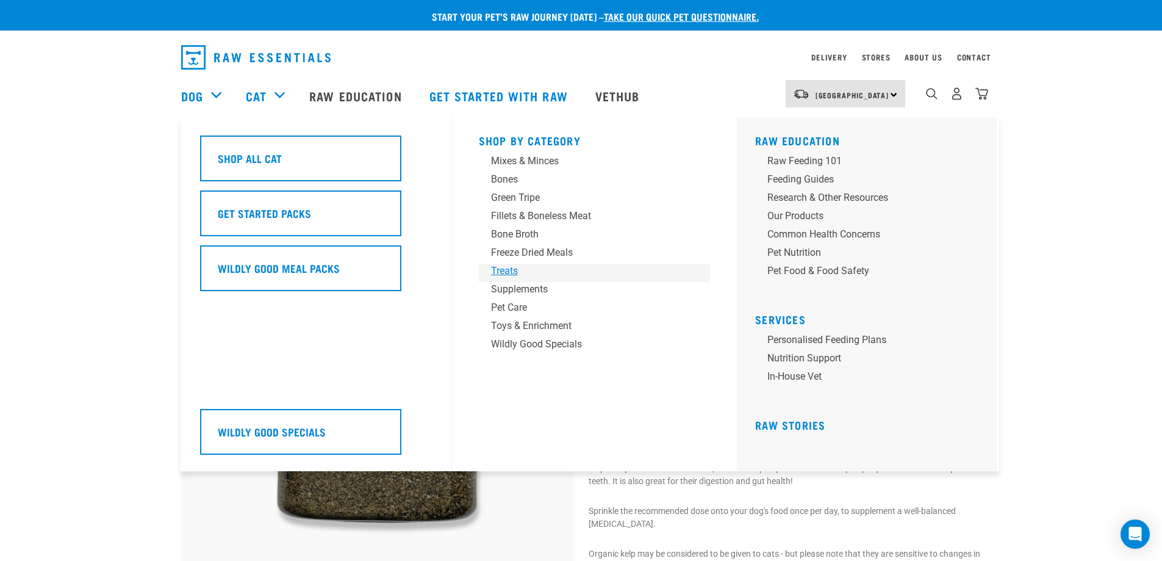
click at [539, 271] on div "Treats" at bounding box center [586, 271] width 190 height 15
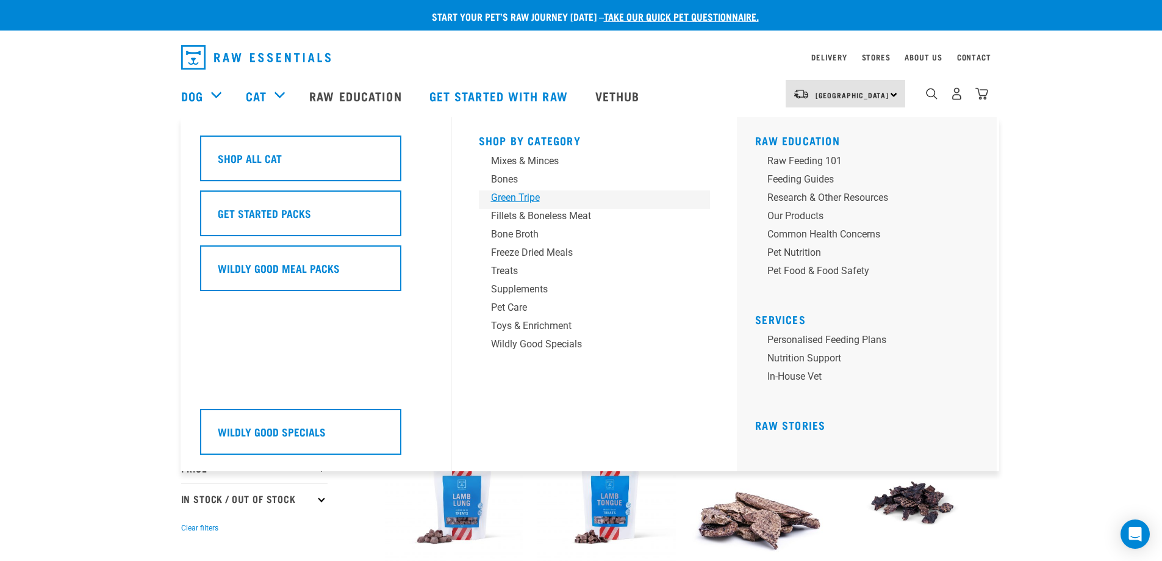
click at [529, 201] on div "Green Tripe" at bounding box center [586, 197] width 190 height 15
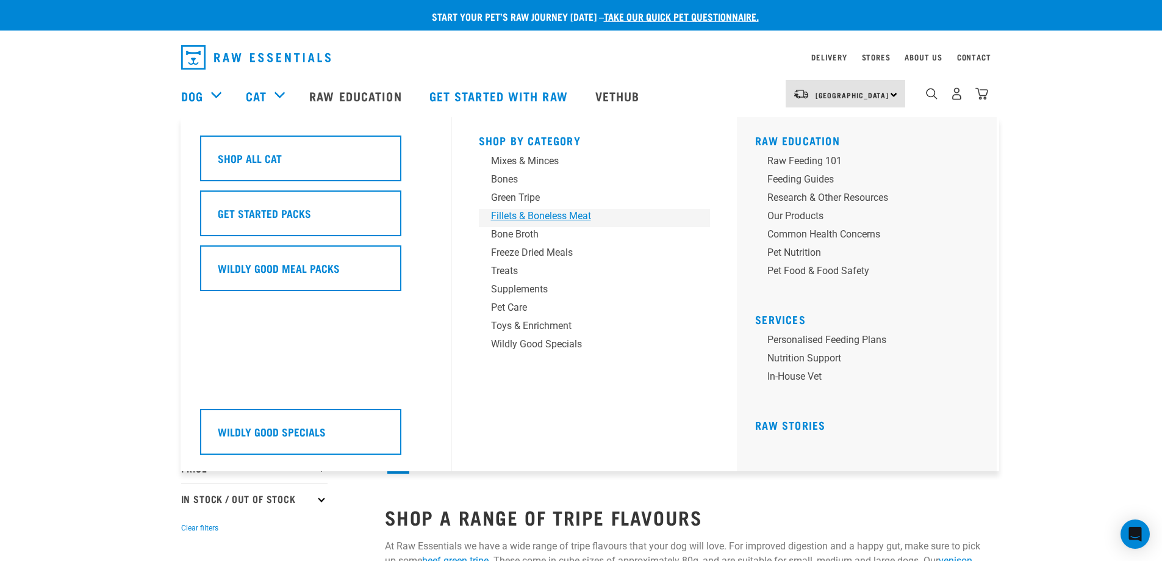
click at [523, 214] on div "Fillets & Boneless Meat" at bounding box center [586, 216] width 190 height 15
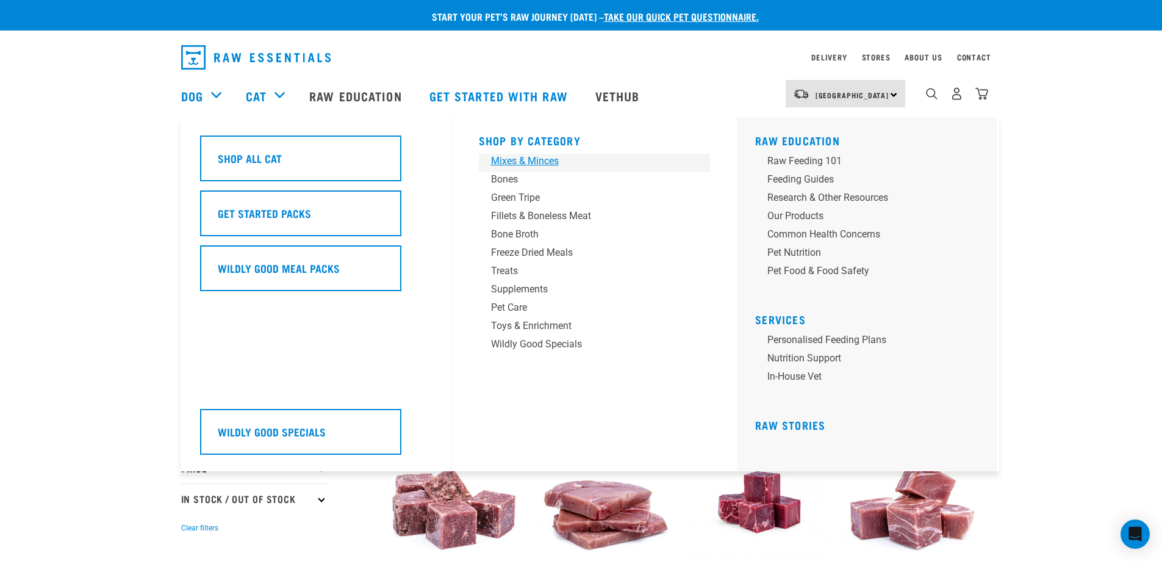
click at [553, 160] on div "Mixes & Minces" at bounding box center [586, 161] width 190 height 15
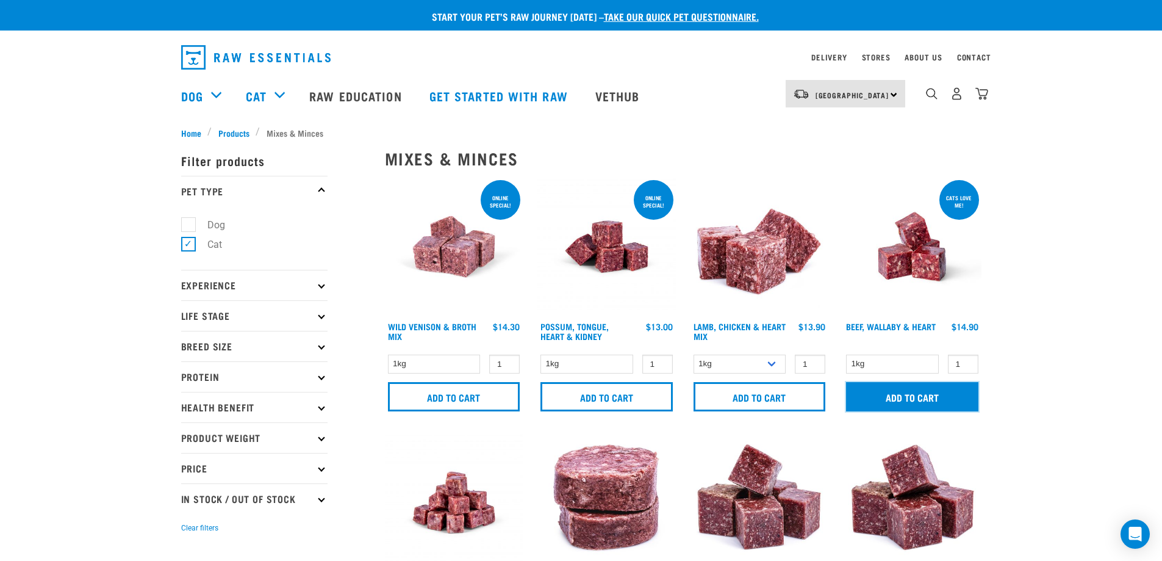
click at [924, 388] on input "Add to cart" at bounding box center [912, 396] width 132 height 29
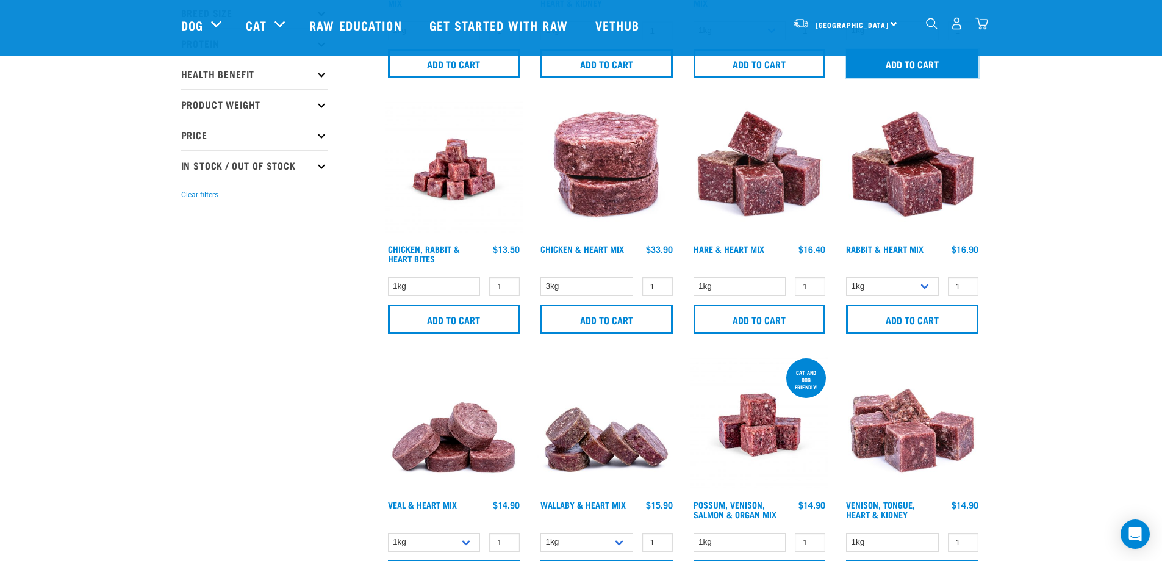
scroll to position [244, 0]
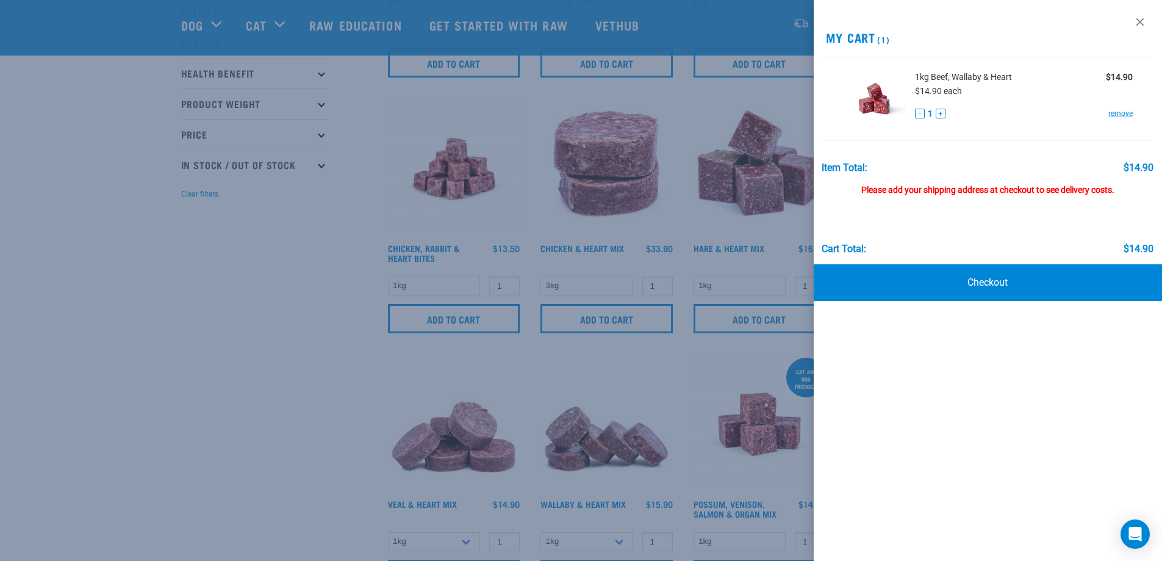
click at [308, 345] on div at bounding box center [581, 280] width 1162 height 561
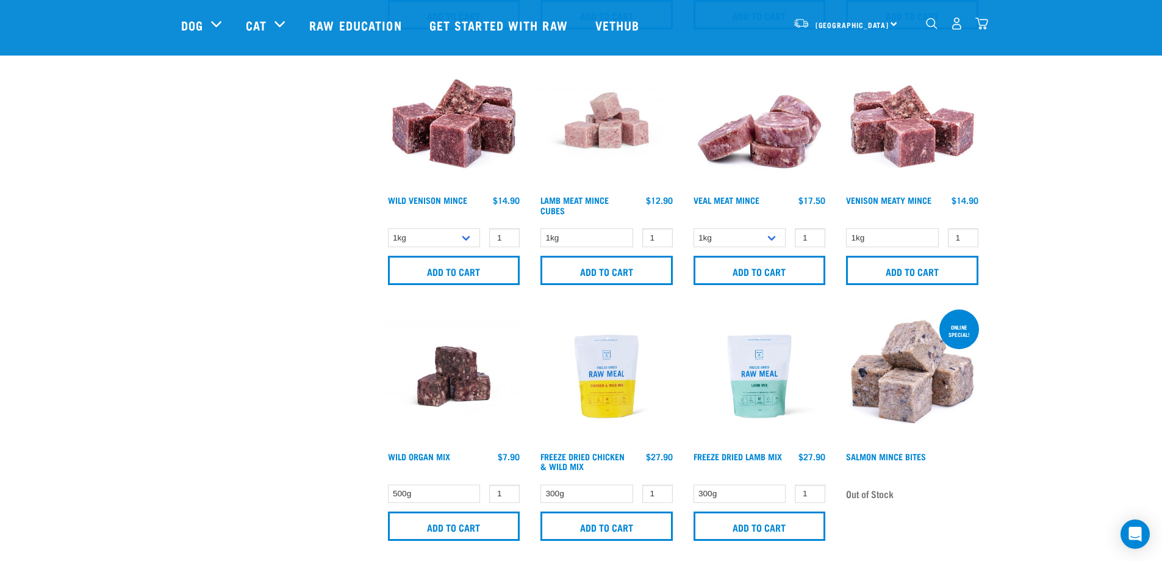
scroll to position [1037, 0]
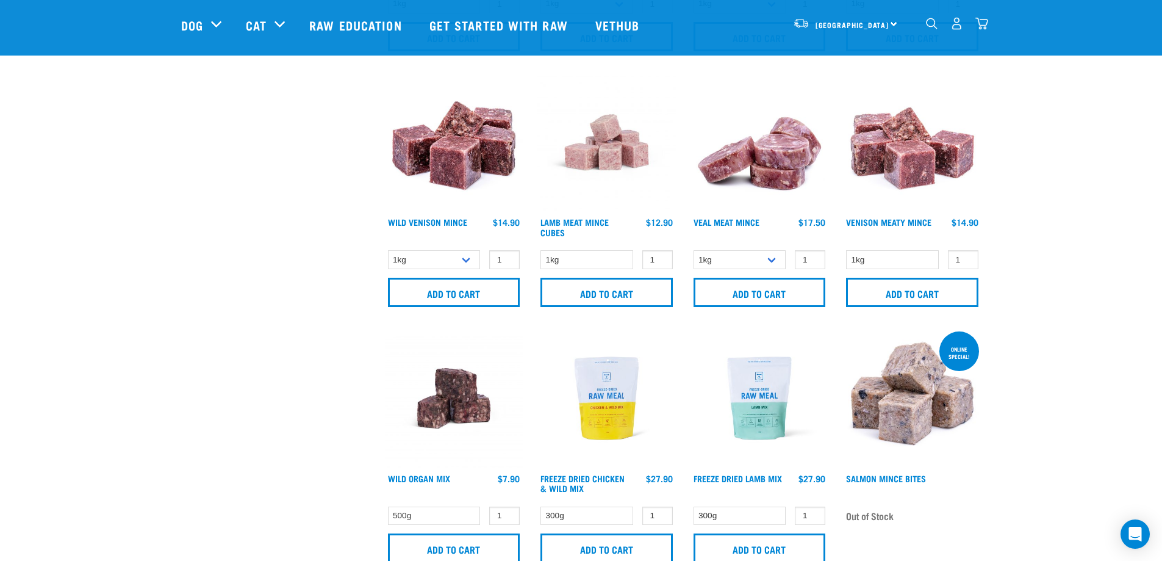
click at [454, 411] on img at bounding box center [454, 398] width 138 height 138
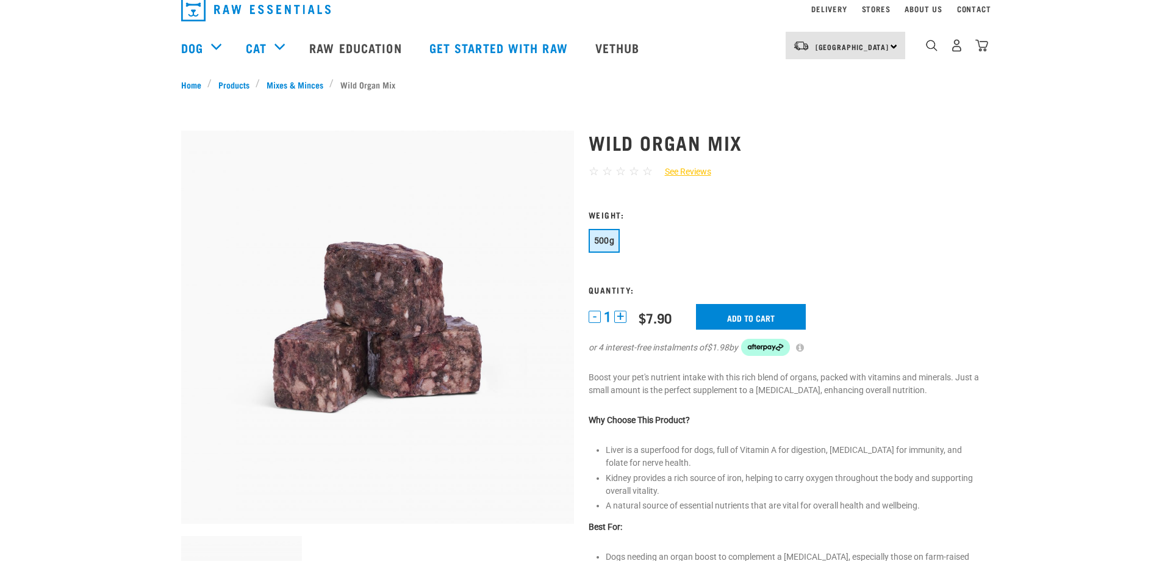
scroll to position [122, 0]
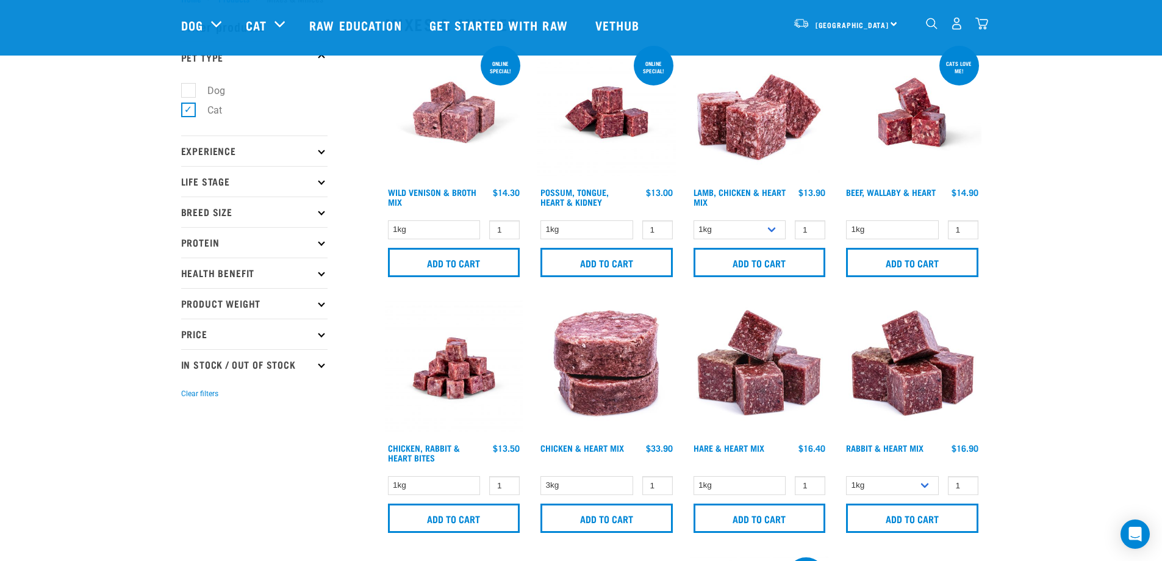
scroll to position [122, 0]
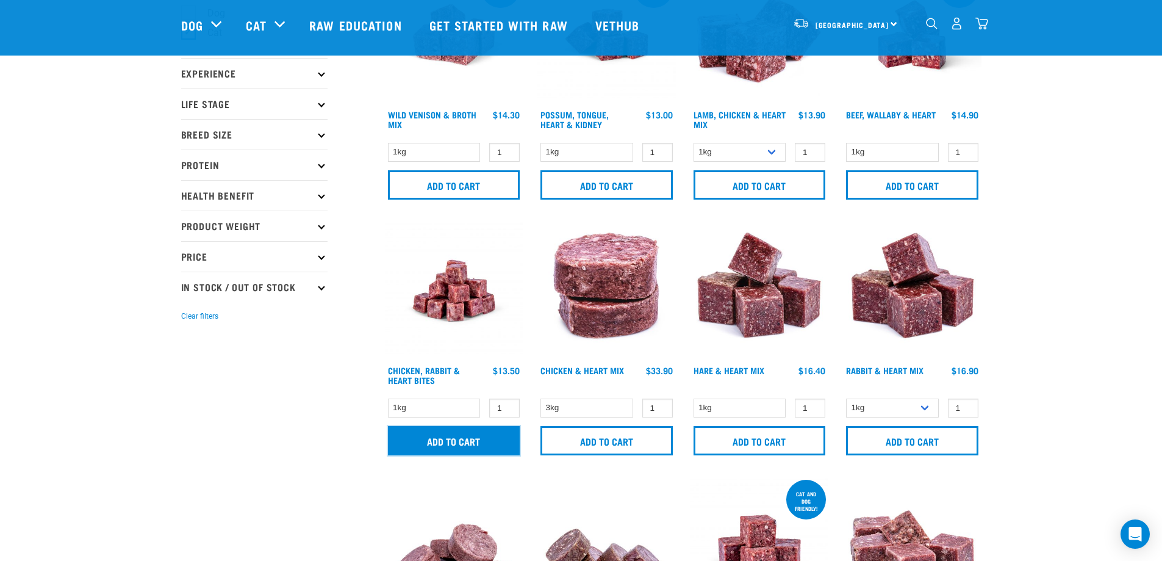
click at [411, 445] on input "Add to cart" at bounding box center [454, 440] width 132 height 29
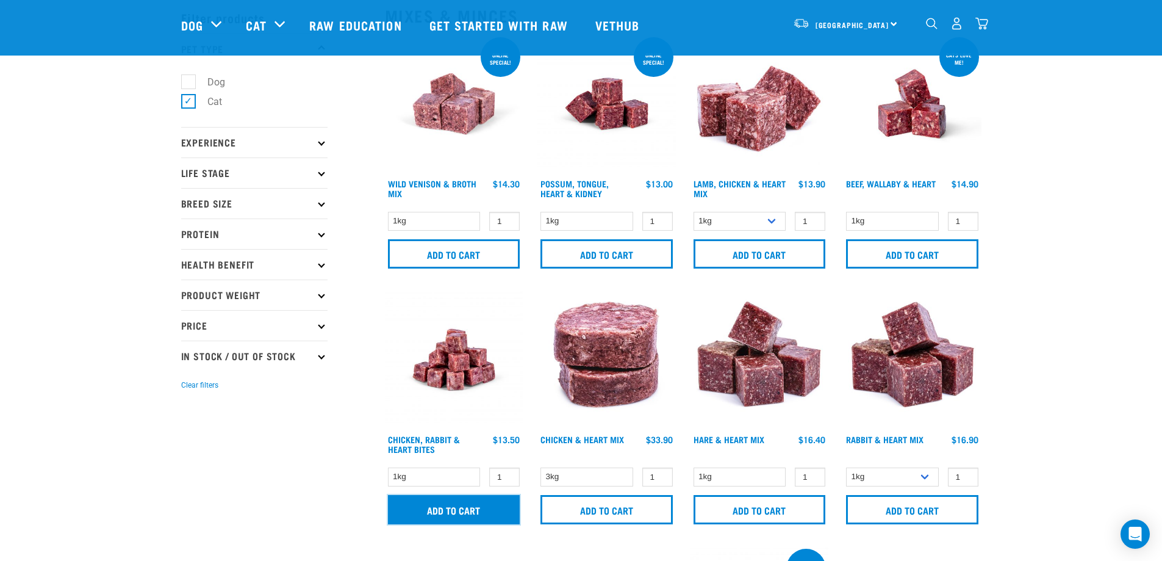
scroll to position [0, 0]
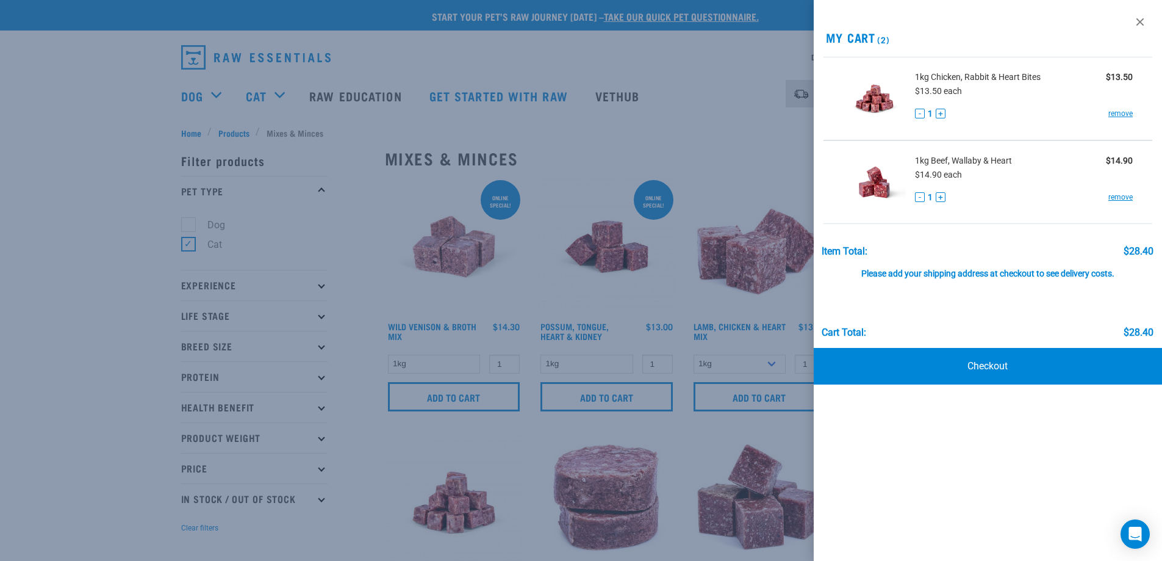
click at [151, 364] on div at bounding box center [581, 280] width 1162 height 561
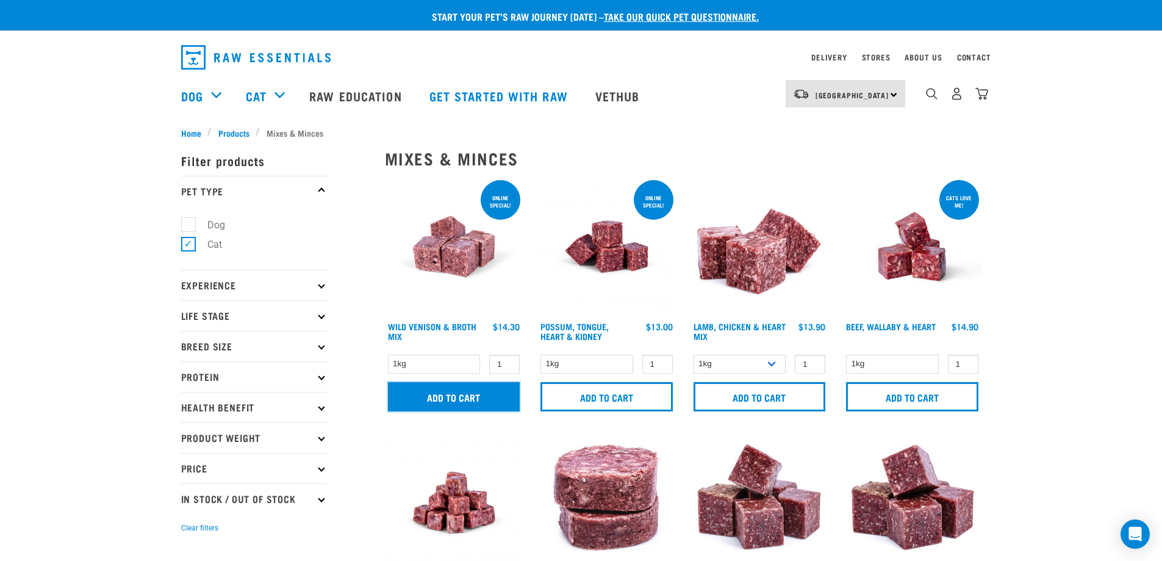
click at [449, 391] on input "Add to cart" at bounding box center [454, 396] width 132 height 29
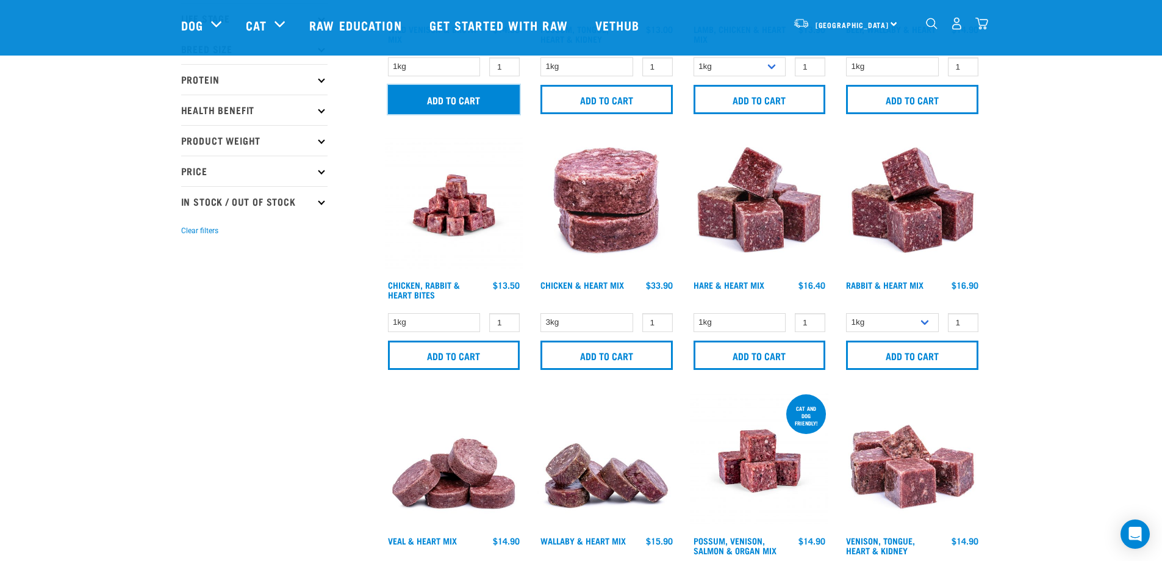
scroll to position [244, 0]
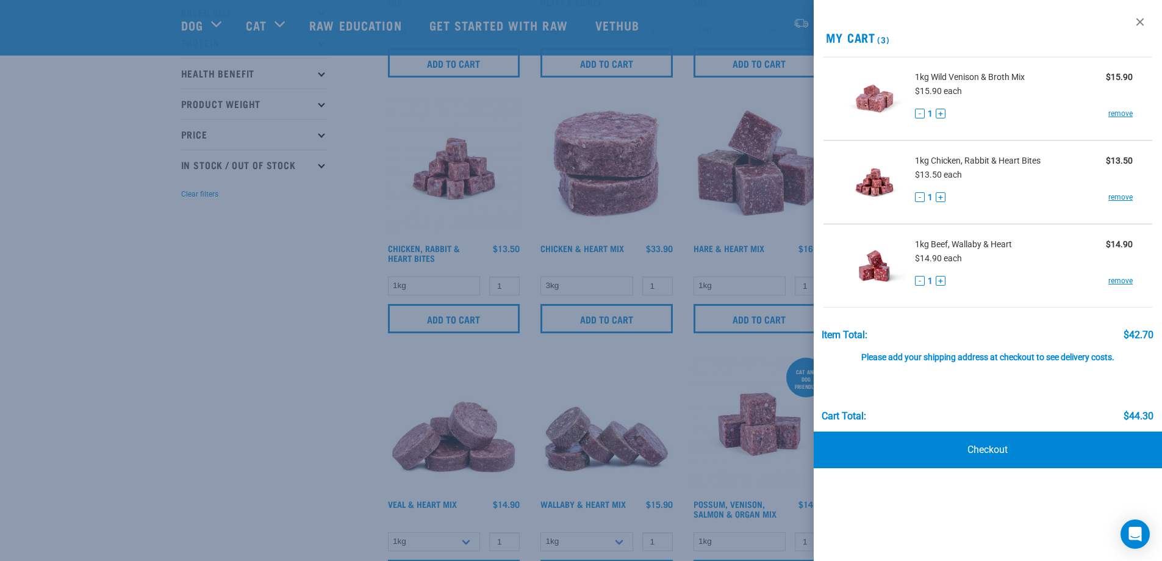
click at [247, 433] on div at bounding box center [581, 280] width 1162 height 561
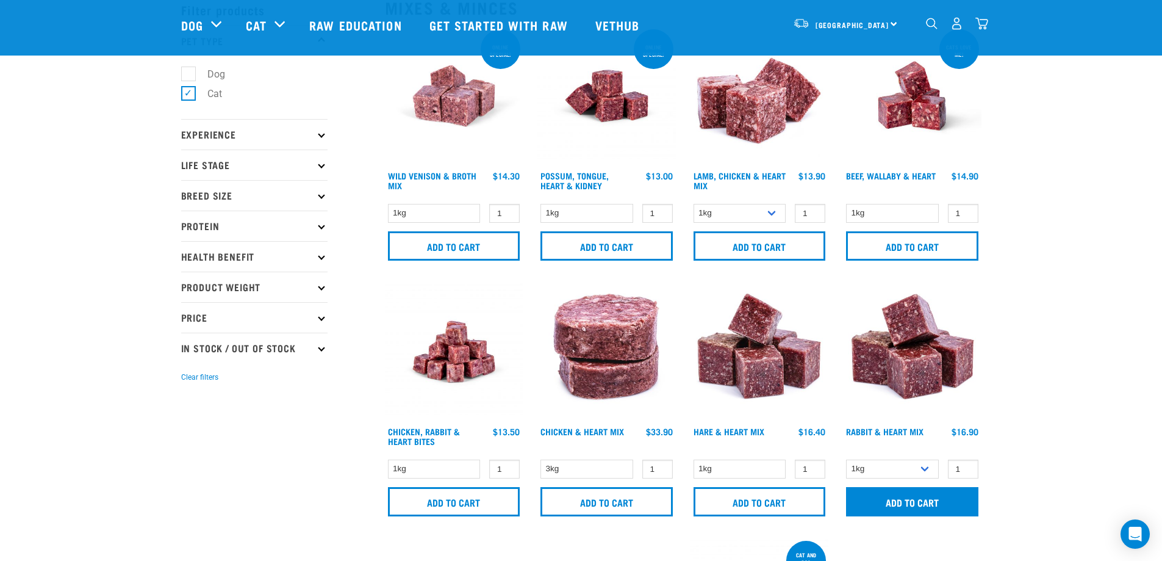
scroll to position [427, 0]
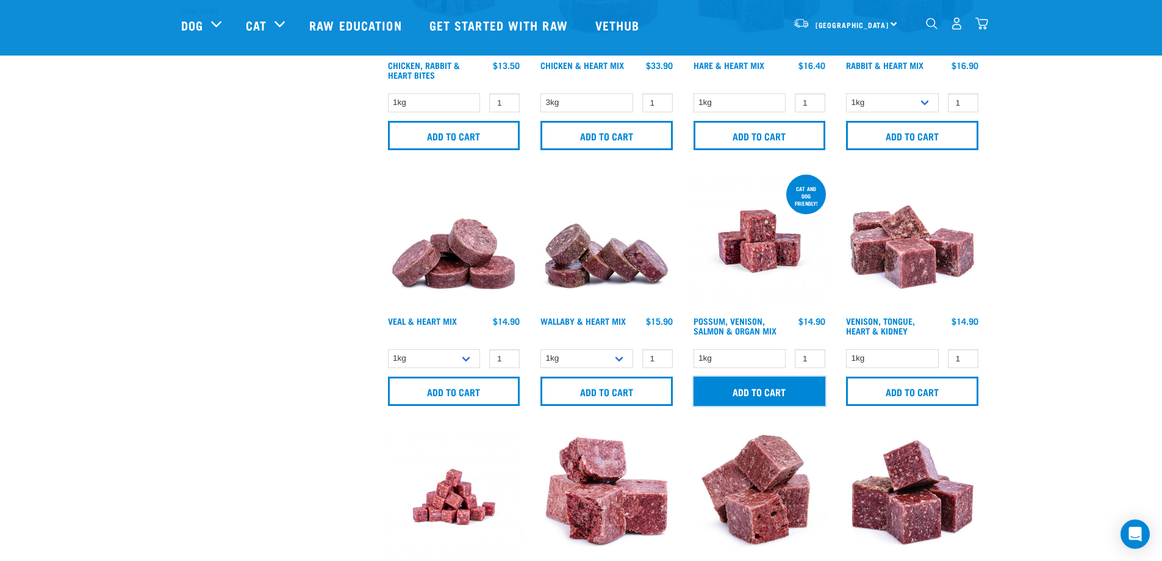
click at [778, 392] on input "Add to cart" at bounding box center [760, 390] width 132 height 29
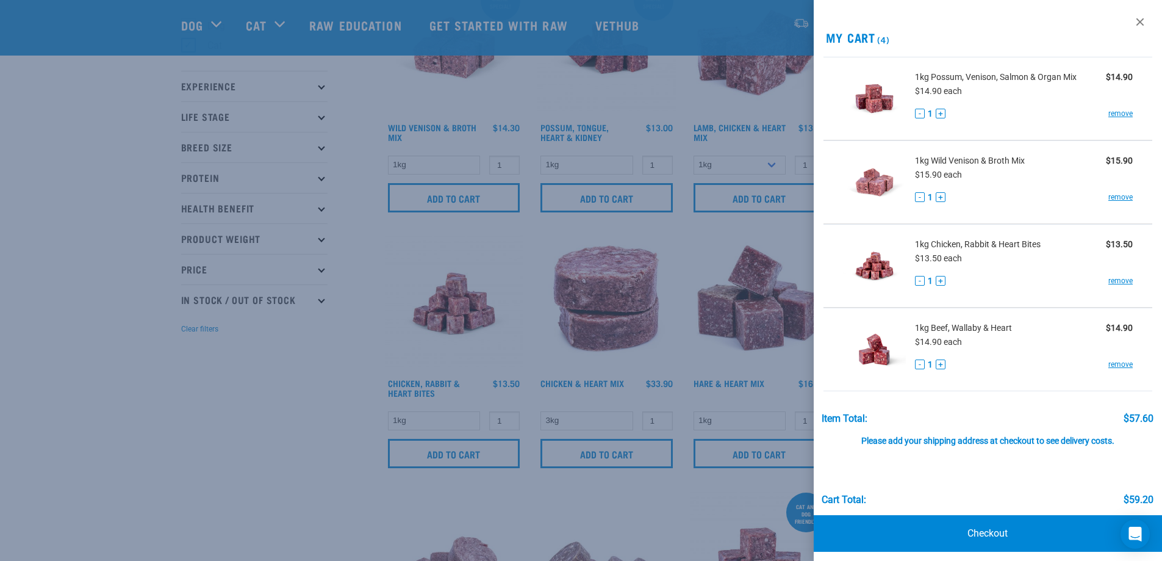
scroll to position [0, 0]
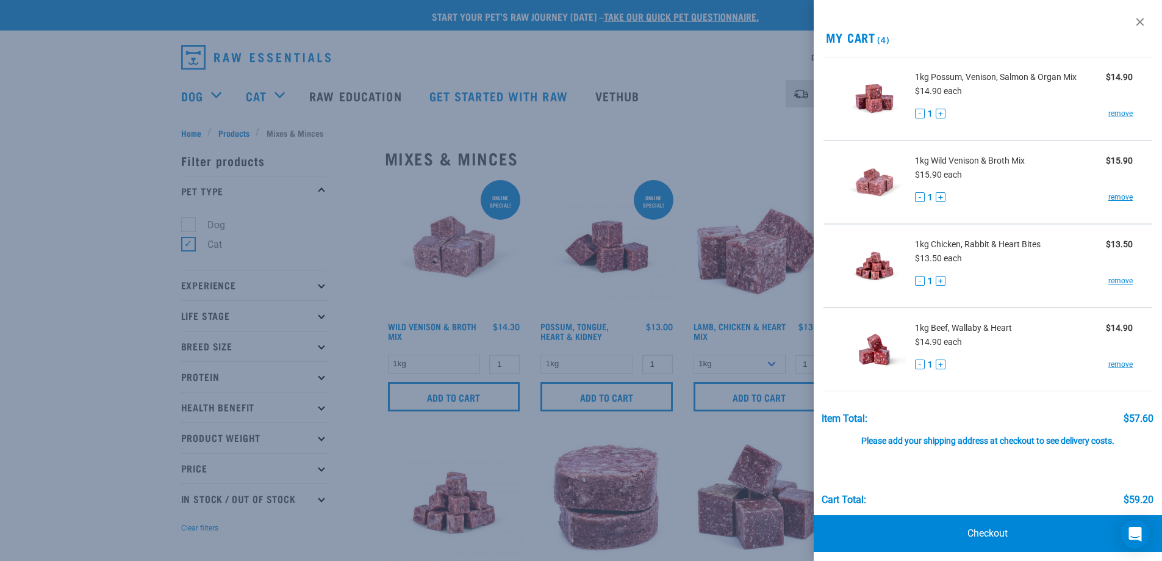
click at [483, 135] on div at bounding box center [581, 280] width 1162 height 561
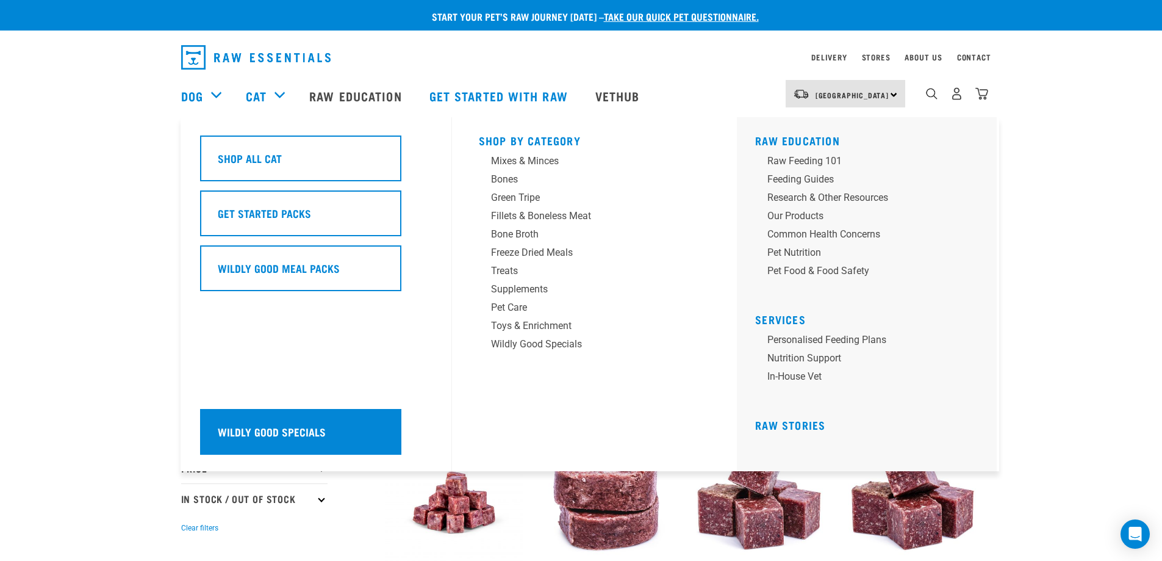
click at [314, 420] on div "Wildly Good Specials" at bounding box center [300, 432] width 201 height 46
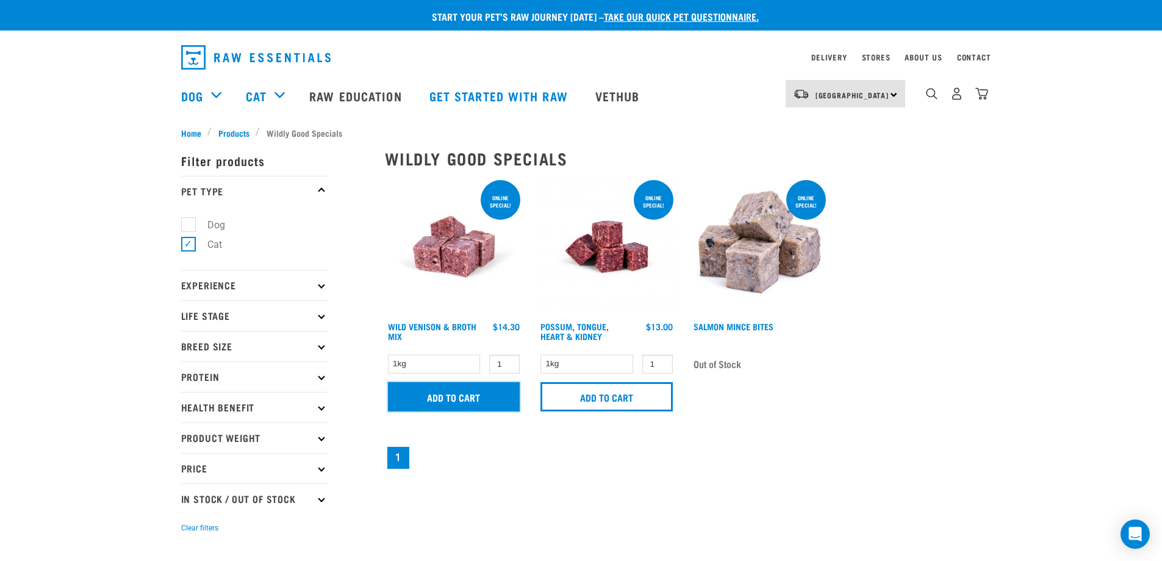
click at [458, 390] on input "Add to cart" at bounding box center [454, 396] width 132 height 29
click at [47, 279] on button "delete" at bounding box center [41, 281] width 12 height 12
click at [979, 100] on img "dropdown navigation" at bounding box center [981, 93] width 13 height 13
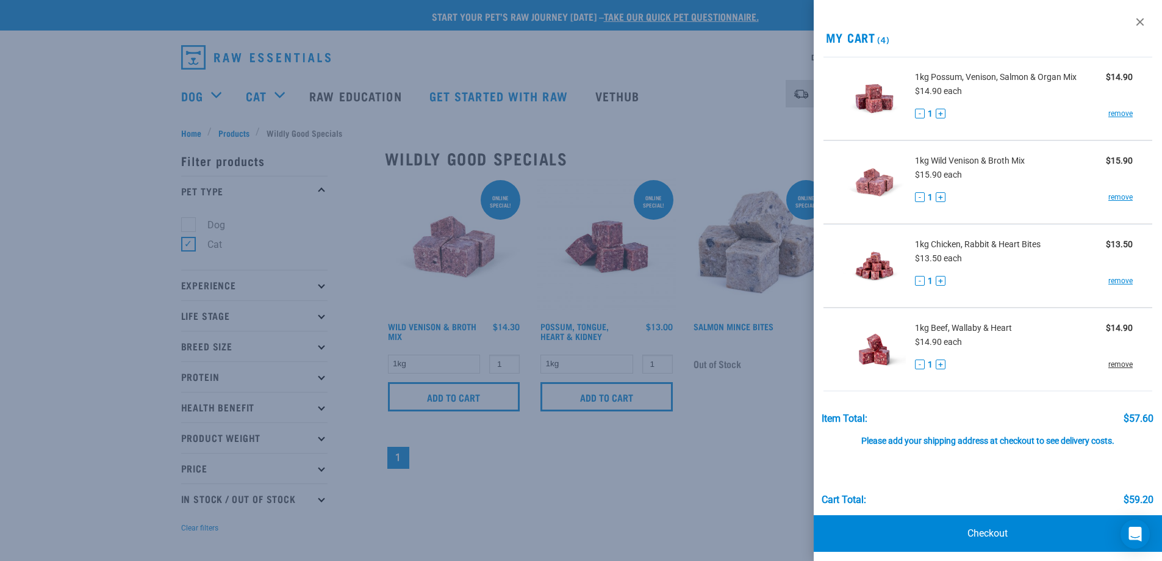
click at [1112, 364] on link "remove" at bounding box center [1120, 364] width 24 height 11
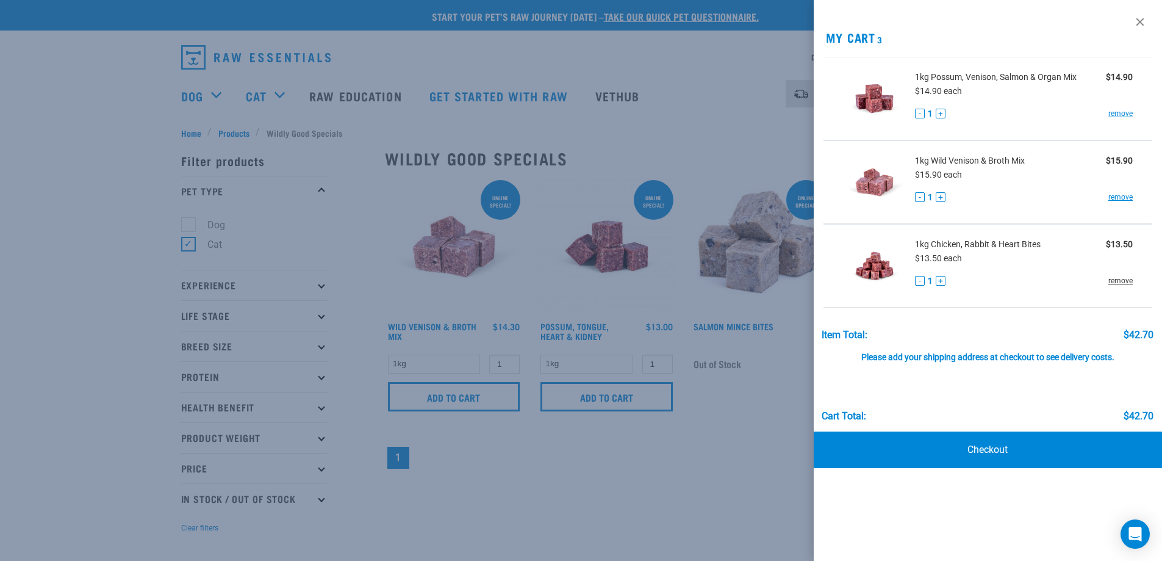
click at [1118, 282] on link "remove" at bounding box center [1120, 280] width 24 height 11
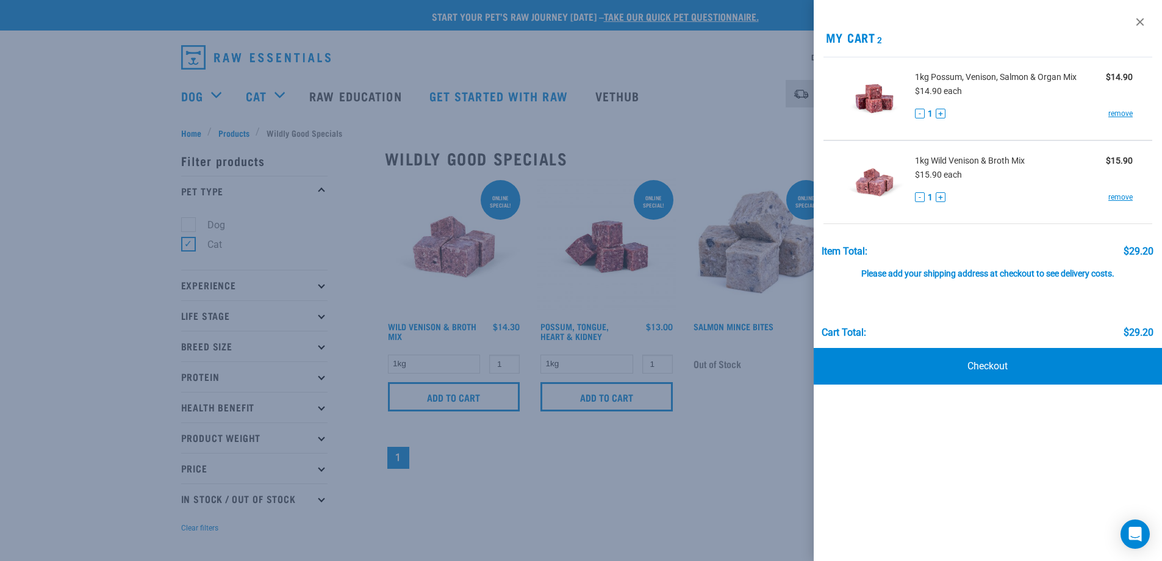
click at [750, 414] on div at bounding box center [581, 280] width 1162 height 561
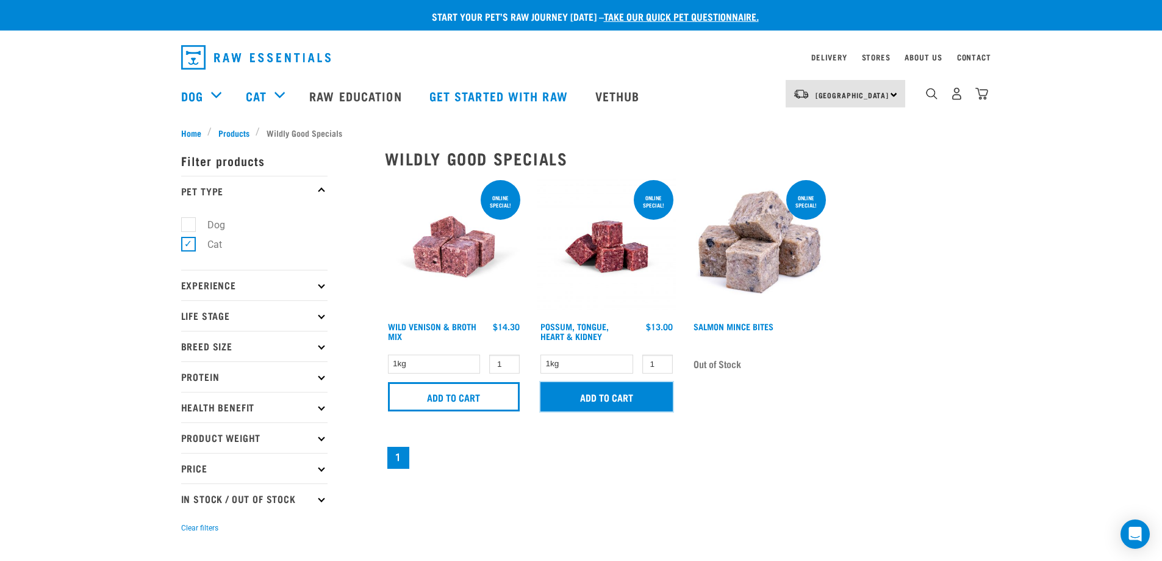
click at [604, 396] on input "Add to cart" at bounding box center [606, 396] width 132 height 29
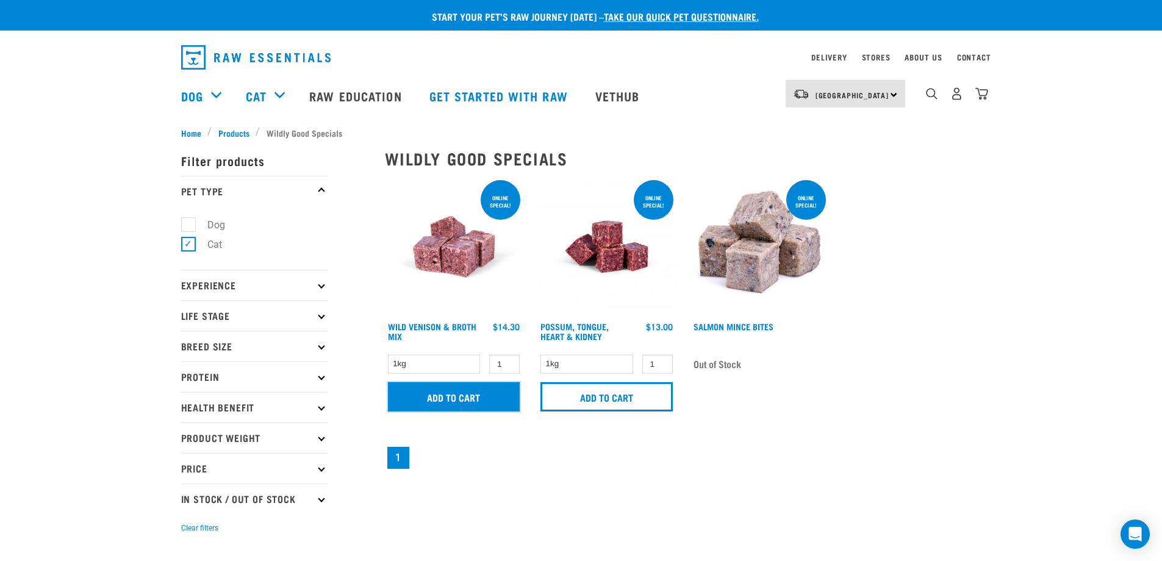
click at [458, 395] on input "Add to cart" at bounding box center [454, 396] width 132 height 29
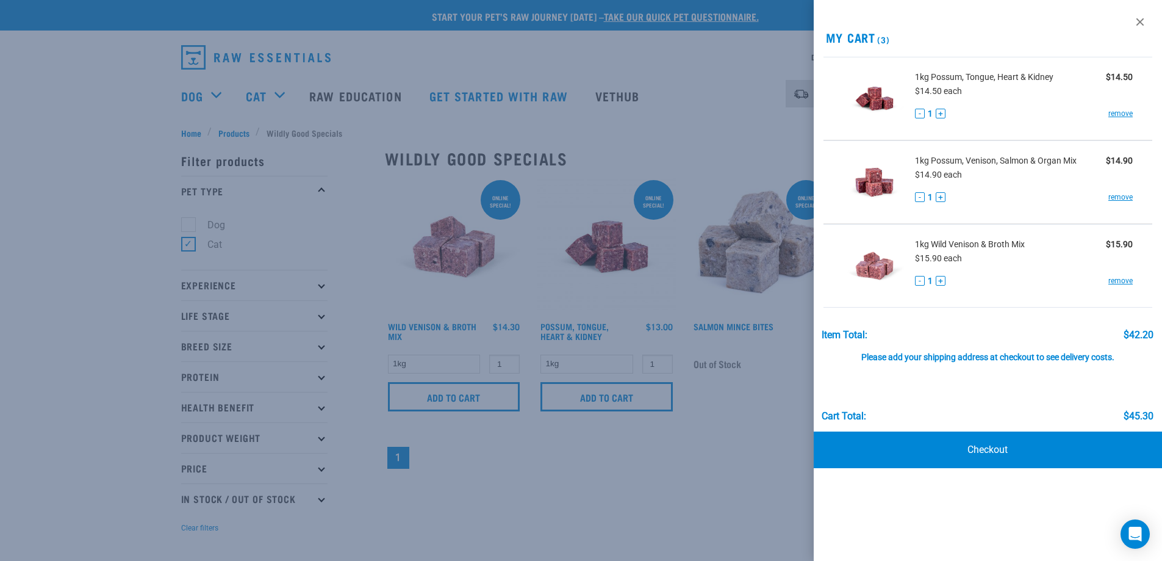
click at [724, 431] on div at bounding box center [581, 280] width 1162 height 561
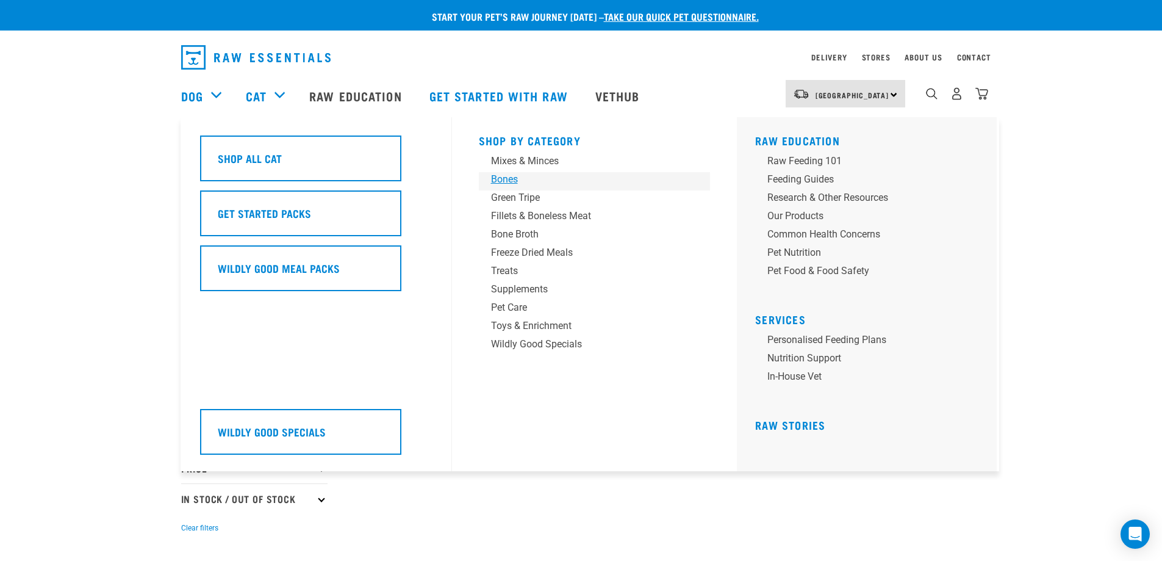
click at [501, 185] on div "Bones" at bounding box center [586, 179] width 190 height 15
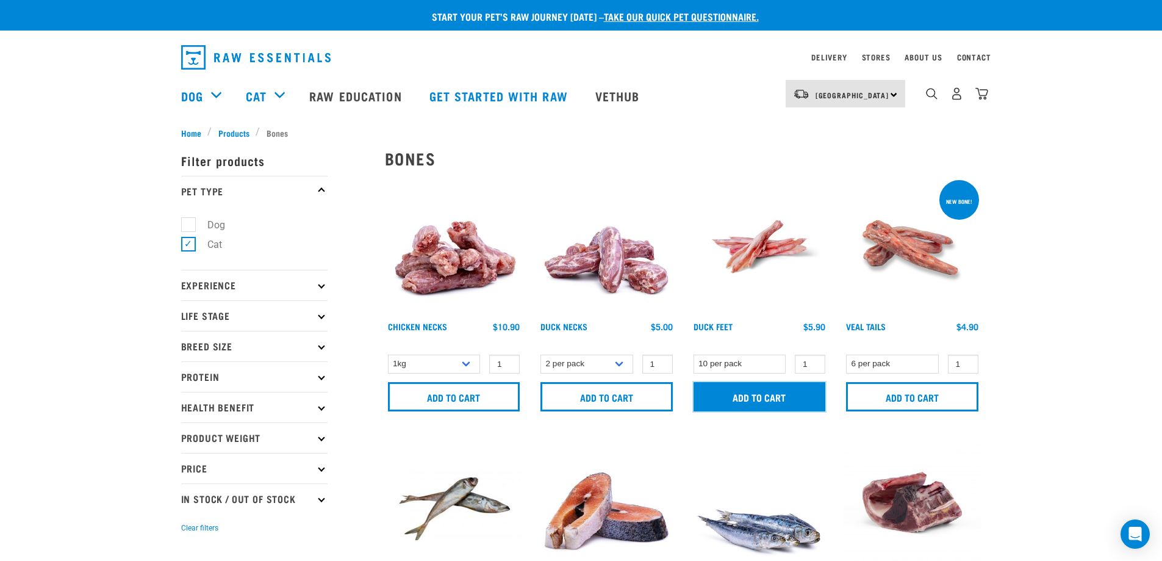
click at [759, 394] on input "Add to cart" at bounding box center [760, 396] width 132 height 29
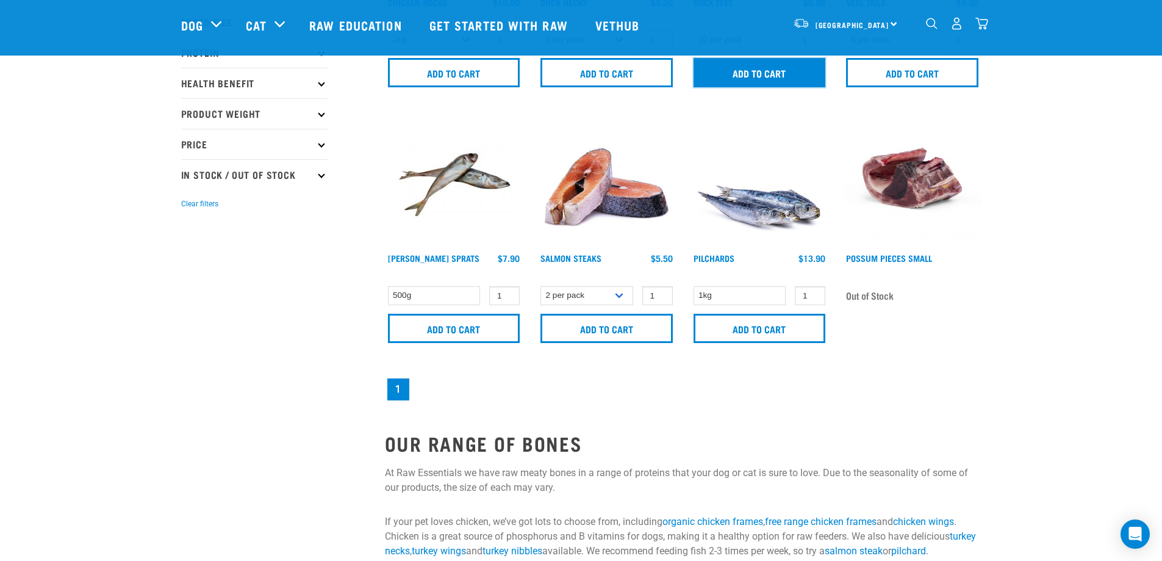
scroll to position [244, 0]
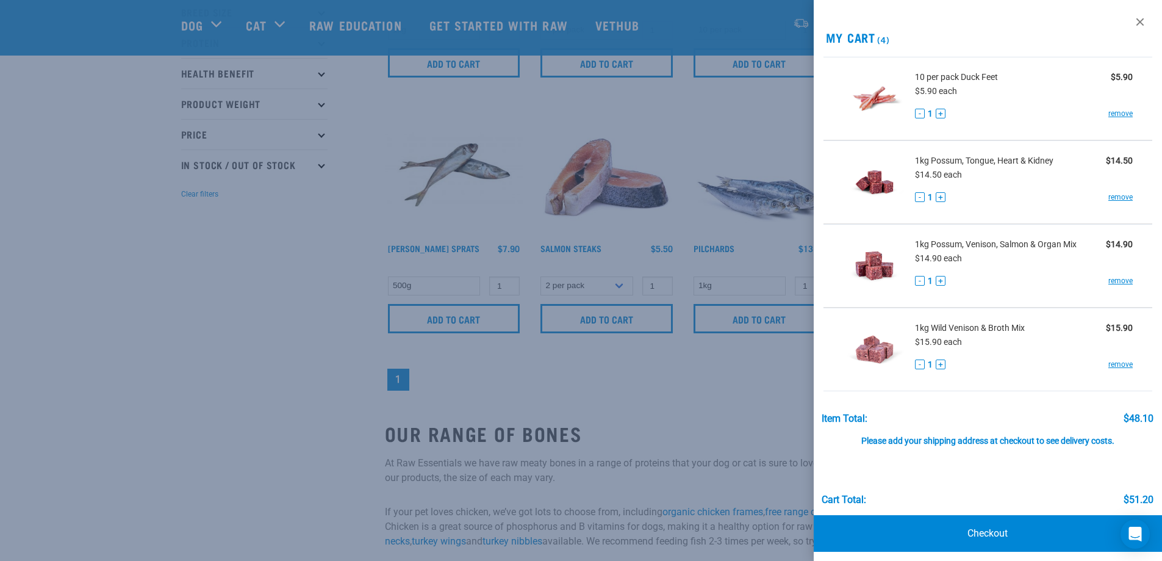
click at [638, 372] on div at bounding box center [581, 280] width 1162 height 561
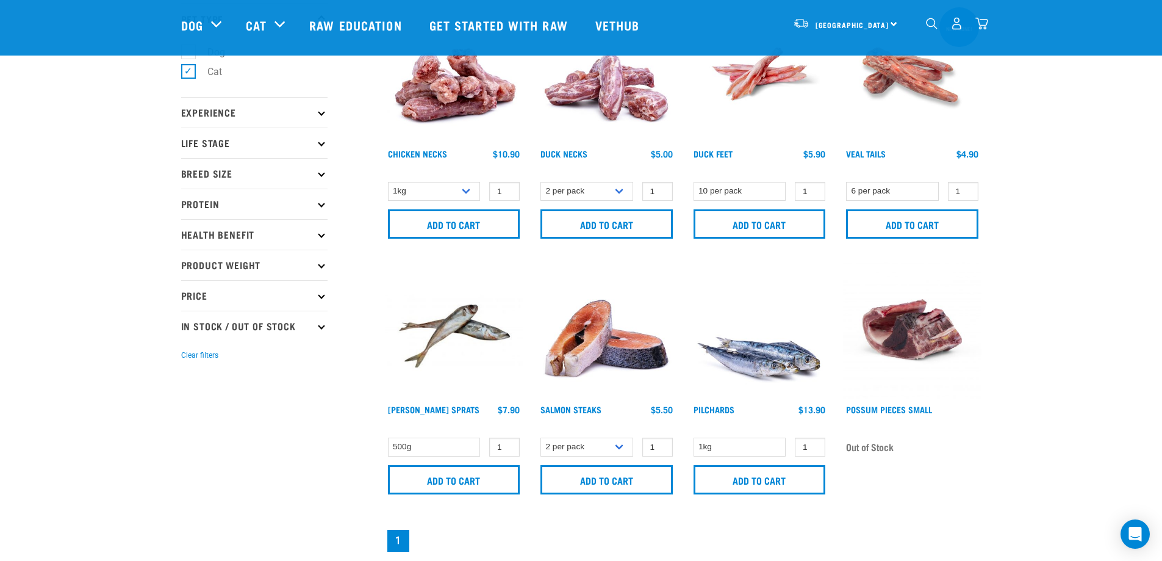
scroll to position [61, 0]
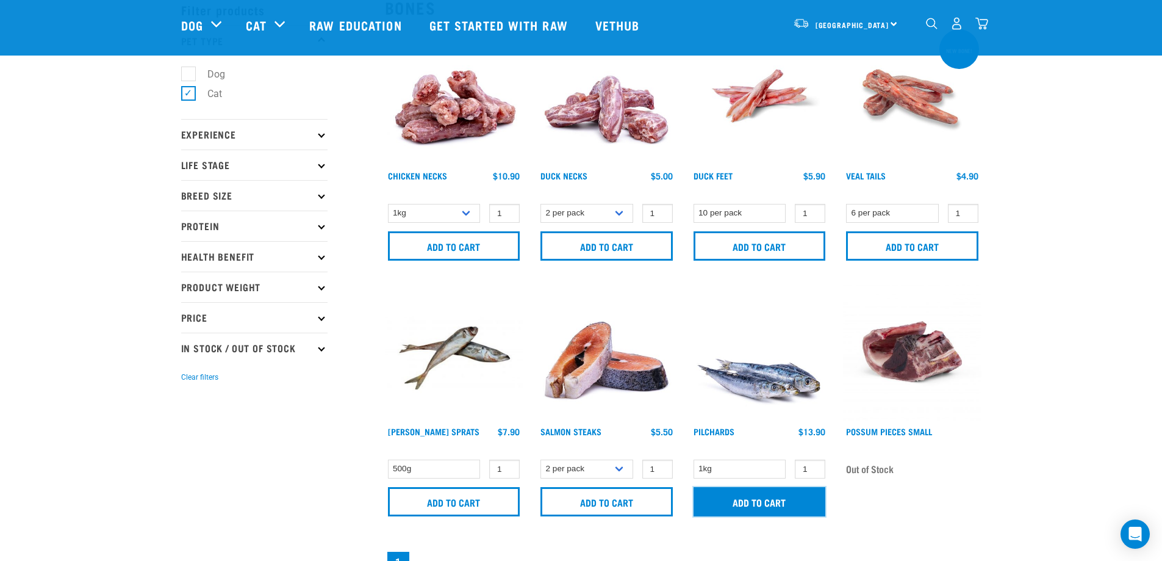
click at [736, 498] on input "Add to cart" at bounding box center [760, 501] width 132 height 29
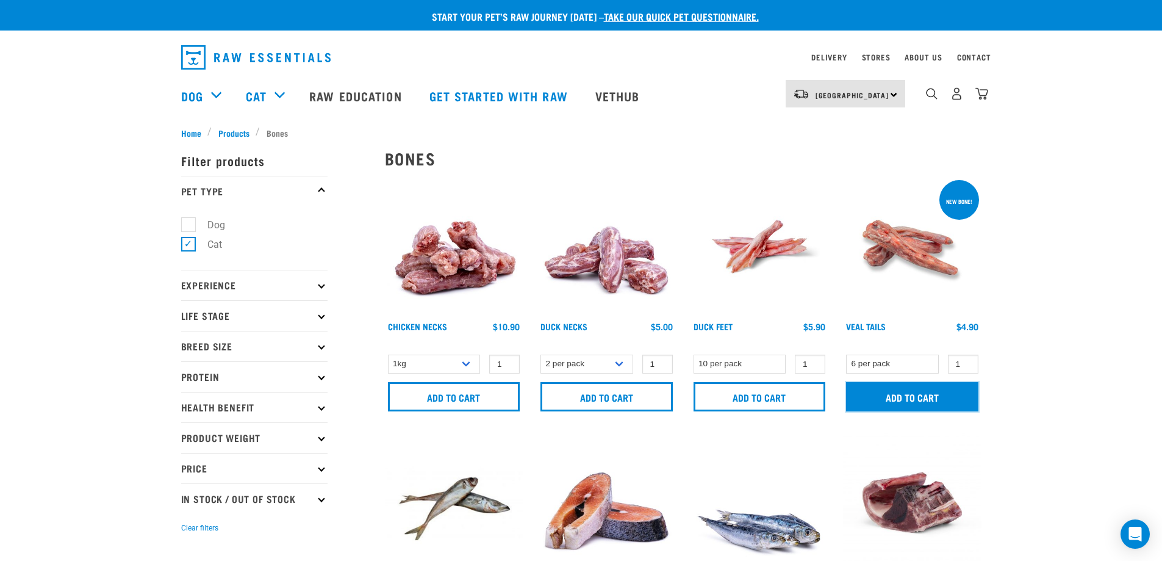
click at [927, 393] on input "Add to cart" at bounding box center [912, 396] width 132 height 29
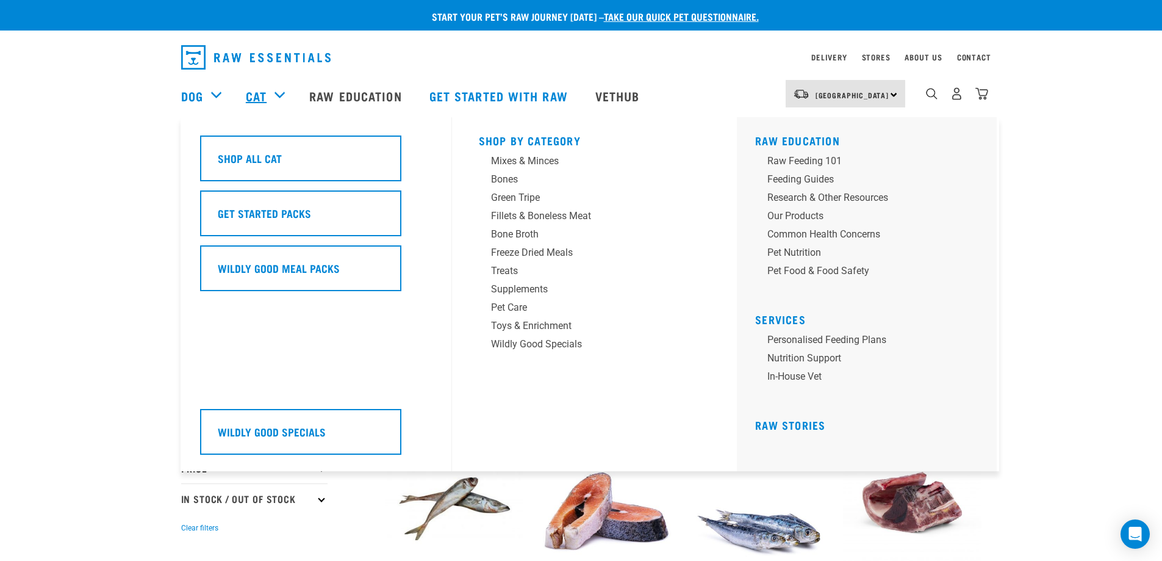
click at [256, 92] on link "Cat" at bounding box center [256, 96] width 21 height 18
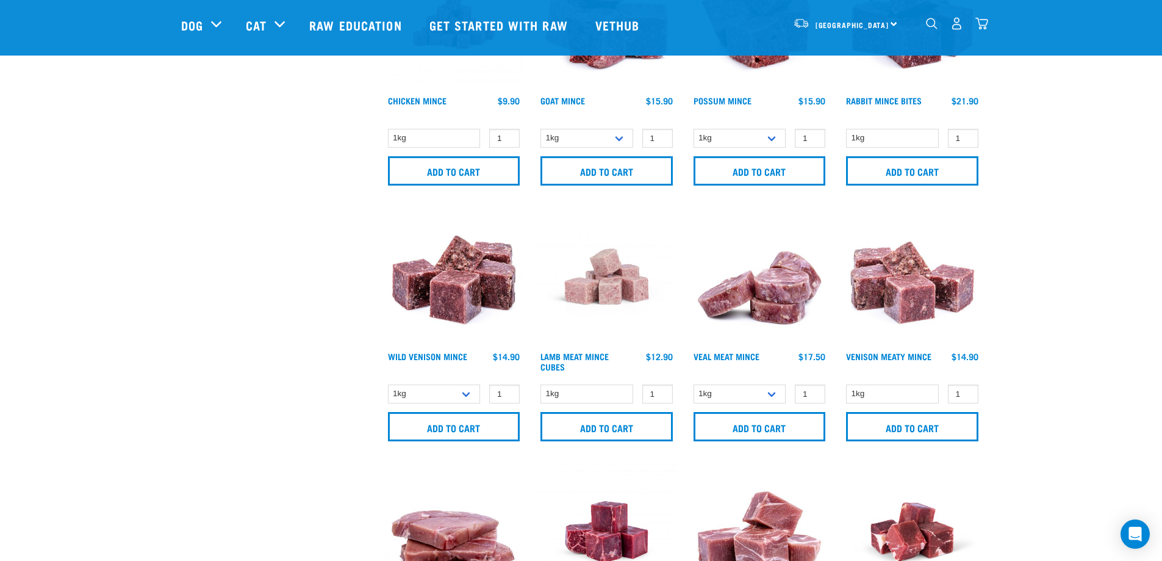
drag, startPoint x: 1032, startPoint y: 320, endPoint x: 1039, endPoint y: 226, distance: 93.7
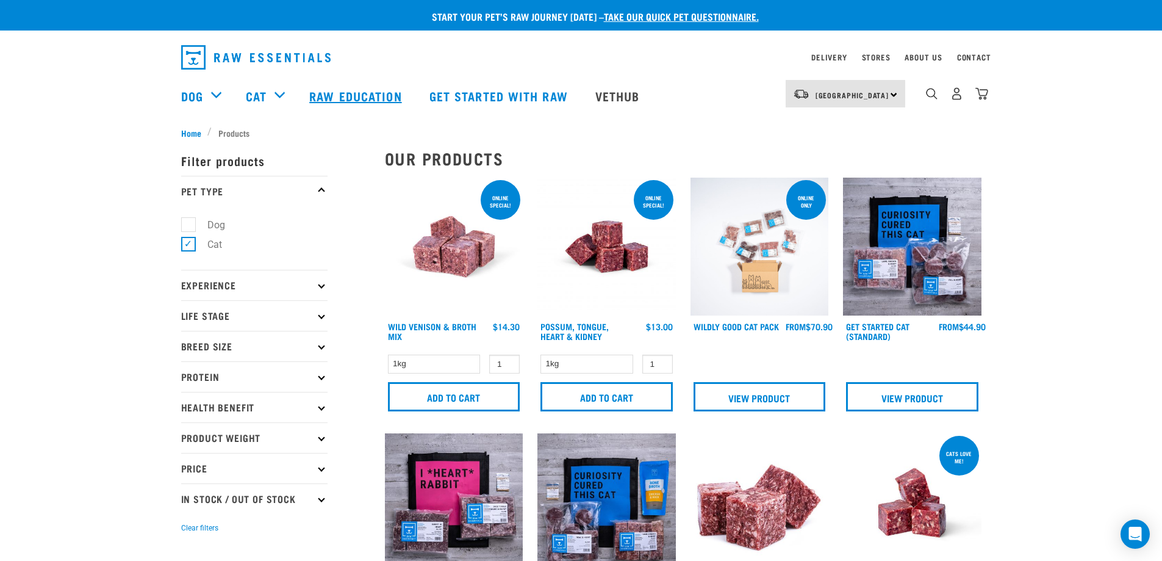
click at [362, 95] on link "Raw Education" at bounding box center [357, 95] width 120 height 49
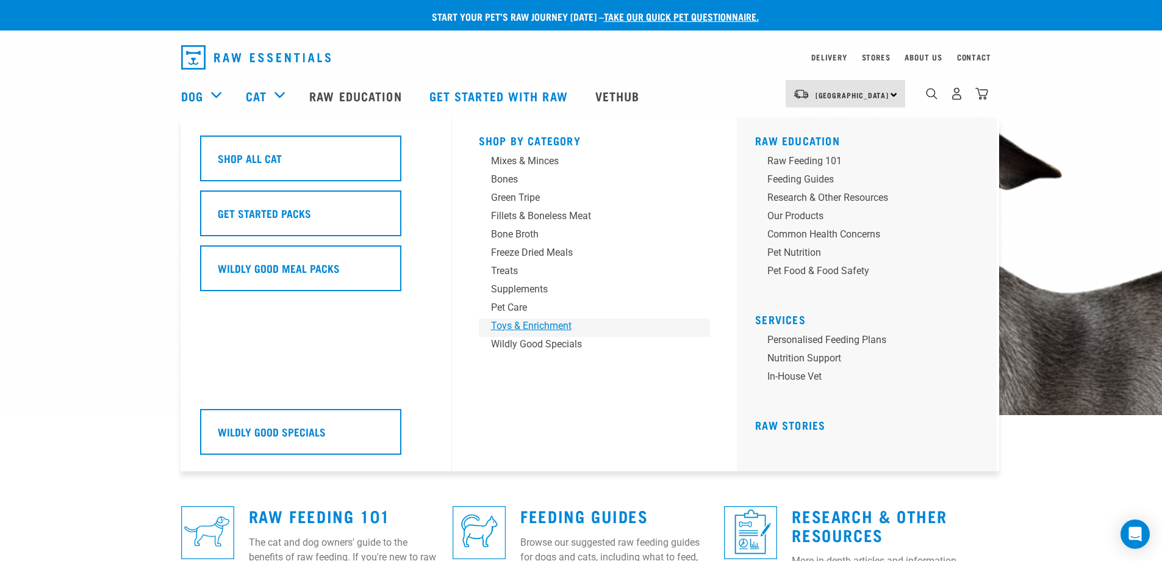
click at [561, 328] on div "Toys & Enrichment" at bounding box center [586, 325] width 190 height 15
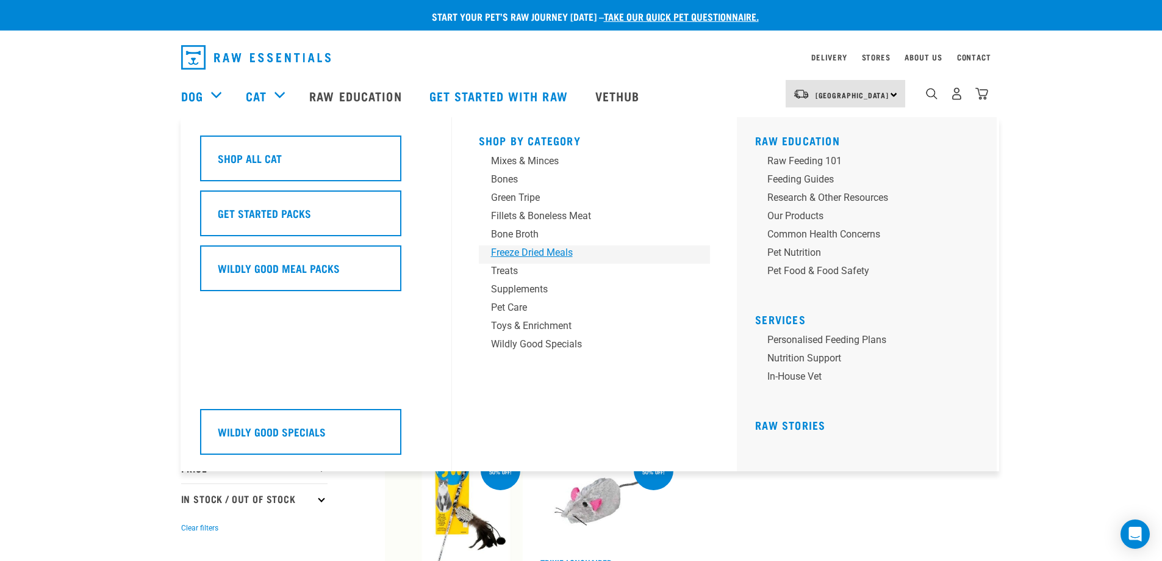
click at [547, 251] on div "Freeze Dried Meals" at bounding box center [586, 252] width 190 height 15
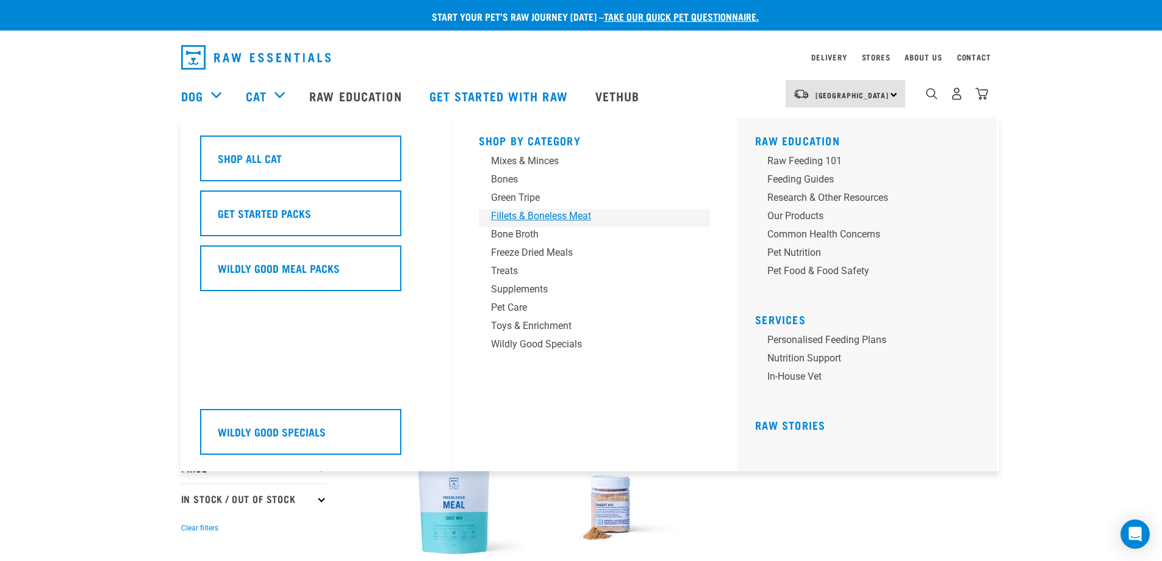
click at [573, 216] on div "Fillets & Boneless Meat" at bounding box center [586, 216] width 190 height 15
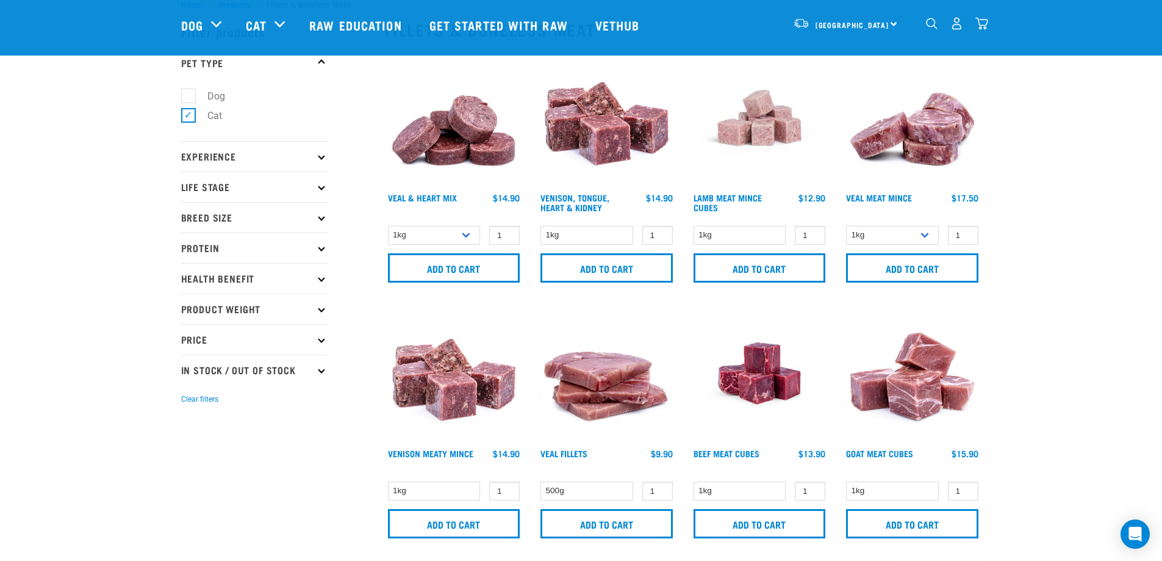
scroll to position [61, 0]
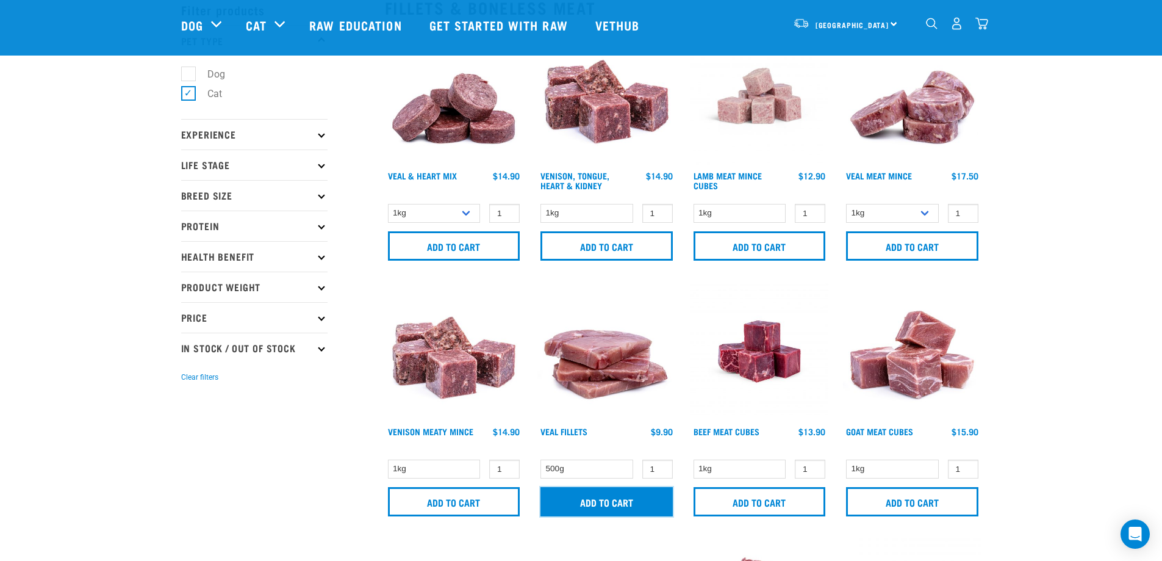
click at [642, 497] on input "Add to cart" at bounding box center [606, 501] width 132 height 29
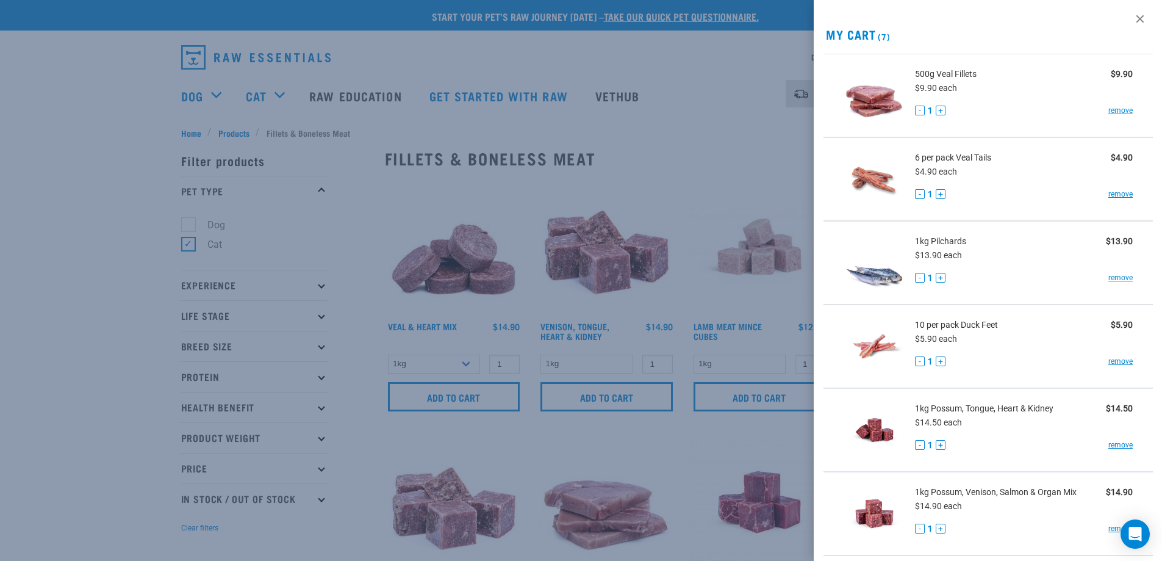
scroll to position [0, 0]
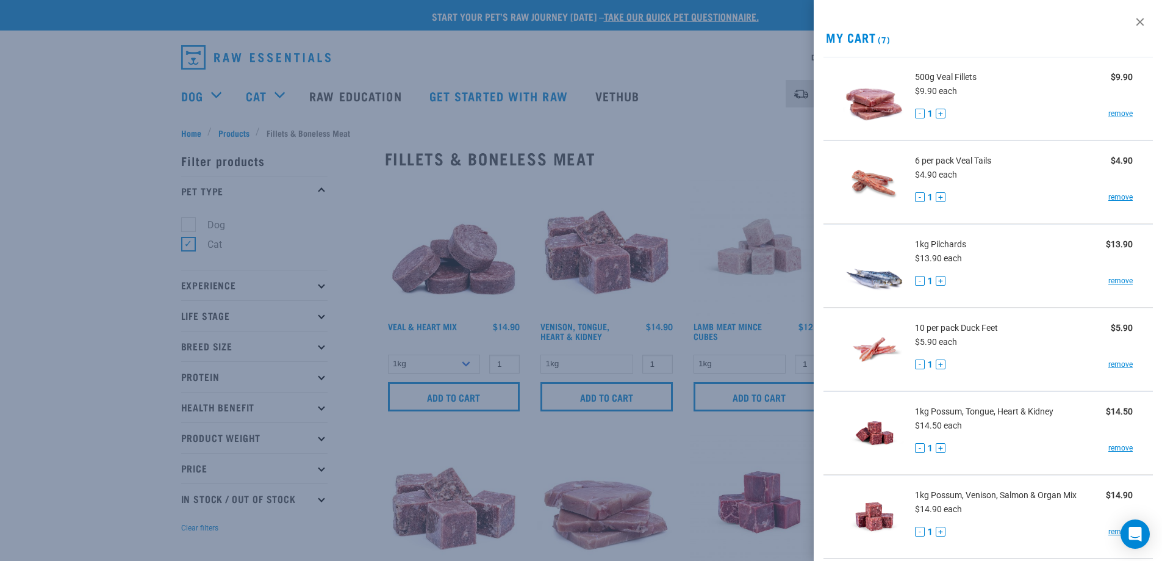
drag, startPoint x: 111, startPoint y: 171, endPoint x: 157, endPoint y: 126, distance: 64.7
click at [113, 169] on div at bounding box center [581, 280] width 1162 height 561
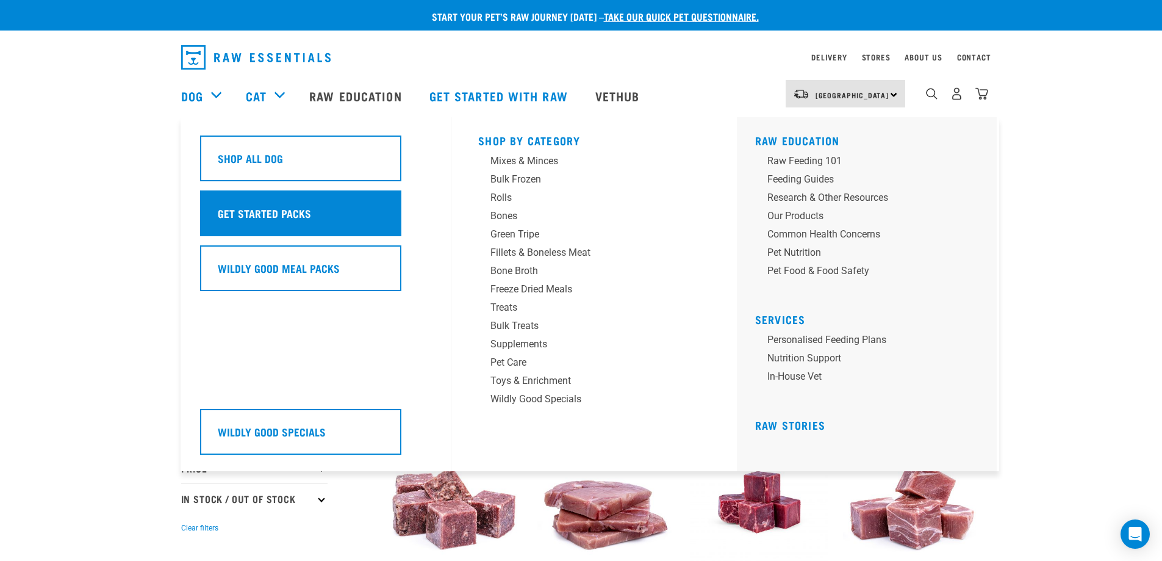
click at [289, 223] on div "Get Started Packs" at bounding box center [300, 213] width 201 height 46
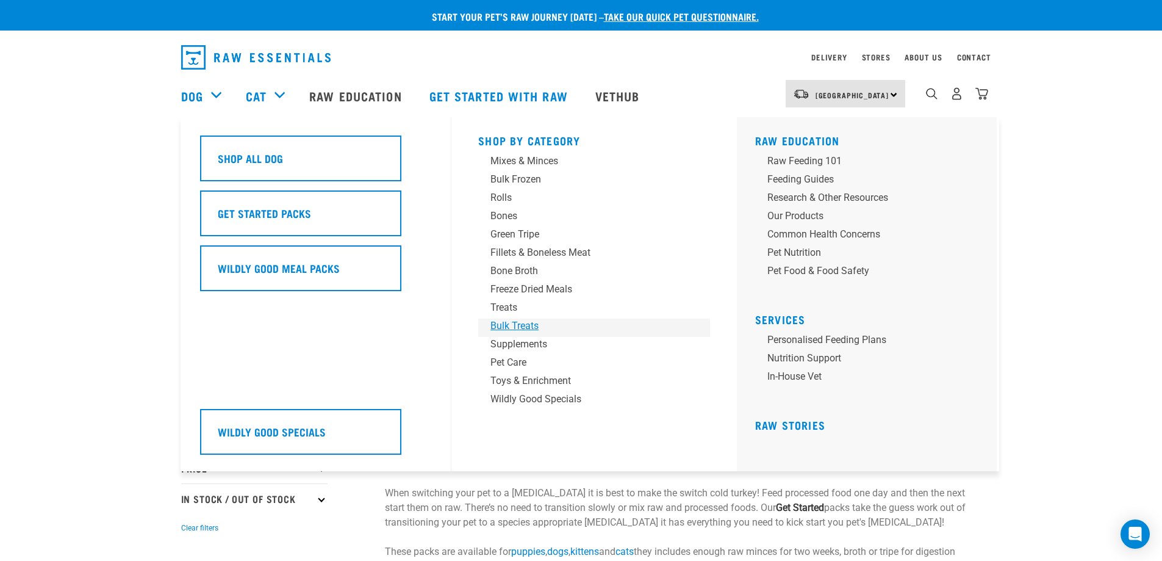
click at [533, 319] on div "Bulk Treats" at bounding box center [585, 325] width 190 height 15
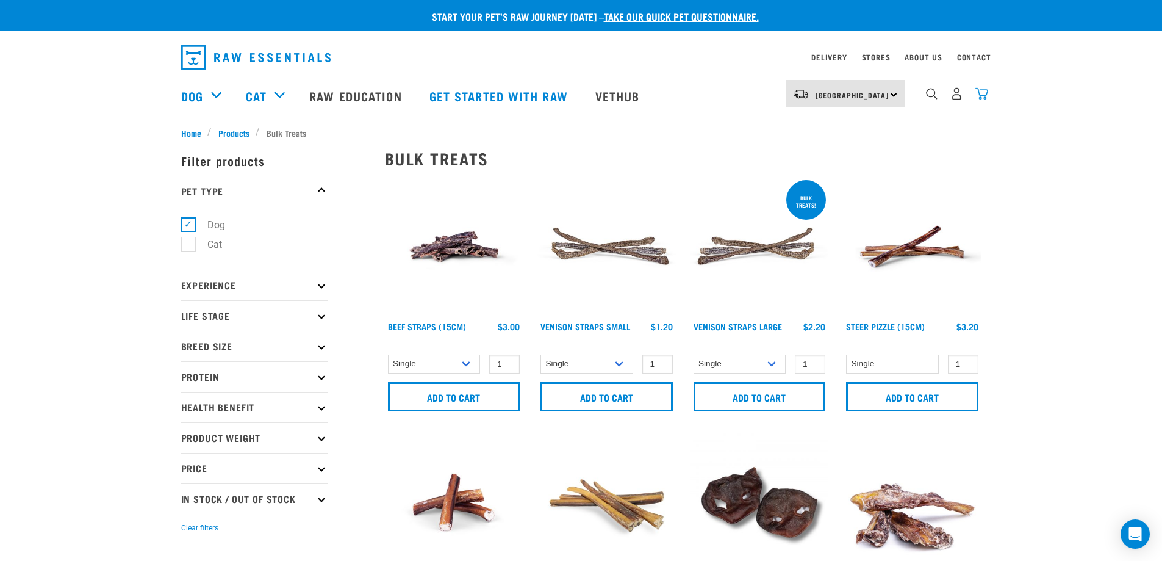
click at [980, 97] on img "dropdown navigation" at bounding box center [981, 93] width 13 height 13
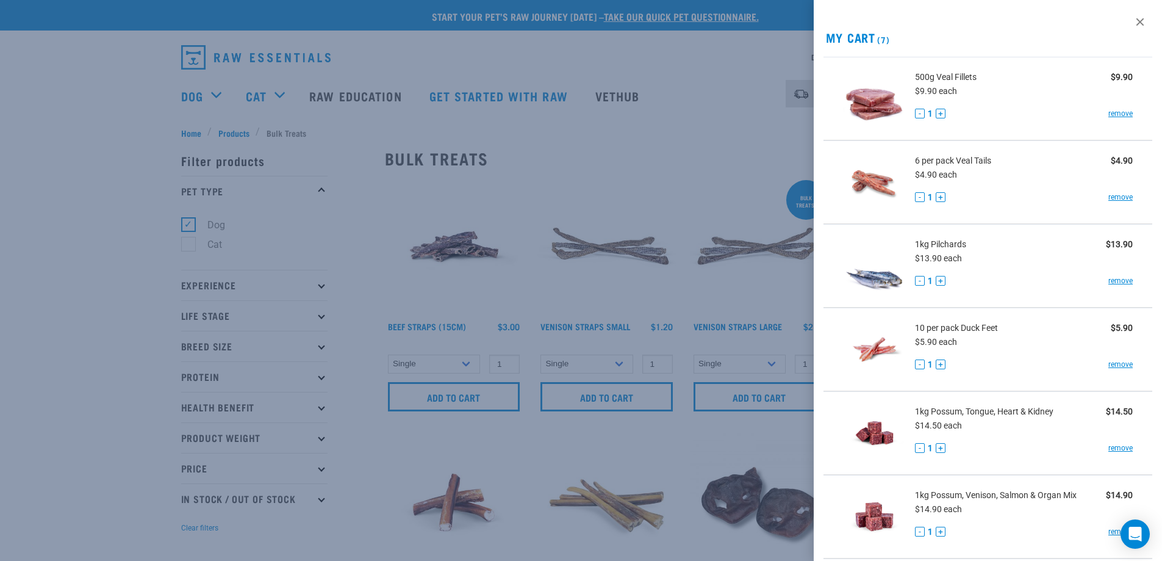
click at [664, 155] on div at bounding box center [581, 280] width 1162 height 561
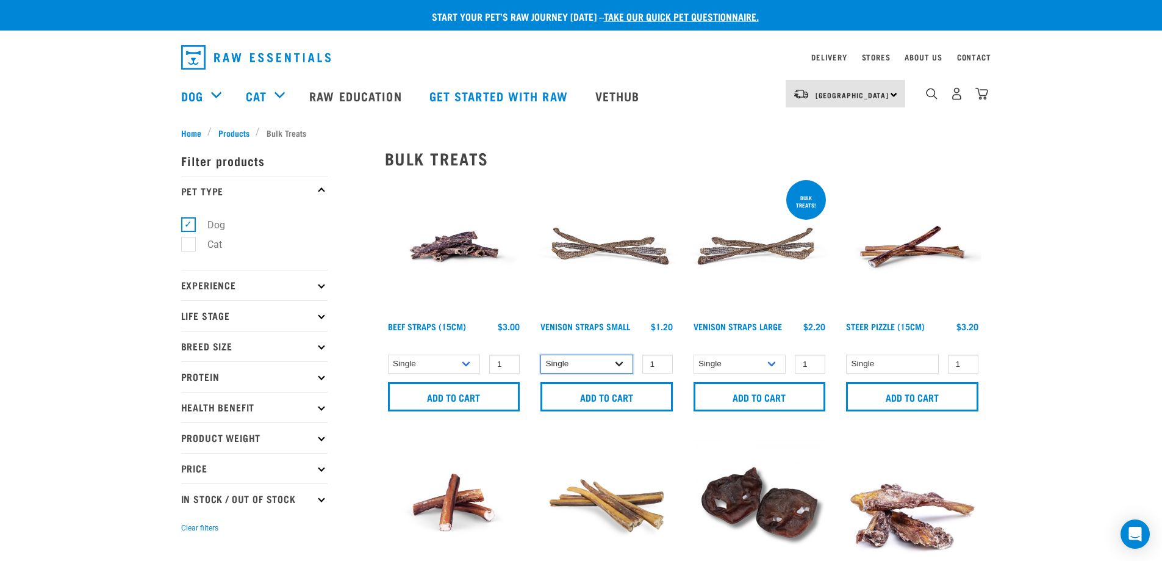
click at [597, 362] on select "Single 25 per pack (bulk) 50 per pack (bulk)" at bounding box center [586, 363] width 93 height 19
select select "337205"
click at [540, 354] on select "Single 25 per pack (bulk) 50 per pack (bulk)" at bounding box center [586, 363] width 93 height 19
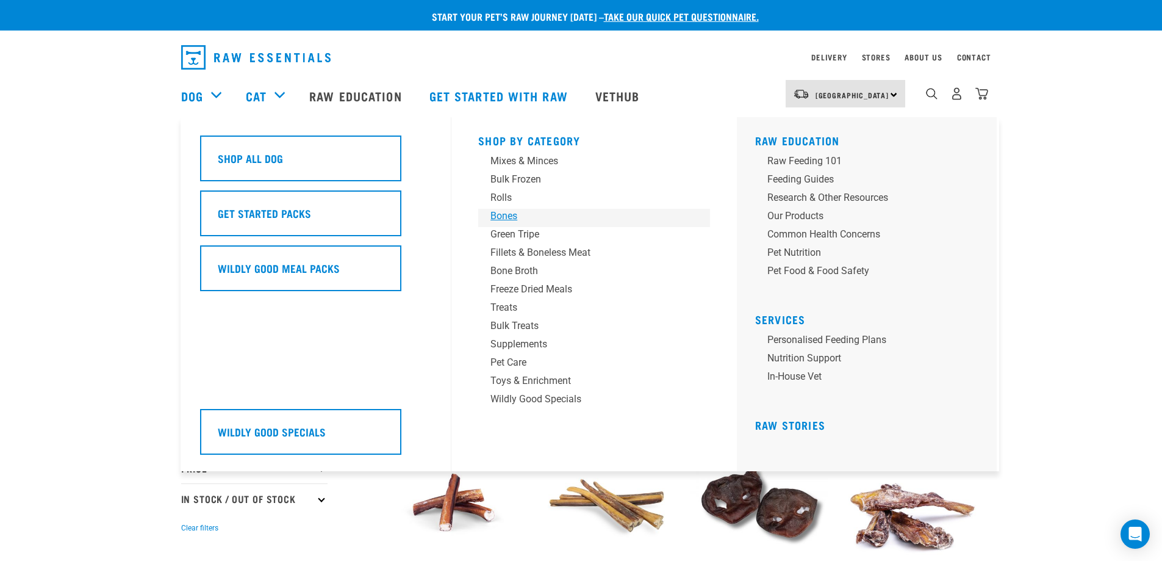
click at [501, 217] on div "Bones" at bounding box center [585, 216] width 190 height 15
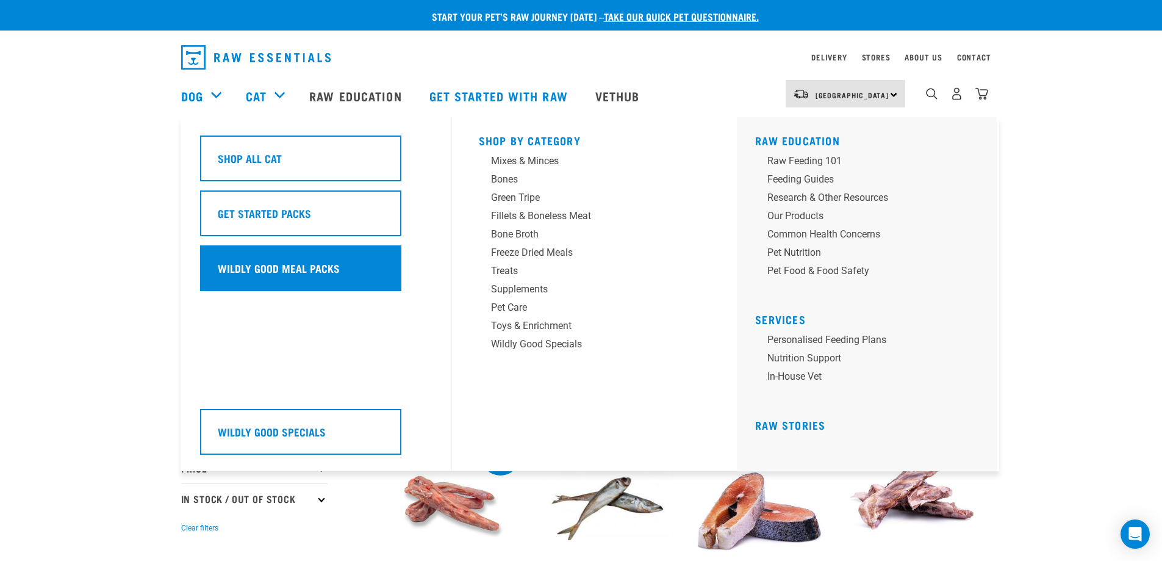
click at [258, 262] on h5 "Wildly Good Meal Packs" at bounding box center [279, 268] width 122 height 16
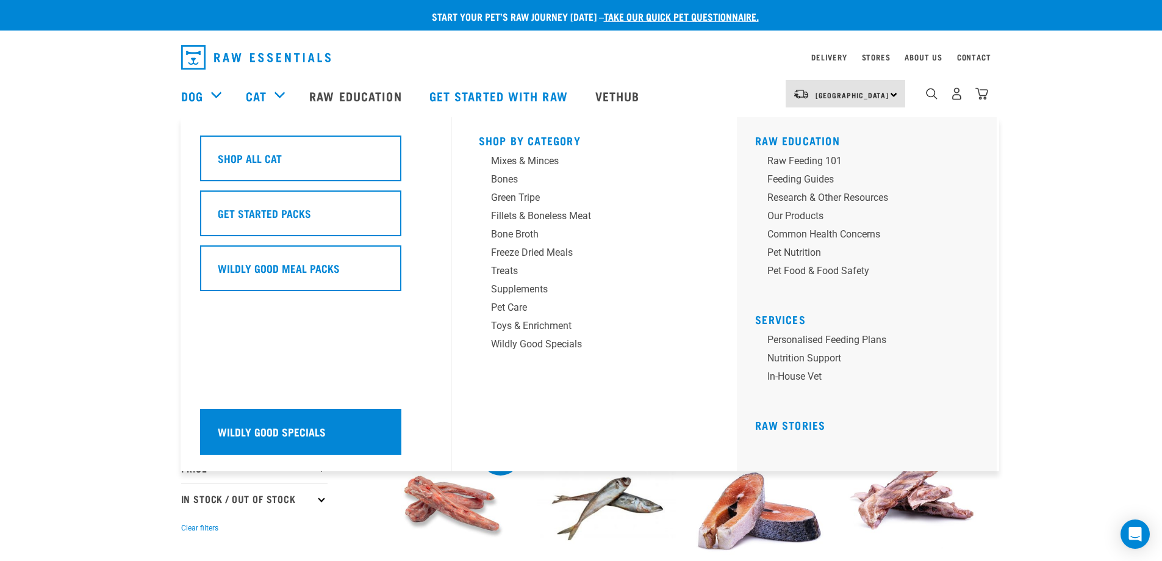
click at [271, 425] on h5 "Wildly Good Specials" at bounding box center [272, 431] width 108 height 16
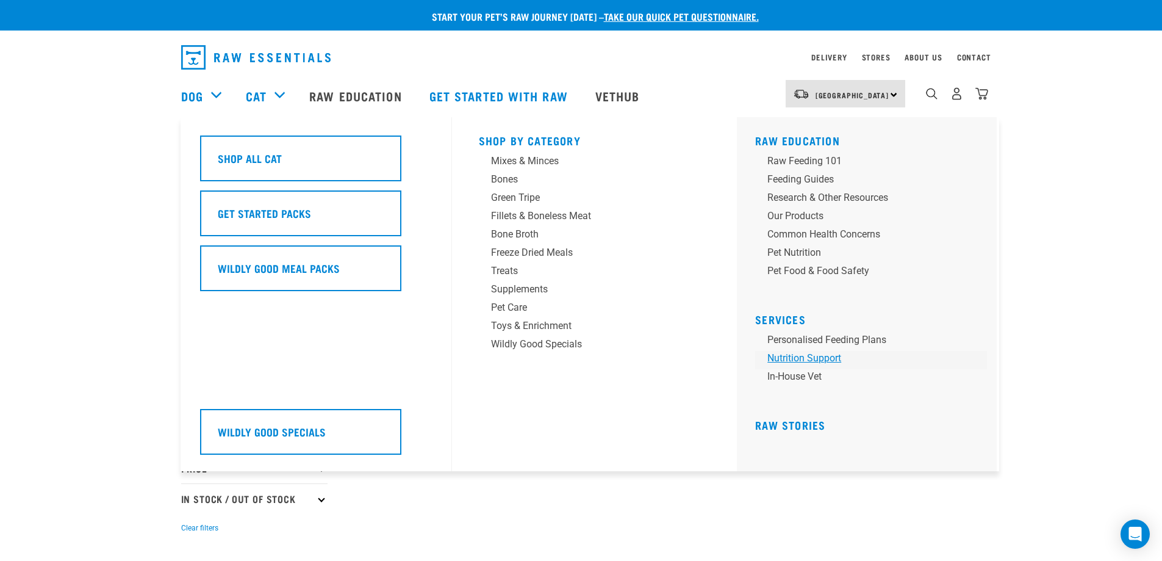
click at [794, 356] on link "Nutrition Support" at bounding box center [871, 360] width 232 height 18
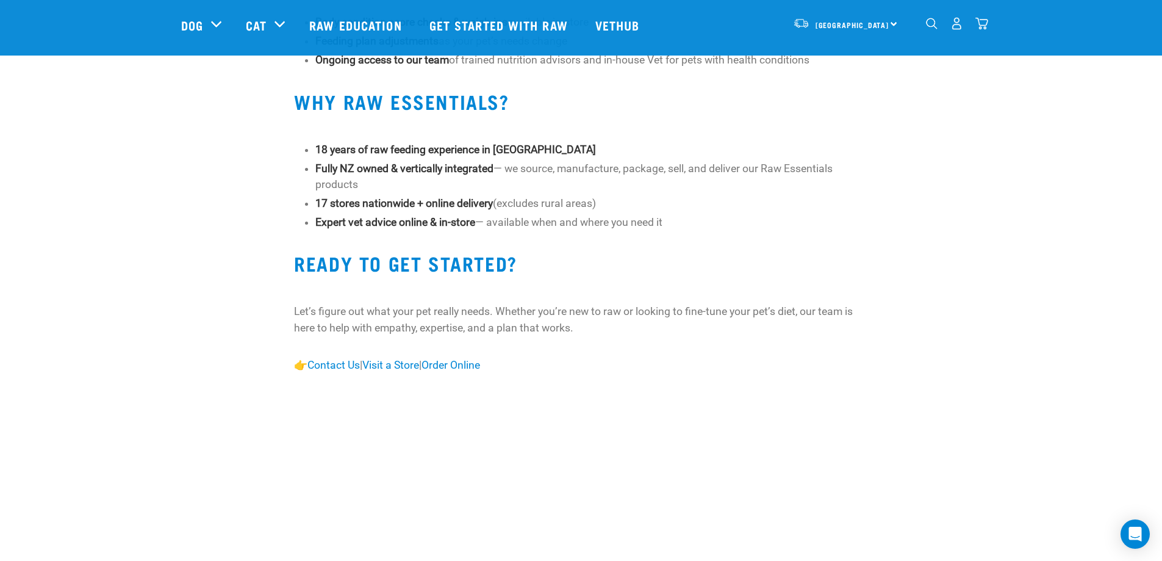
scroll to position [1159, 0]
click at [614, 31] on link "Vethub" at bounding box center [619, 25] width 72 height 49
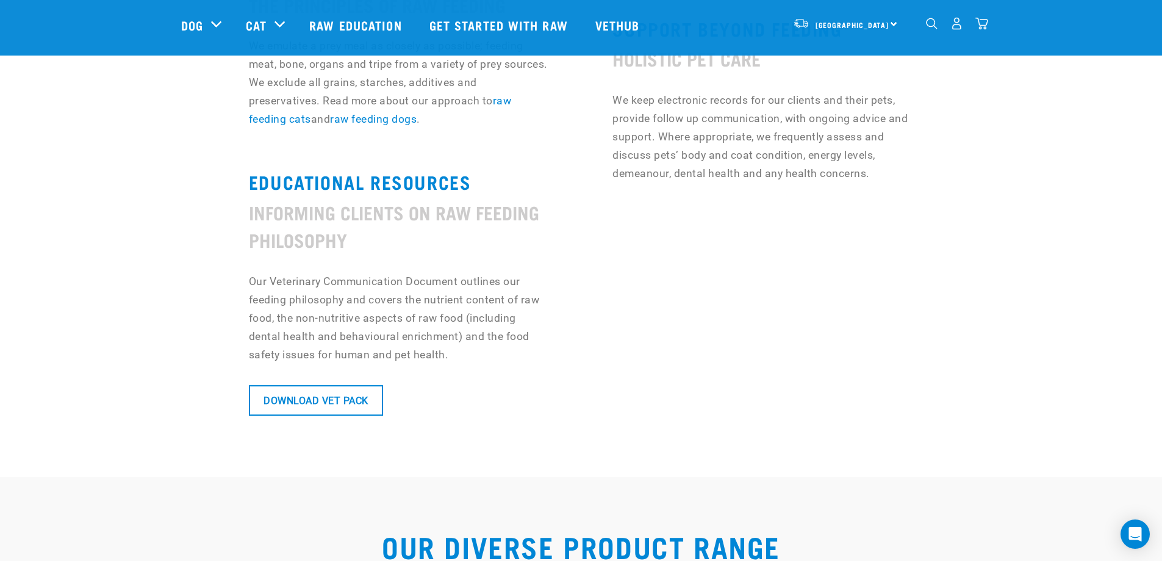
scroll to position [1037, 0]
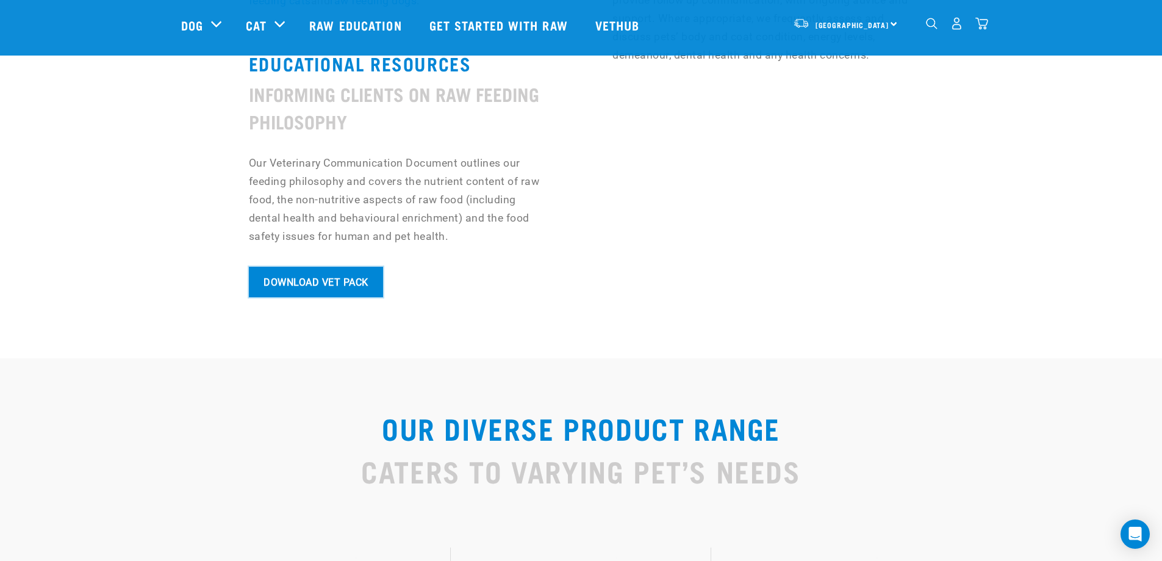
click at [367, 284] on link "Download Vet Pack" at bounding box center [316, 282] width 134 height 31
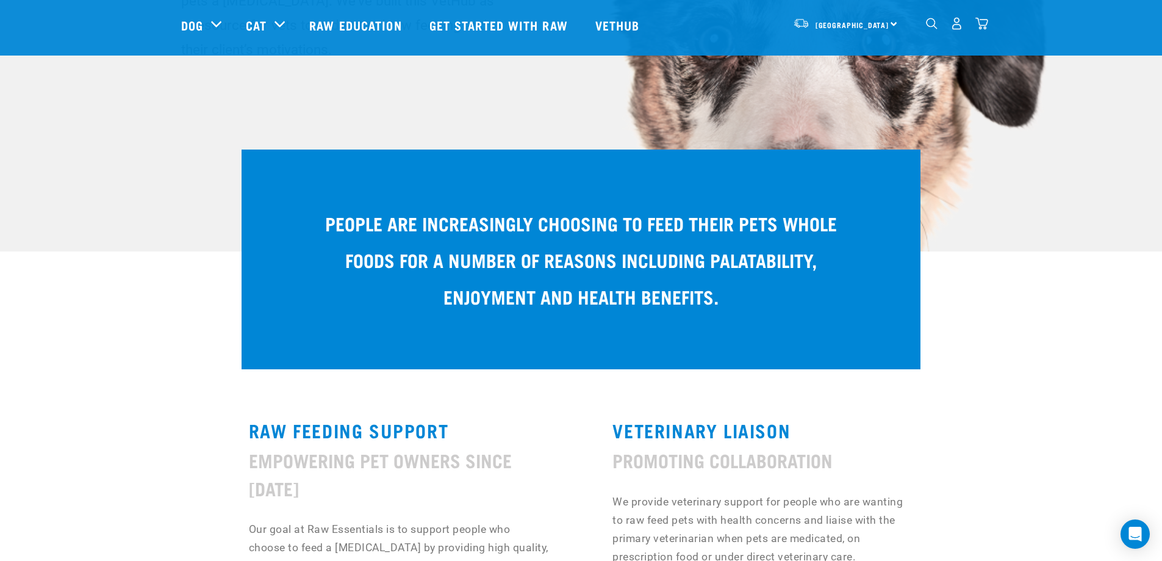
scroll to position [90, 0]
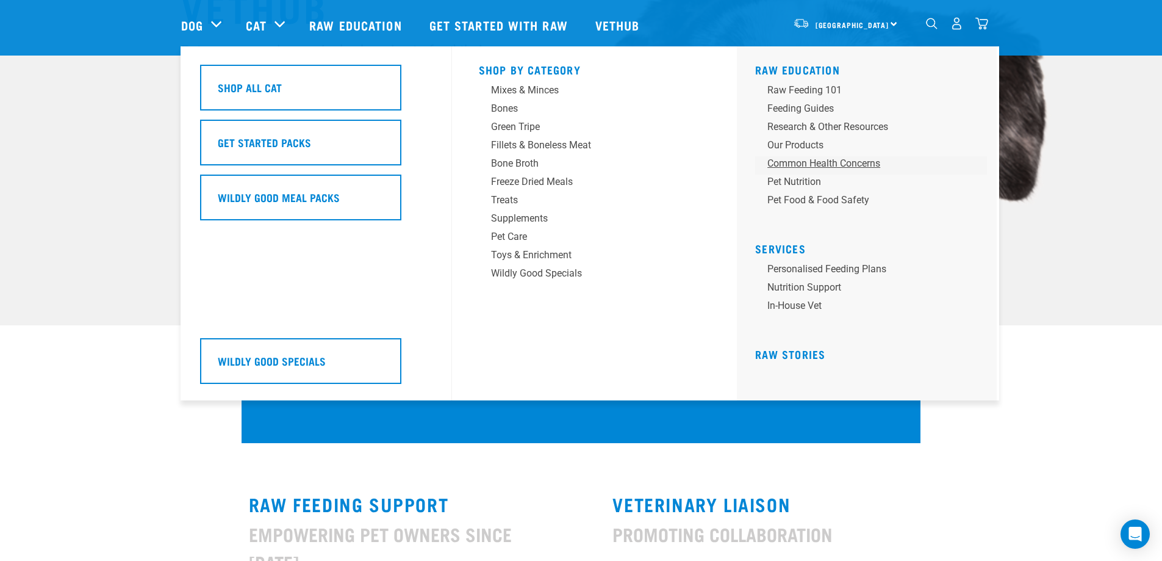
click at [828, 159] on div "Common Health Concerns" at bounding box center [862, 163] width 190 height 15
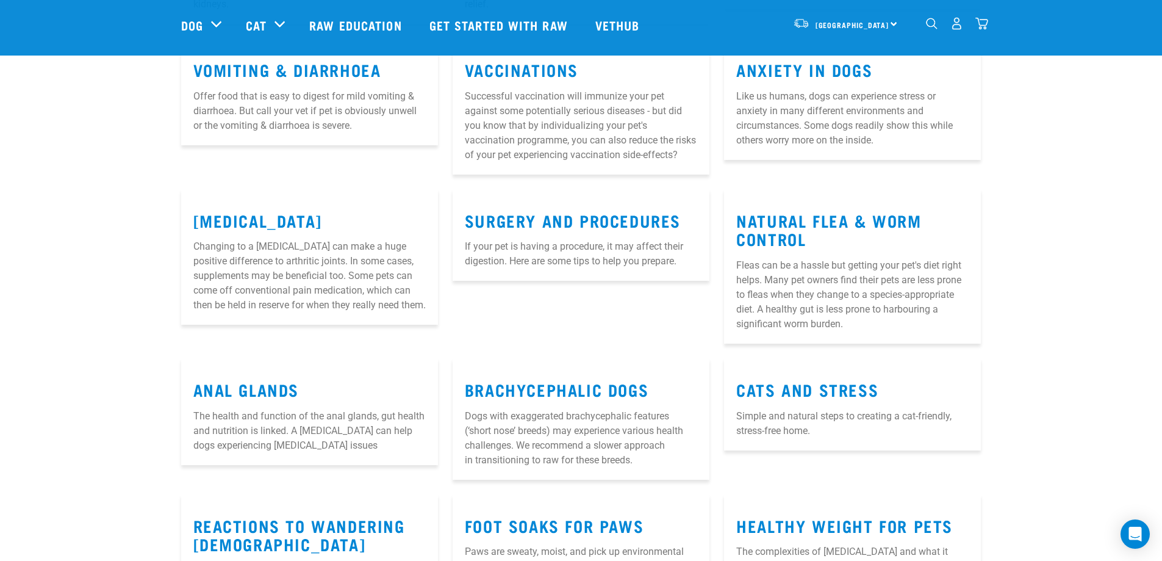
scroll to position [610, 0]
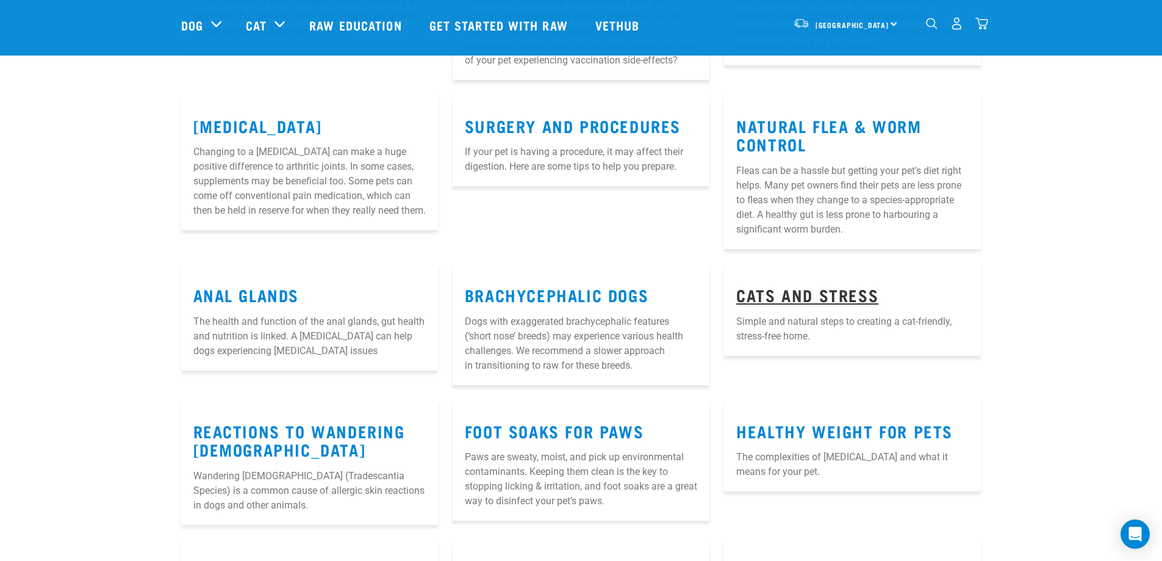
click at [765, 299] on link "Cats and Stress" at bounding box center [807, 294] width 142 height 9
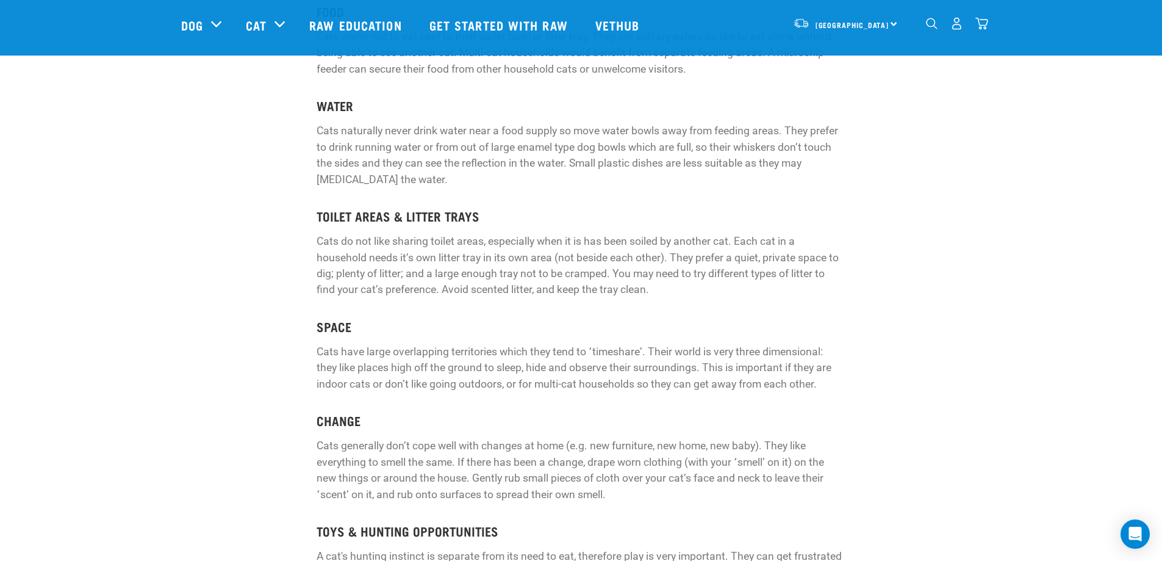
scroll to position [793, 0]
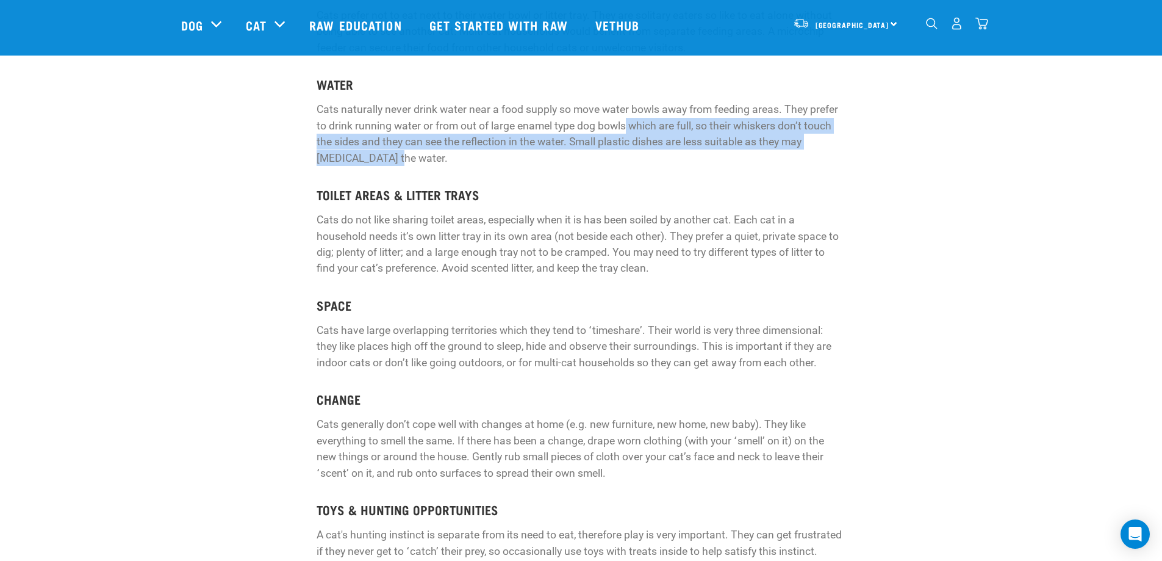
drag, startPoint x: 629, startPoint y: 140, endPoint x: 707, endPoint y: 173, distance: 84.7
click at [707, 166] on p "Cats naturally never drink water near a food supply so move water bowls away fr…" at bounding box center [581, 133] width 529 height 65
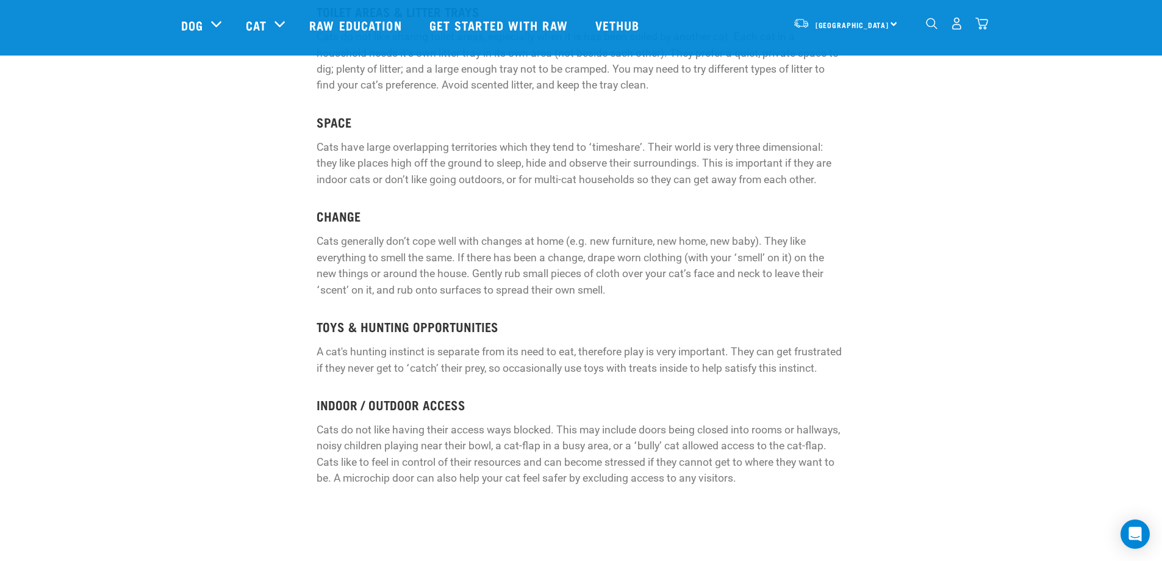
drag, startPoint x: 571, startPoint y: 323, endPoint x: 589, endPoint y: 200, distance: 123.9
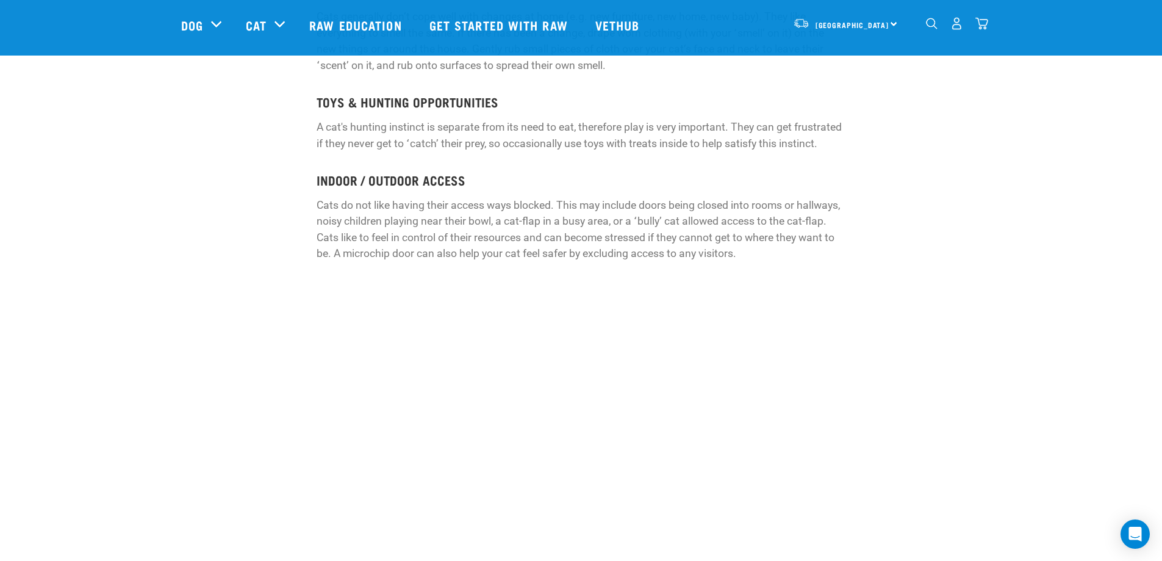
scroll to position [1220, 0]
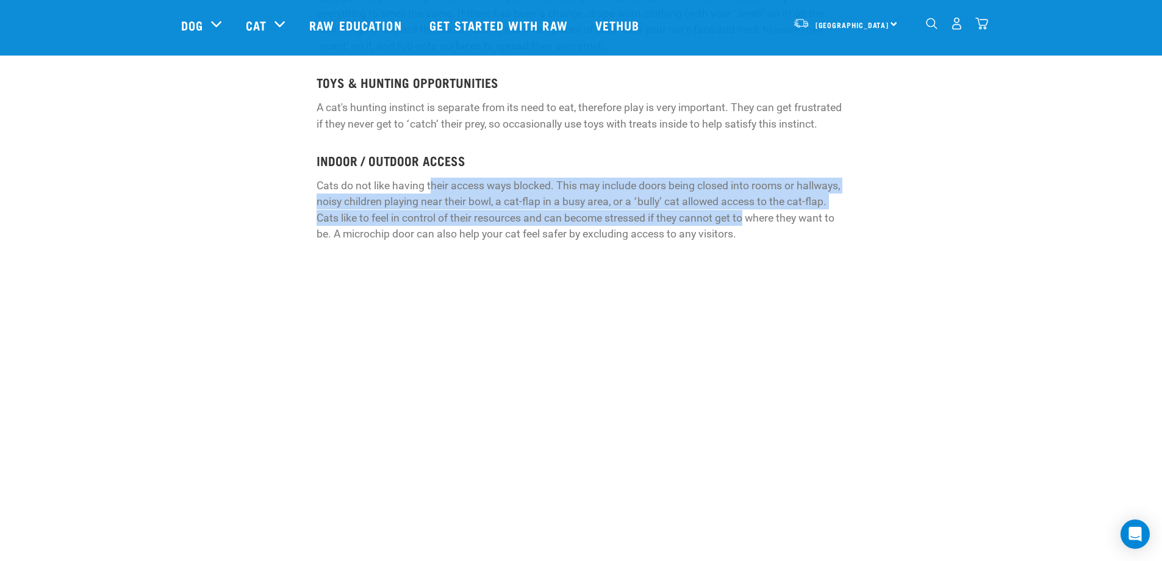
drag, startPoint x: 430, startPoint y: 204, endPoint x: 744, endPoint y: 227, distance: 315.0
click at [744, 227] on p "Cats do not like having their access ways blocked. This may include doors being…" at bounding box center [581, 210] width 529 height 65
click at [744, 228] on p "Cats do not like having their access ways blocked. This may include doors being…" at bounding box center [581, 210] width 529 height 65
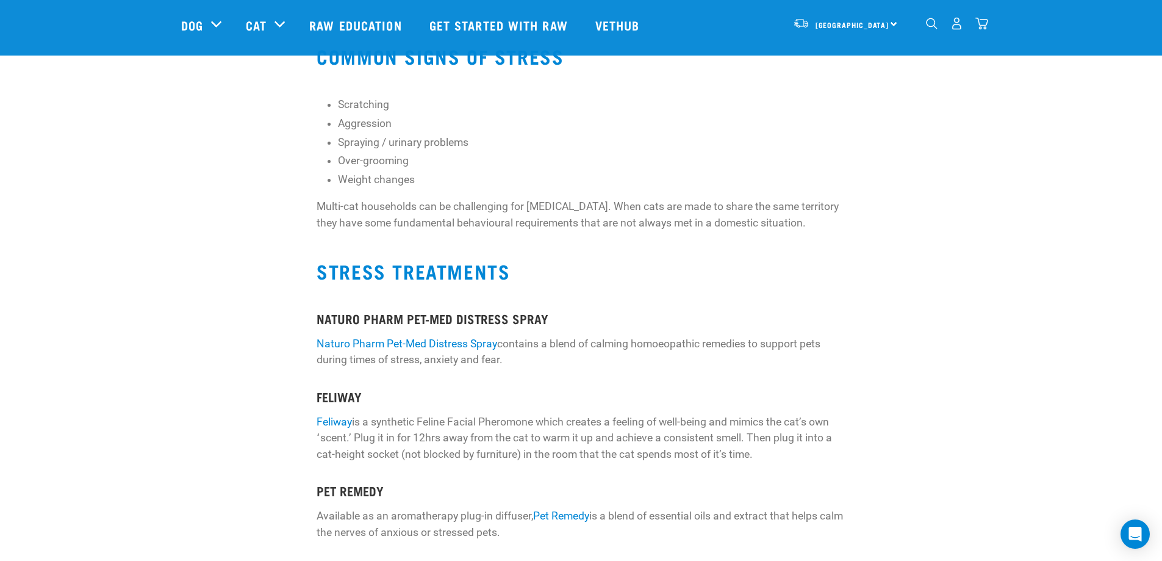
scroll to position [0, 0]
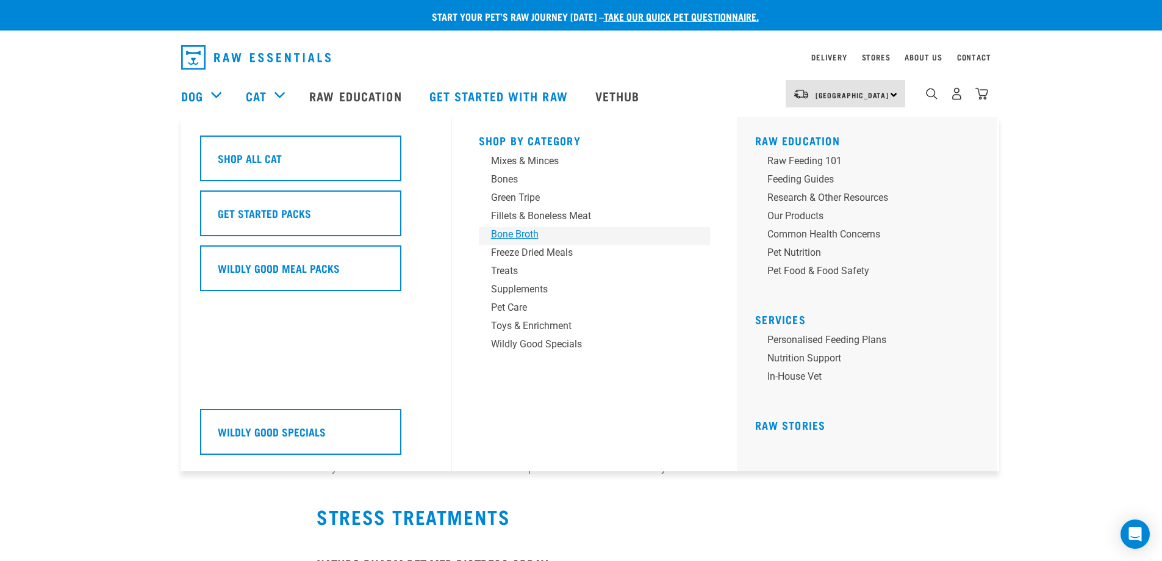
click at [527, 232] on div "Bone Broth" at bounding box center [586, 234] width 190 height 15
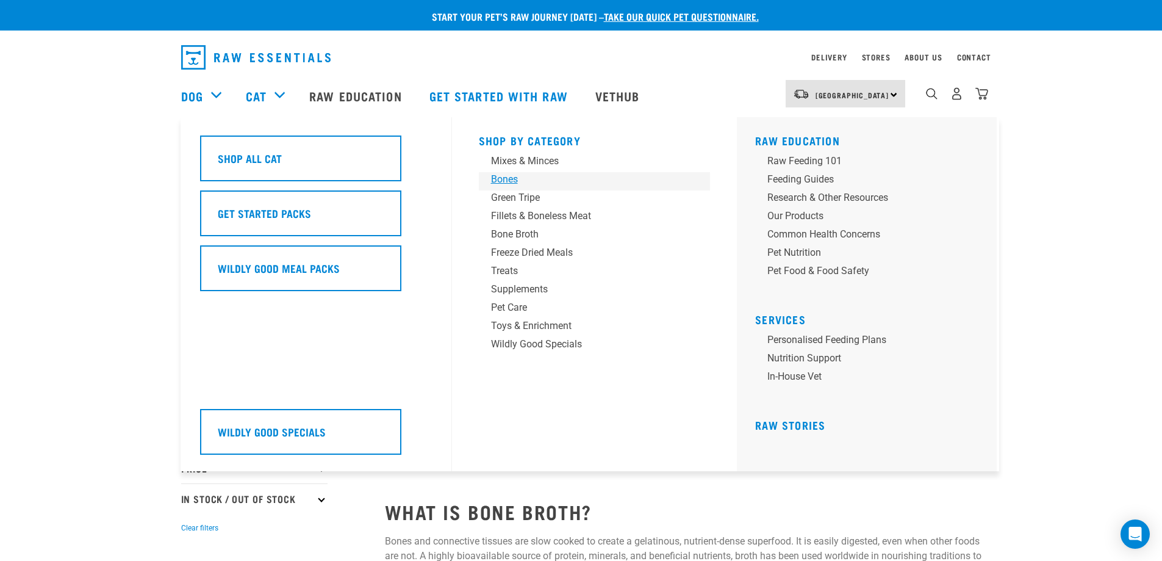
click at [500, 177] on div "Bones" at bounding box center [586, 179] width 190 height 15
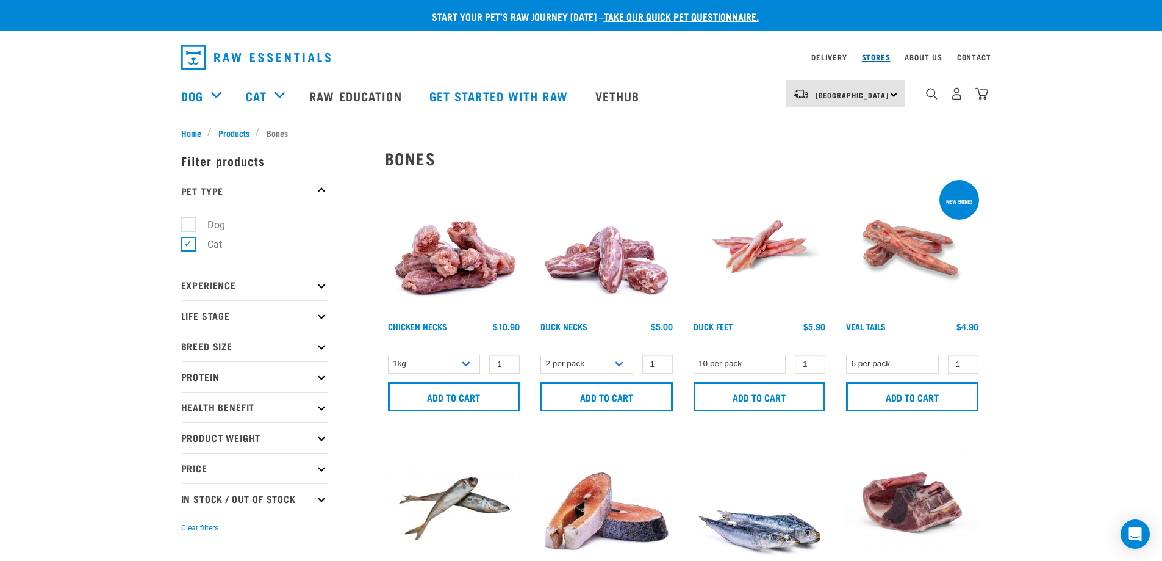
click at [881, 58] on link "Stores" at bounding box center [876, 57] width 29 height 4
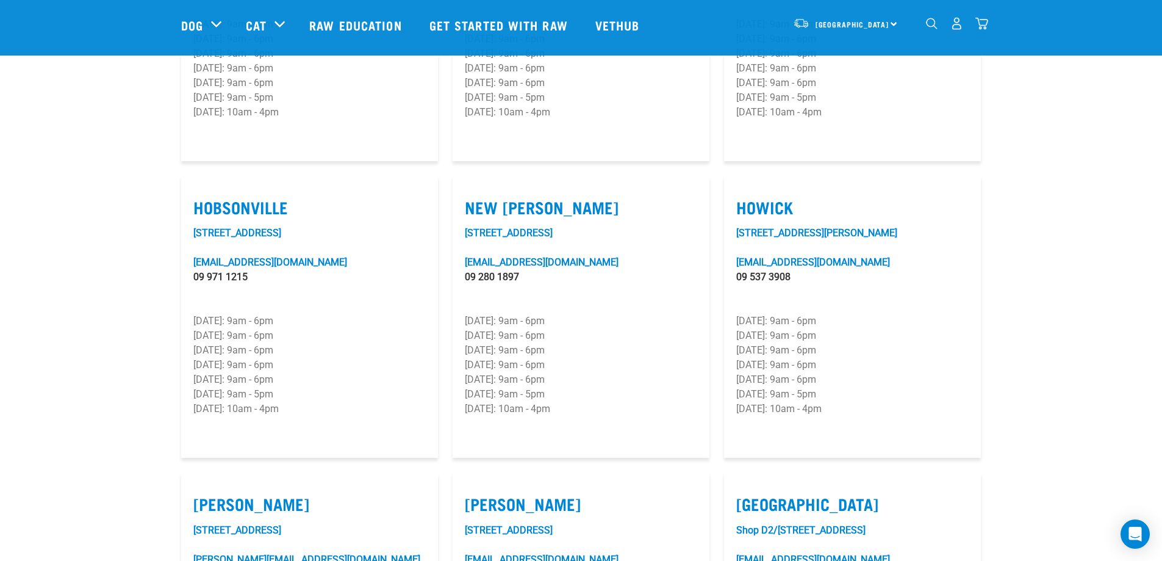
scroll to position [1037, 0]
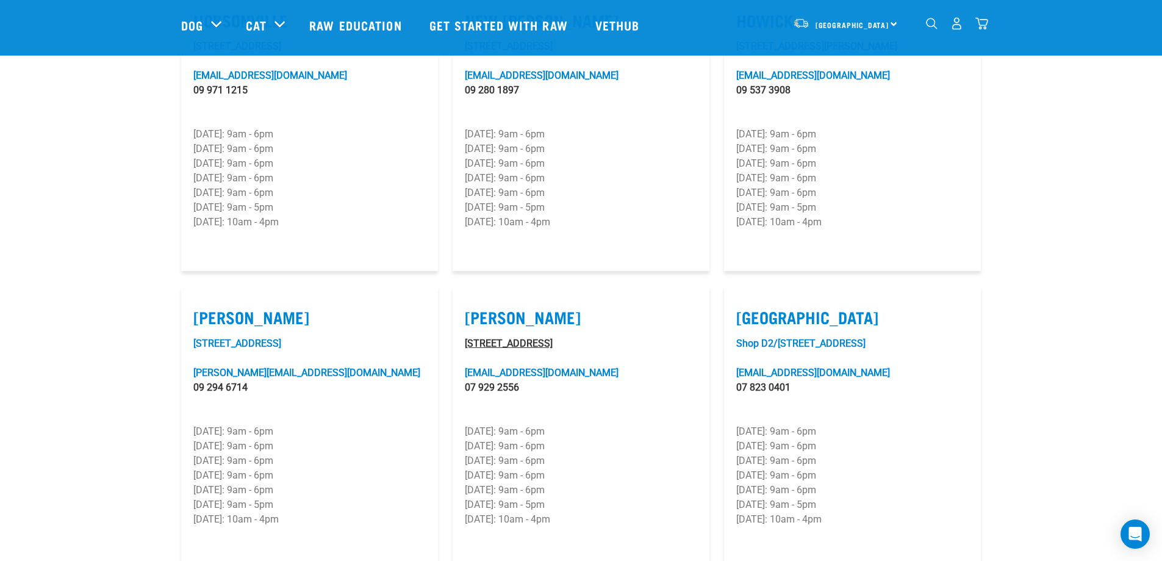
click at [512, 337] on link "[STREET_ADDRESS]" at bounding box center [509, 343] width 88 height 12
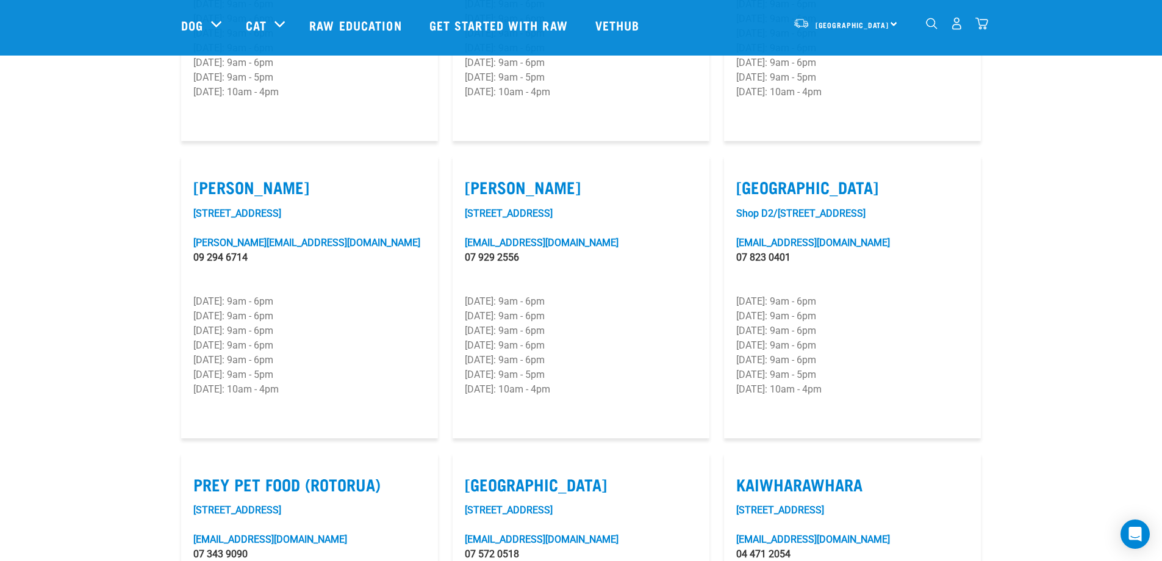
scroll to position [1188, 0]
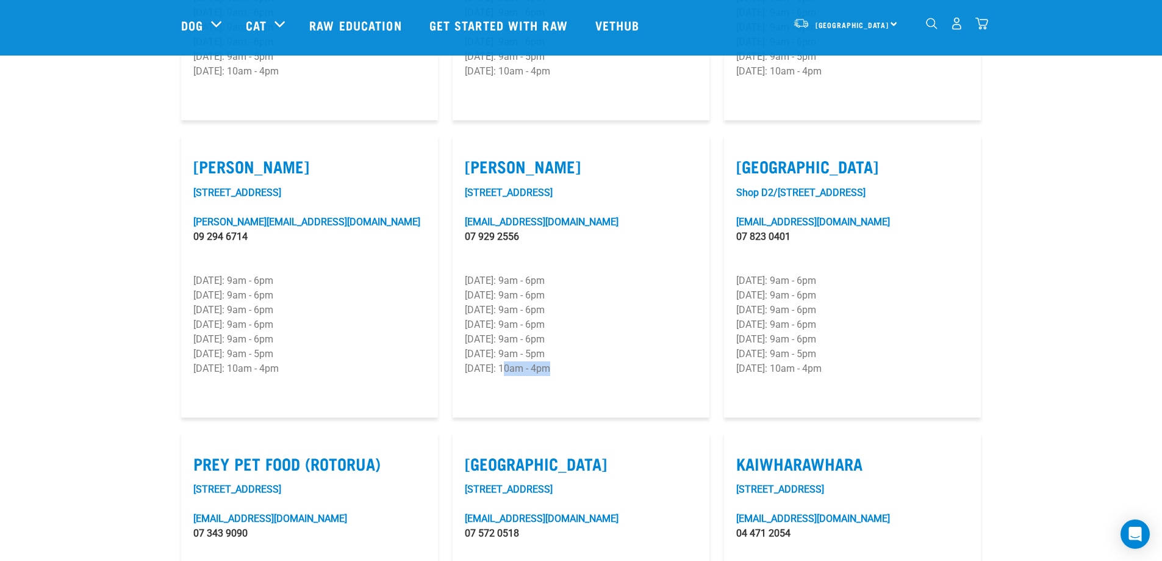
drag, startPoint x: 505, startPoint y: 332, endPoint x: 517, endPoint y: 290, distance: 43.7
click at [512, 361] on p "[DATE]: 10am - 4pm" at bounding box center [581, 368] width 232 height 15
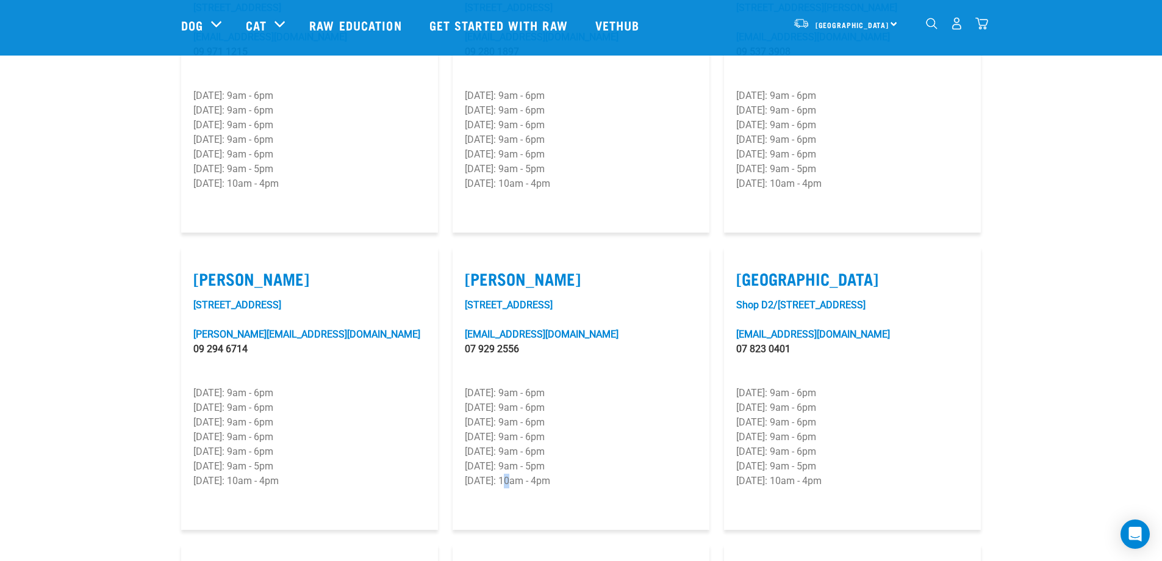
scroll to position [944, 0]
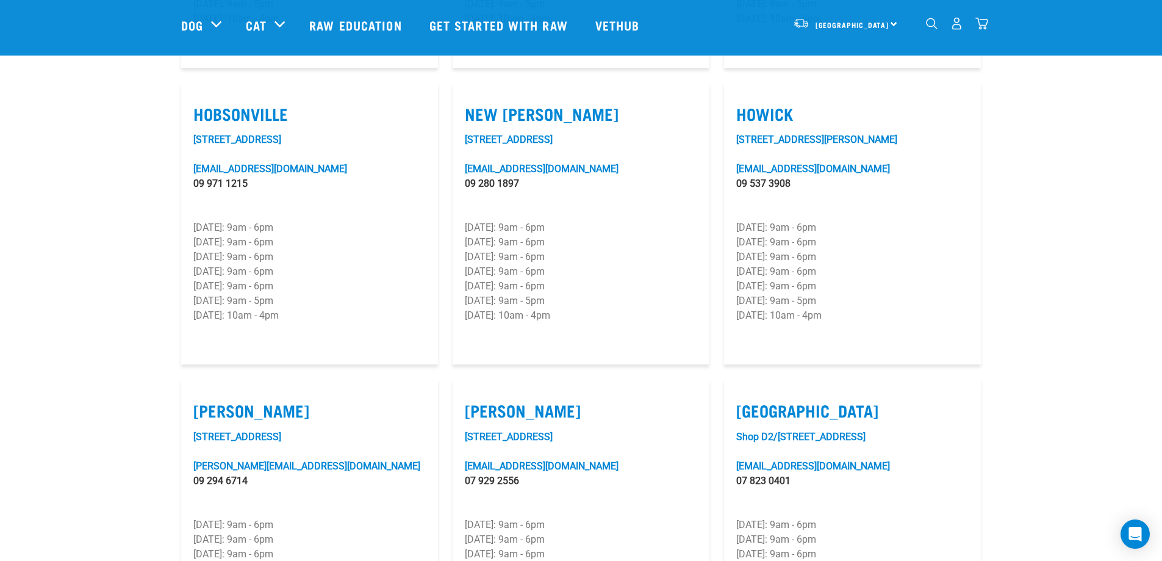
click at [980, 25] on img "dropdown navigation" at bounding box center [981, 23] width 13 height 13
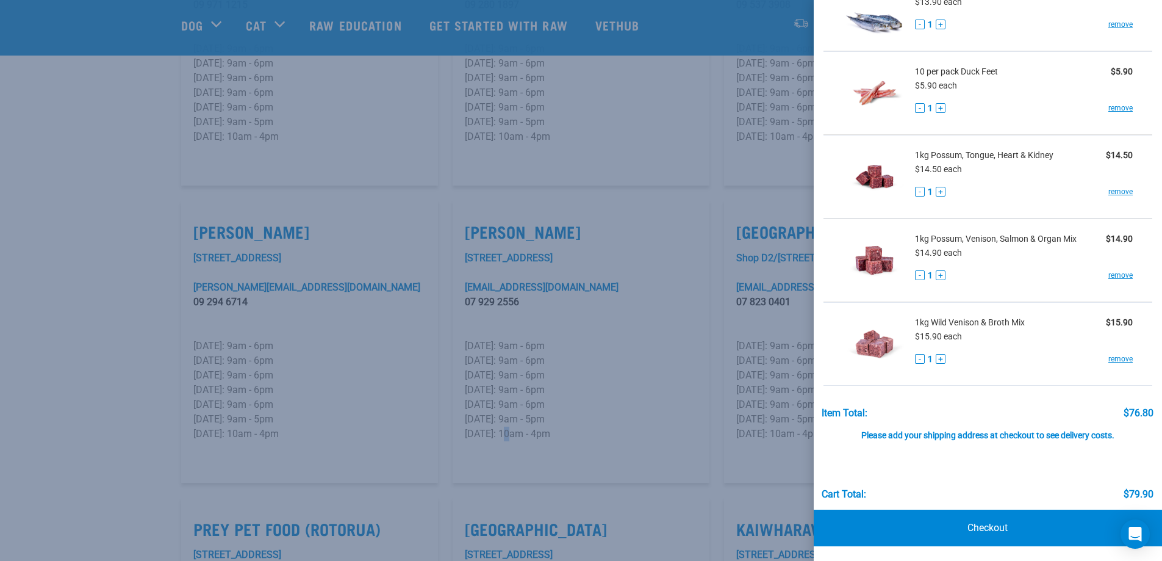
scroll to position [1127, 0]
